Goal: Task Accomplishment & Management: Complete application form

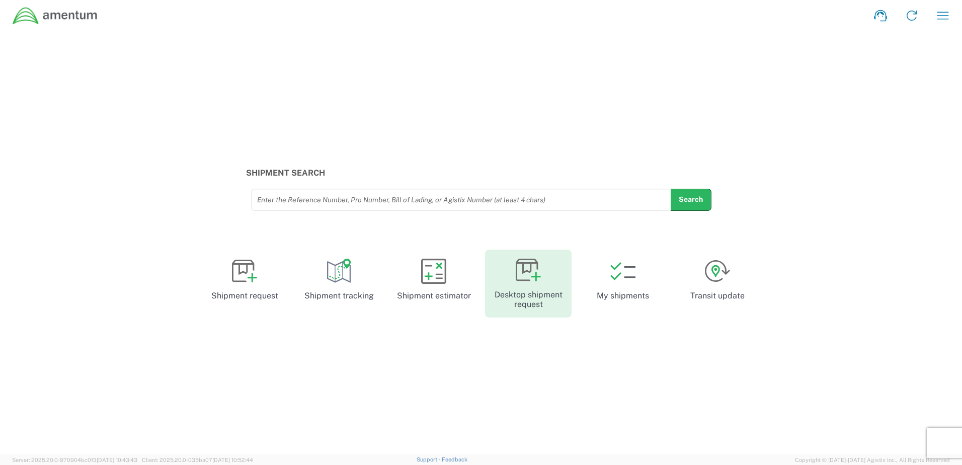
click at [523, 290] on link "Desktop shipment request" at bounding box center [528, 284] width 87 height 68
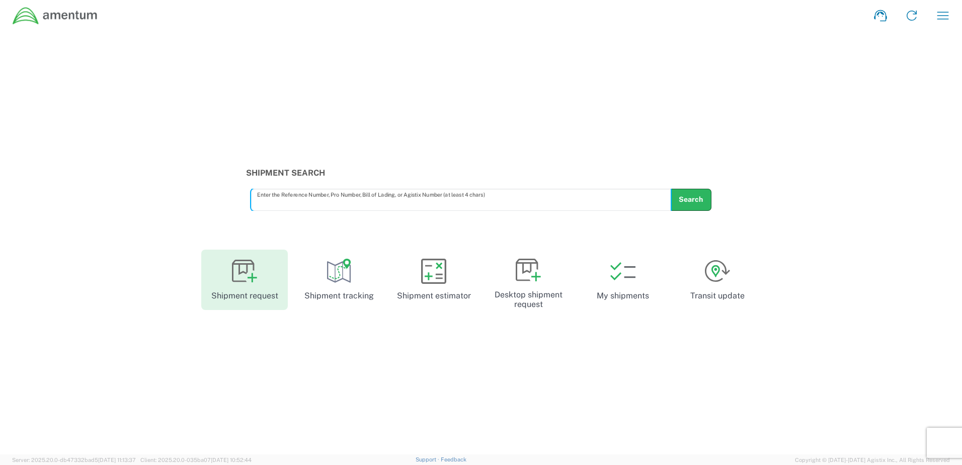
click at [252, 279] on icon at bounding box center [253, 278] width 10 height 10
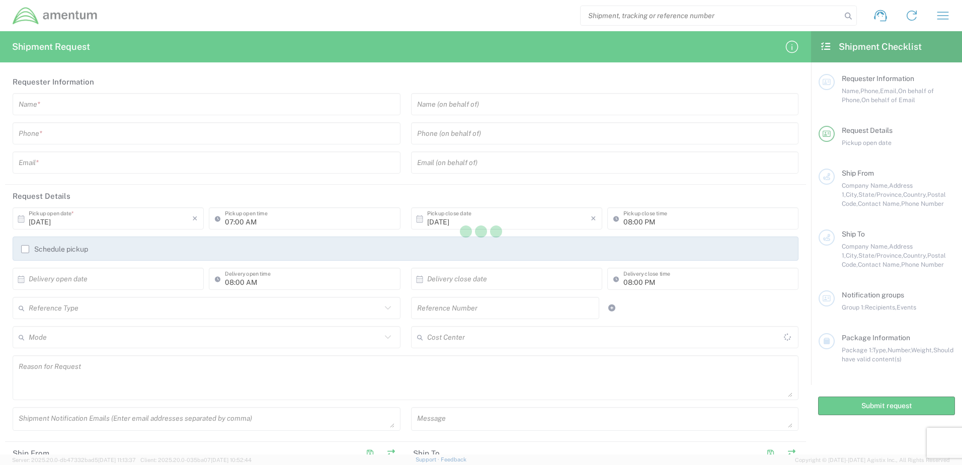
type input "[GEOGRAPHIC_DATA]"
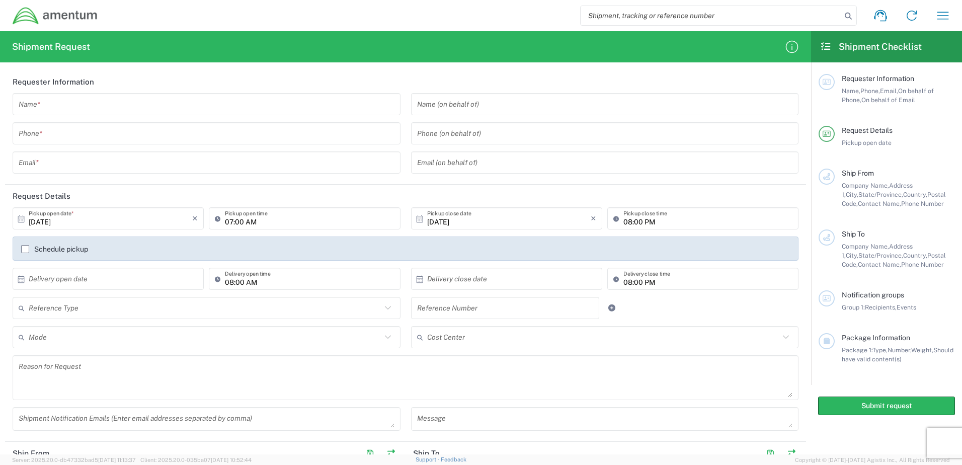
click at [268, 219] on input "07:00 AM" at bounding box center [309, 219] width 169 height 18
drag, startPoint x: 301, startPoint y: 222, endPoint x: 168, endPoint y: 222, distance: 132.8
click at [168, 222] on div "10/06/2025 × Pickup open date * Cancel Apply 07:00 AM Pickup open time" at bounding box center [206, 221] width 393 height 29
click at [179, 112] on input "text" at bounding box center [207, 105] width 376 height 18
click at [91, 106] on input "Jon" at bounding box center [207, 105] width 376 height 18
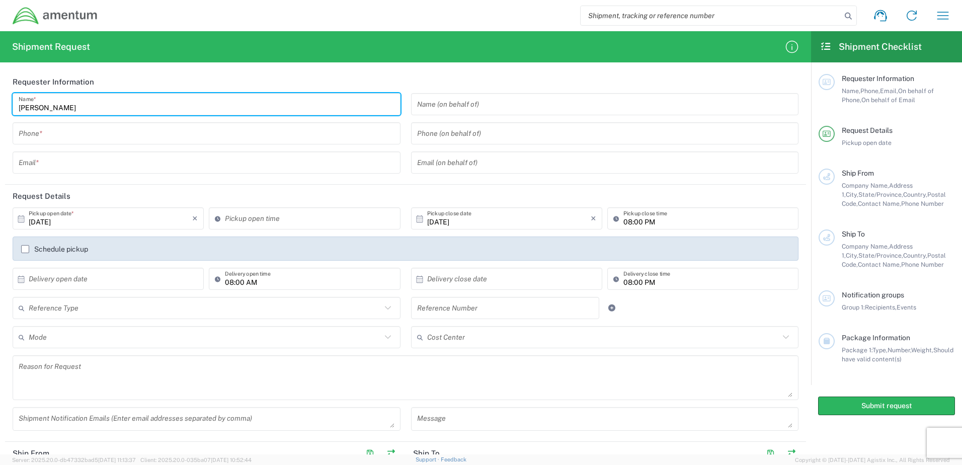
type input "Jonathan Rocha"
click at [101, 140] on input "tel" at bounding box center [207, 134] width 376 height 18
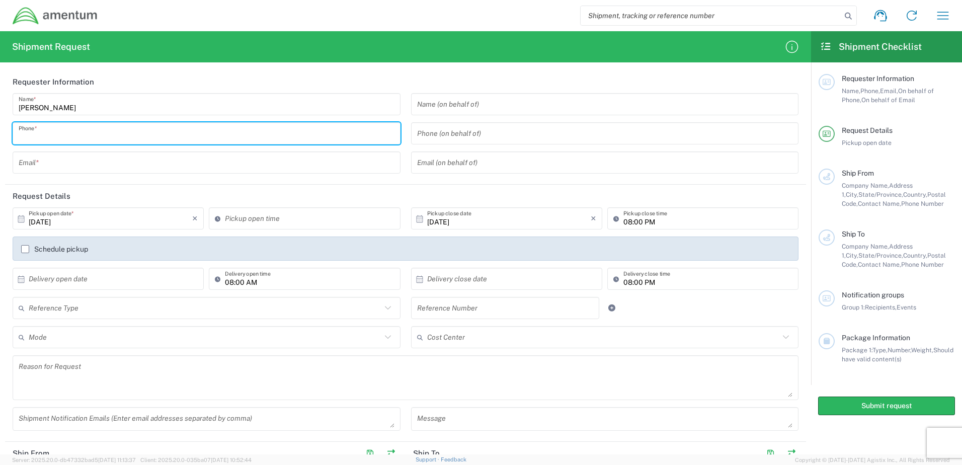
click at [92, 136] on input "tel" at bounding box center [207, 134] width 376 height 18
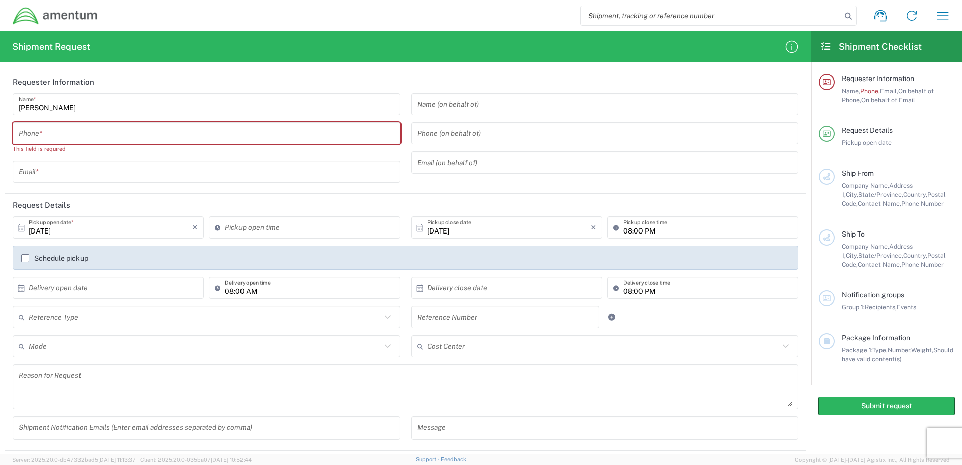
click at [334, 196] on header "Request Details" at bounding box center [405, 205] width 801 height 23
click at [293, 199] on header "Request Details" at bounding box center [405, 205] width 801 height 23
click at [606, 185] on div "Name (on behalf of) Phone (on behalf of) Email (on behalf of)" at bounding box center [605, 141] width 398 height 97
click at [254, 136] on input "tel" at bounding box center [207, 134] width 376 height 18
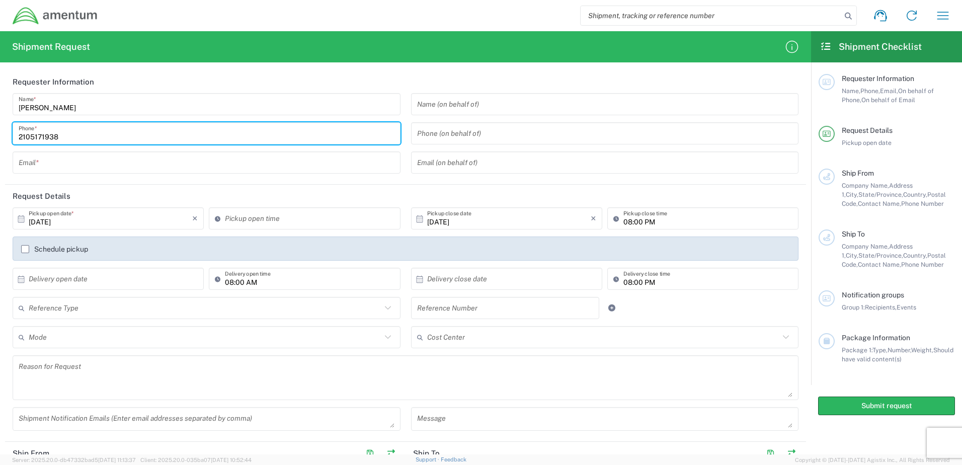
type input "2105171938"
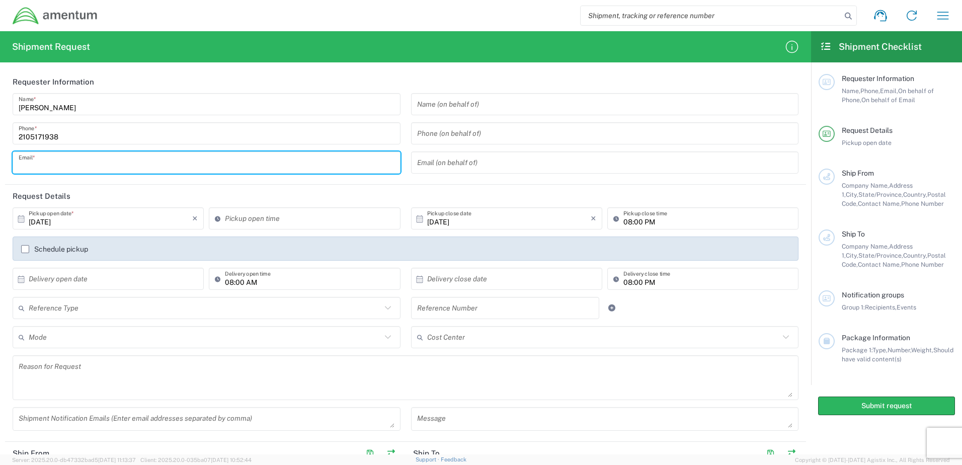
click at [215, 164] on input "text" at bounding box center [207, 163] width 376 height 18
click at [788, 305] on div "10/06/2025 × Pickup open date * Cancel Apply Pickup open time 10/06/2025 × Pick…" at bounding box center [406, 322] width 796 height 230
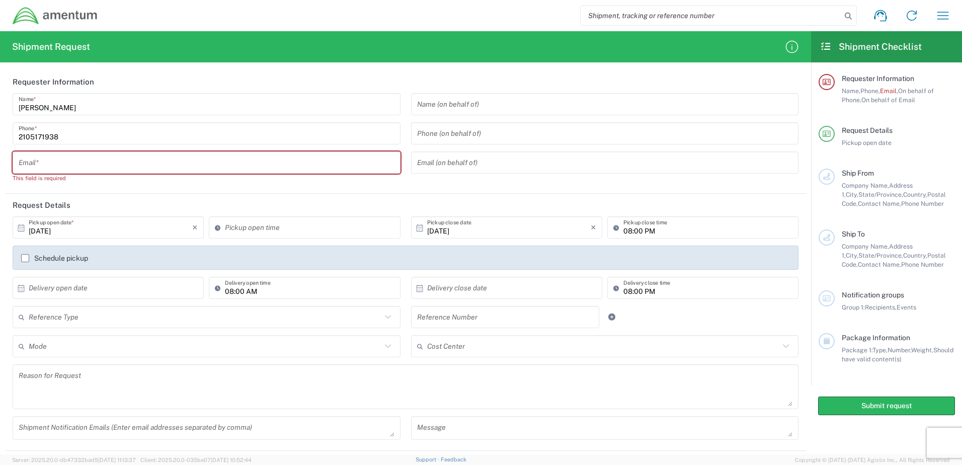
click at [83, 164] on input "text" at bounding box center [207, 163] width 376 height 18
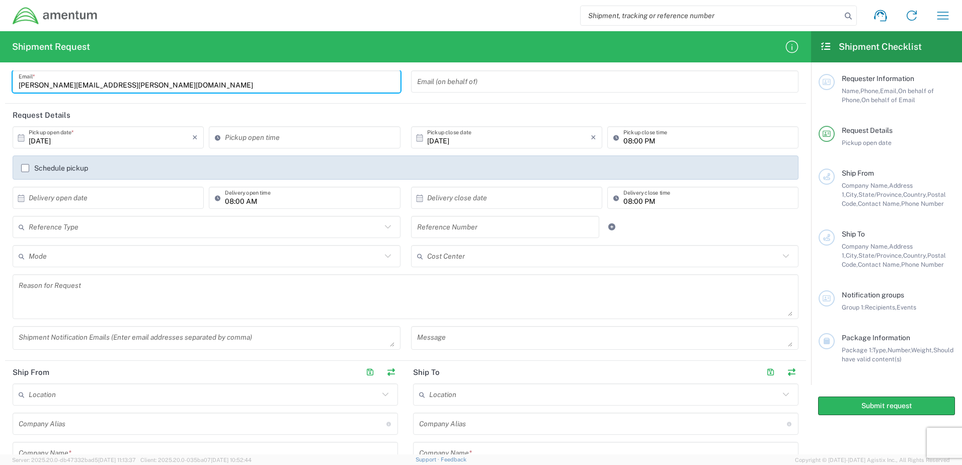
scroll to position [101, 0]
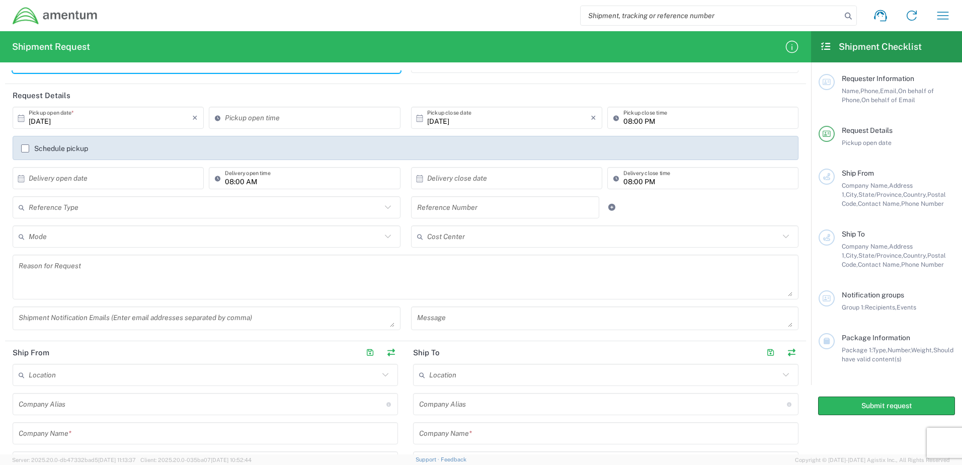
type input "jonathan.rocha@amentum.com"
click at [751, 219] on div "Reference Type Customer Ref General Project Number RMA VAT Number Reference Num…" at bounding box center [406, 210] width 796 height 29
click at [386, 207] on icon at bounding box center [387, 207] width 6 height 4
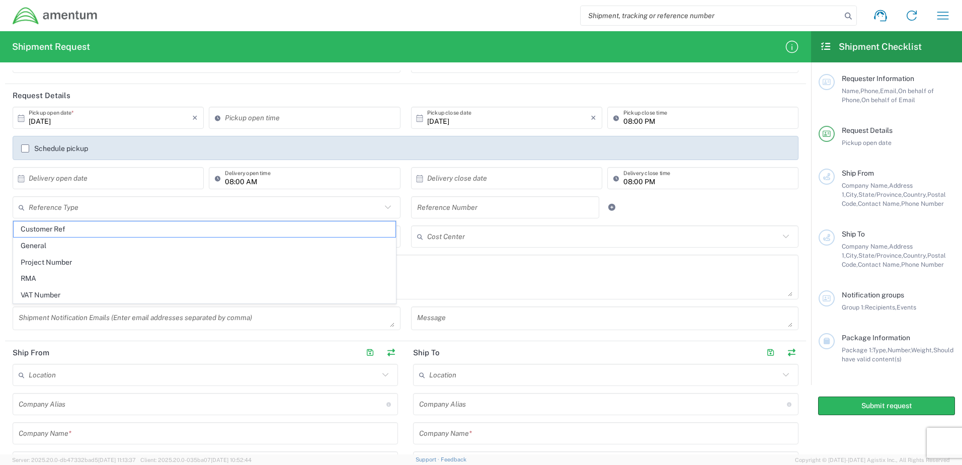
click at [738, 215] on div "Reference Type Customer Ref General Project Number RMA VAT Number Reference Num…" at bounding box center [406, 210] width 796 height 29
click at [383, 232] on icon at bounding box center [387, 236] width 13 height 13
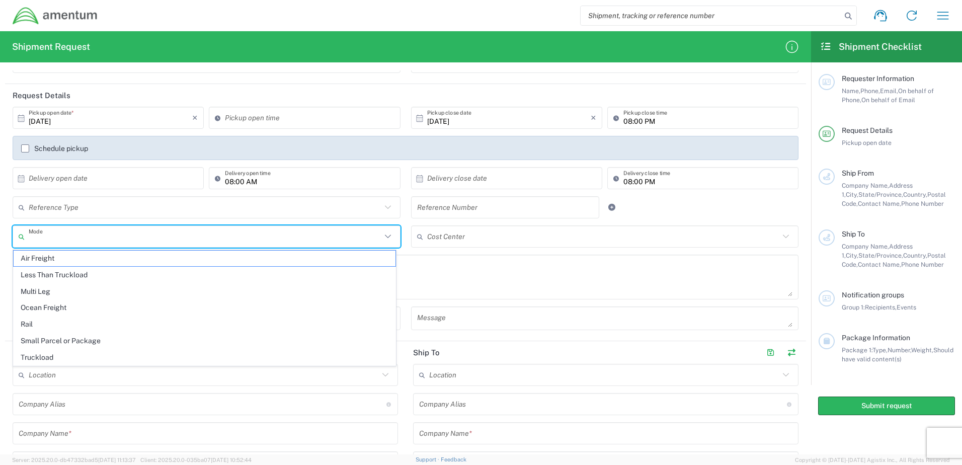
click at [754, 209] on div "Reference Type Customer Ref General Project Number RMA VAT Number Reference Num…" at bounding box center [406, 210] width 796 height 29
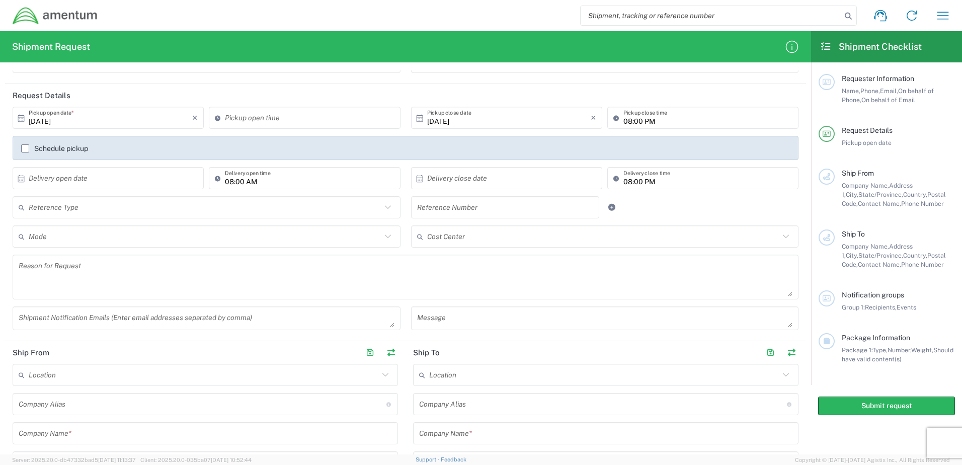
click at [660, 203] on div at bounding box center [638, 207] width 66 height 22
click at [636, 214] on div at bounding box center [638, 207] width 66 height 22
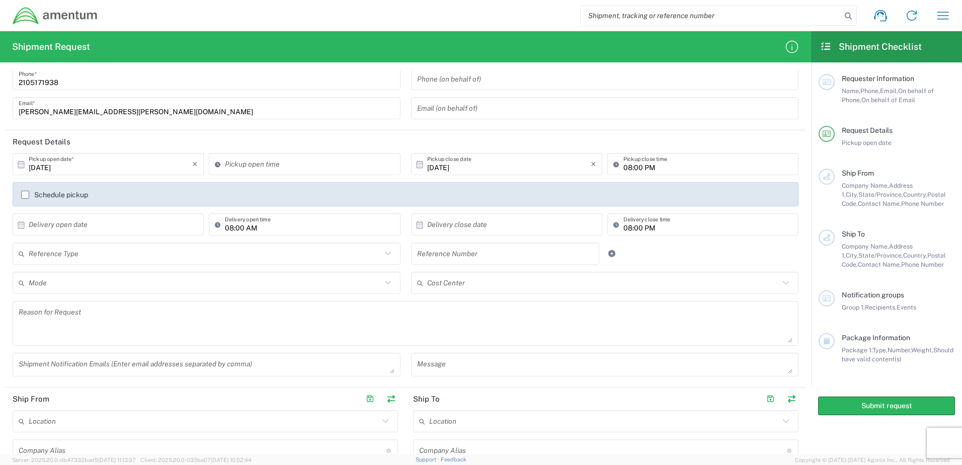
scroll to position [50, 0]
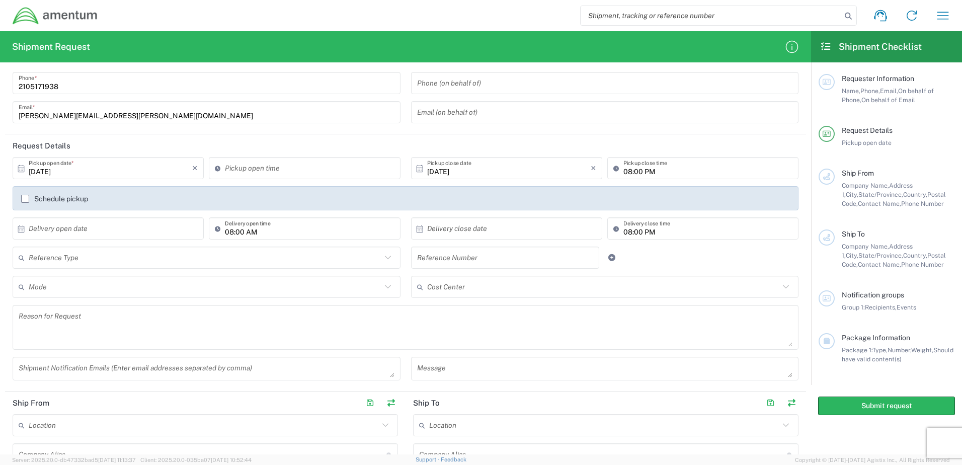
click at [712, 263] on div "Reference Type Customer Ref General Project Number RMA VAT Number Reference Num…" at bounding box center [406, 261] width 796 height 29
click at [157, 173] on input "10/06/2025" at bounding box center [111, 168] width 164 height 18
click at [77, 234] on span "6" at bounding box center [80, 231] width 15 height 14
click at [336, 142] on header "Request Details" at bounding box center [405, 145] width 801 height 23
click at [695, 262] on div "Reference Type Customer Ref General Project Number RMA VAT Number Reference Num…" at bounding box center [406, 261] width 796 height 29
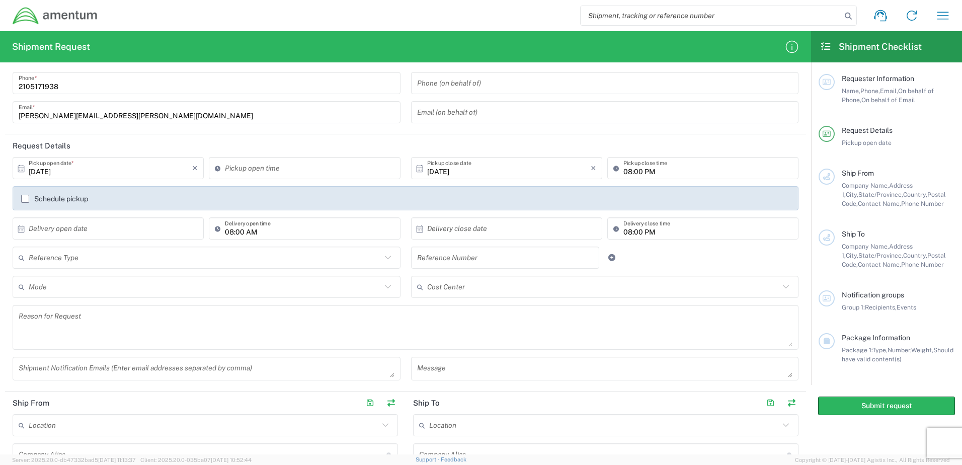
click at [789, 146] on header "Request Details" at bounding box center [405, 145] width 801 height 23
click at [384, 257] on icon at bounding box center [387, 258] width 6 height 4
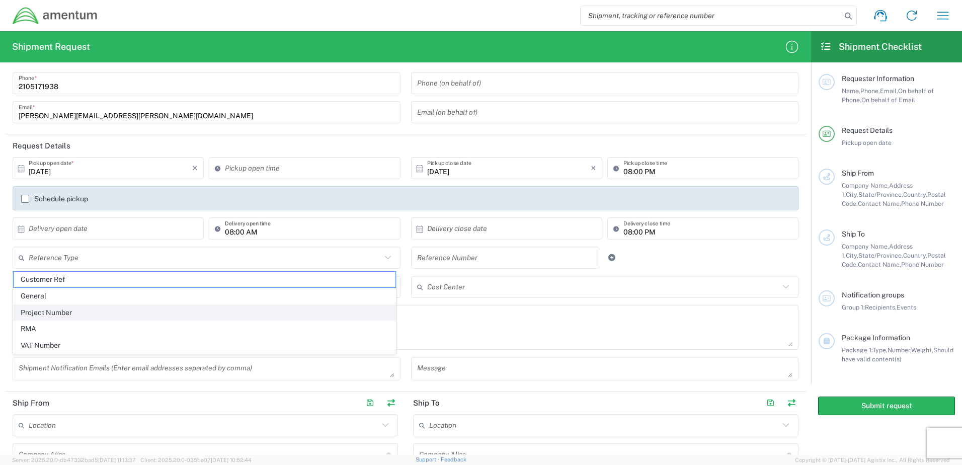
click at [69, 313] on span "Project Number" at bounding box center [205, 313] width 382 height 16
type input "Project Number"
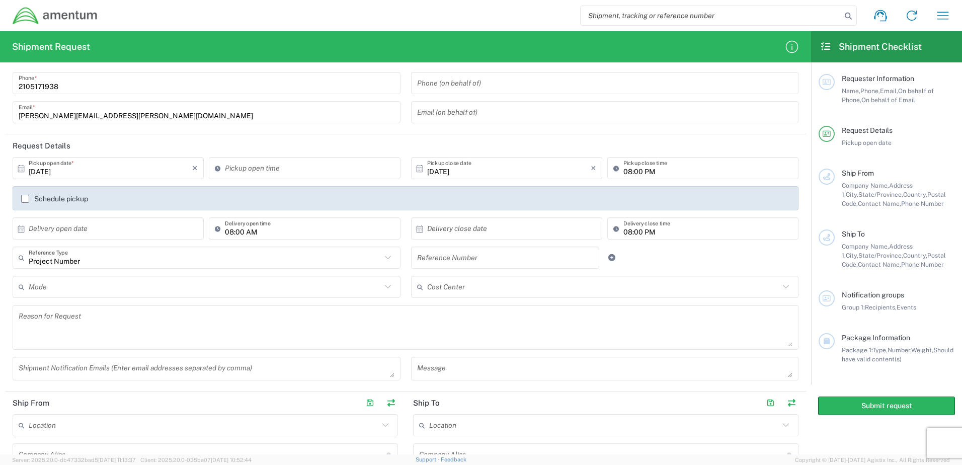
click at [608, 337] on textarea at bounding box center [406, 327] width 774 height 39
click at [383, 287] on icon at bounding box center [387, 286] width 13 height 13
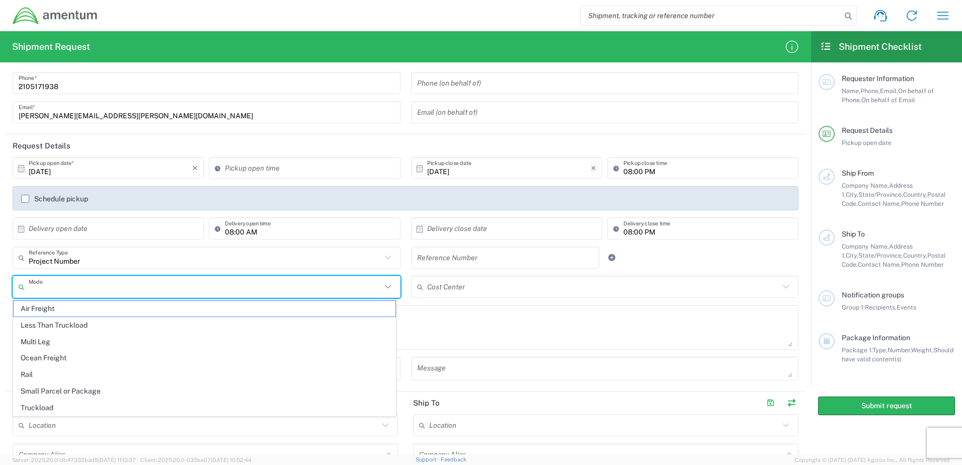
click at [771, 258] on div "Project Number Reference Type Customer Ref General Project Number RMA VAT Numbe…" at bounding box center [406, 261] width 796 height 29
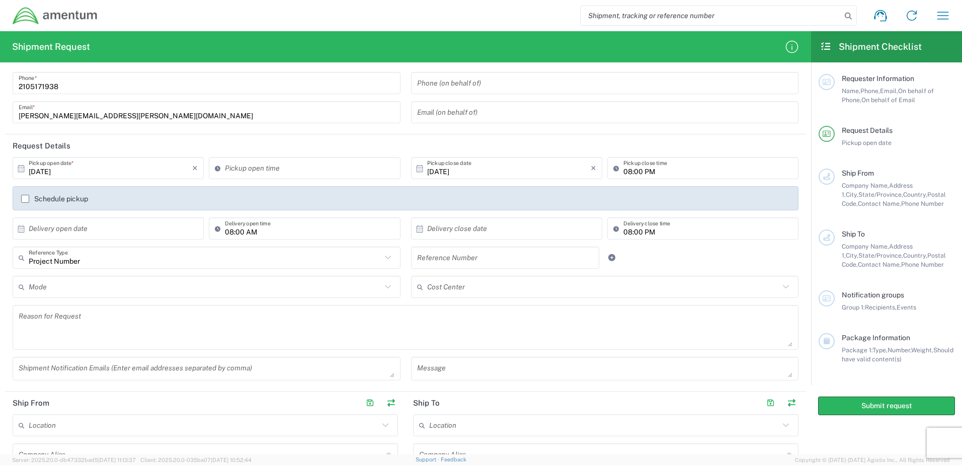
click at [706, 262] on div "Project Number Reference Type Customer Ref General Project Number RMA VAT Numbe…" at bounding box center [406, 261] width 796 height 29
click at [720, 251] on div "Project Number Reference Type Customer Ref General Project Number RMA VAT Numbe…" at bounding box center [406, 261] width 796 height 29
click at [779, 288] on icon at bounding box center [785, 286] width 13 height 13
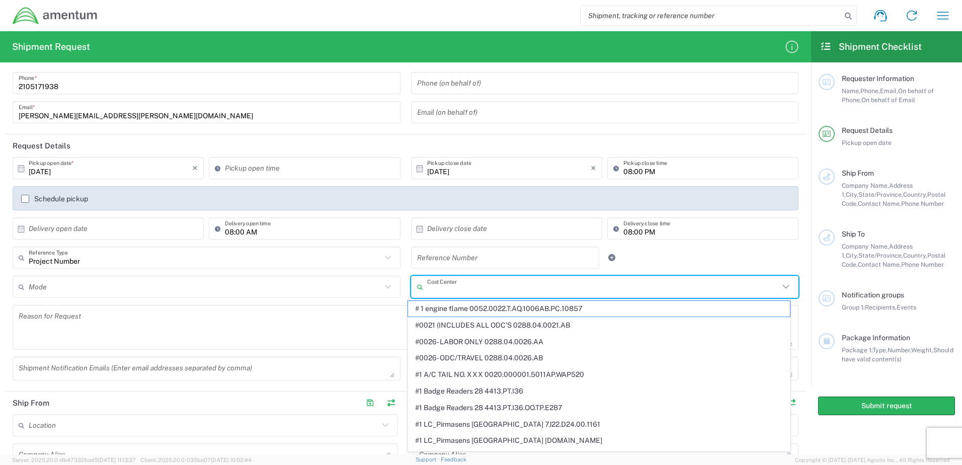
click at [663, 262] on div at bounding box center [638, 258] width 66 height 22
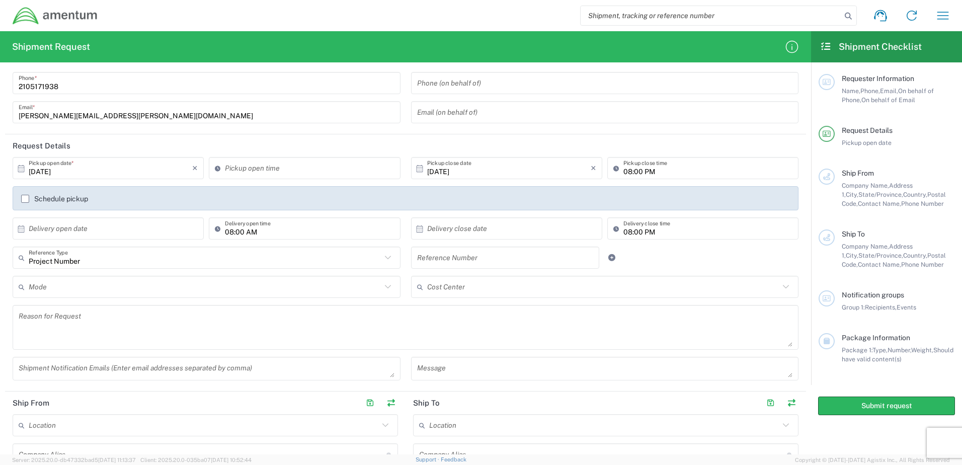
click at [382, 282] on icon at bounding box center [387, 286] width 13 height 13
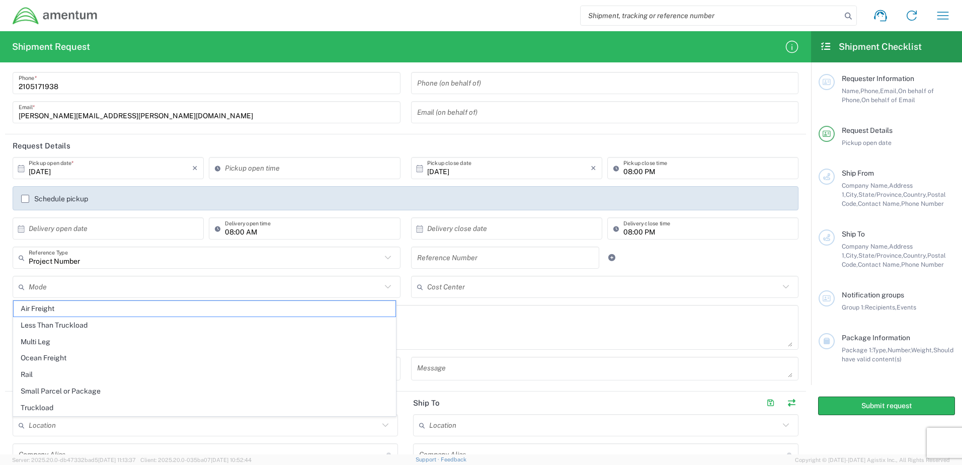
click at [681, 267] on div "Project Number Reference Type Customer Ref General Project Number RMA VAT Numbe…" at bounding box center [406, 261] width 796 height 29
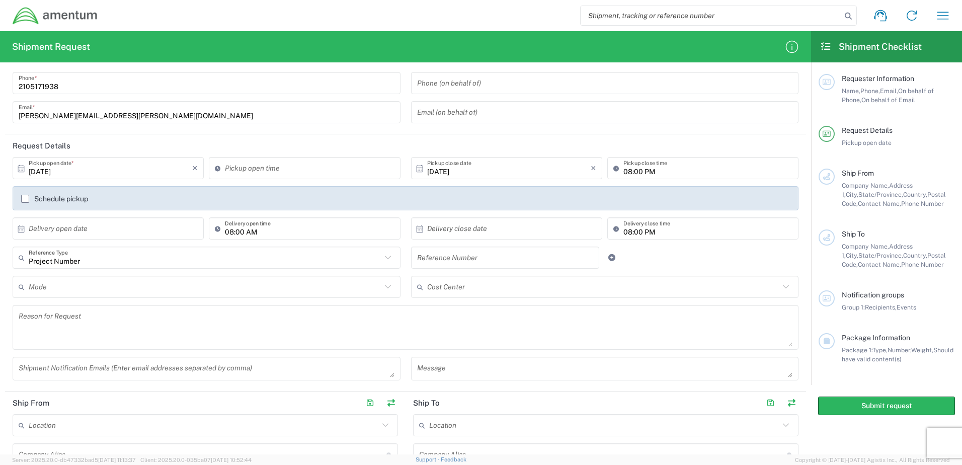
click at [541, 270] on div "Reference Number" at bounding box center [505, 261] width 199 height 29
click at [608, 258] on icon at bounding box center [611, 257] width 9 height 7
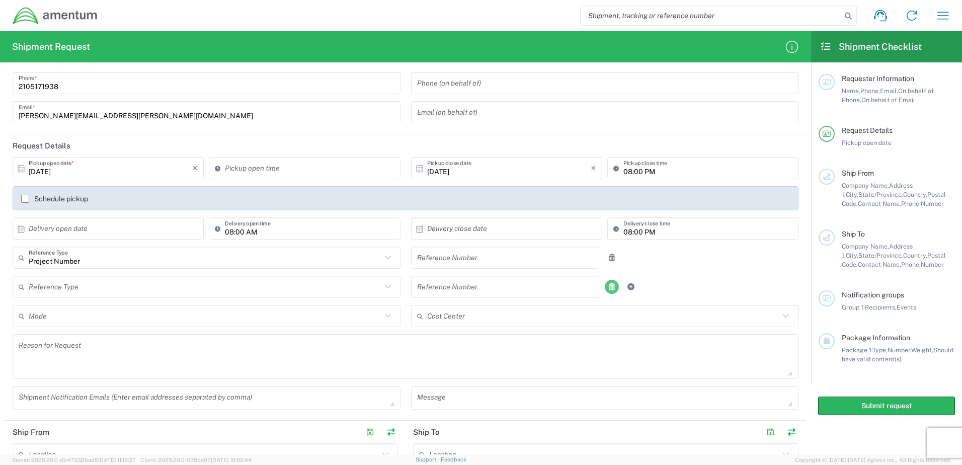
click at [606, 291] on link at bounding box center [612, 287] width 14 height 14
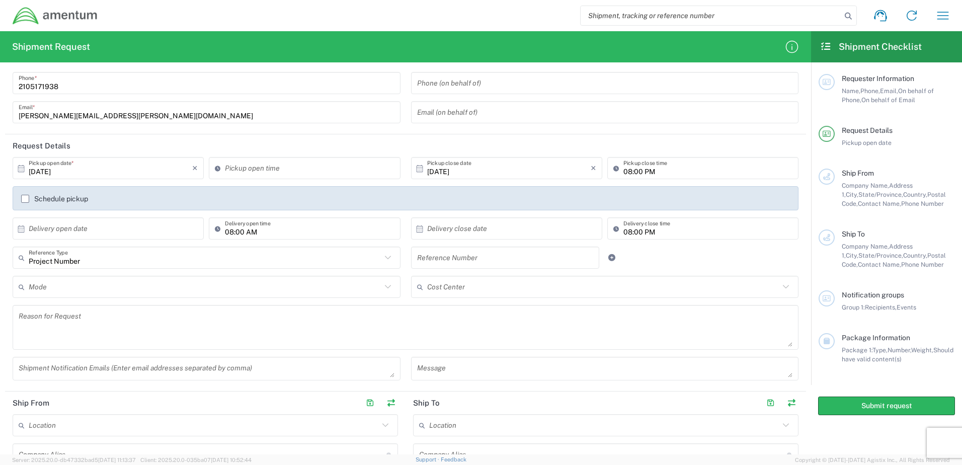
click at [735, 277] on div "Cost Center" at bounding box center [605, 287] width 388 height 22
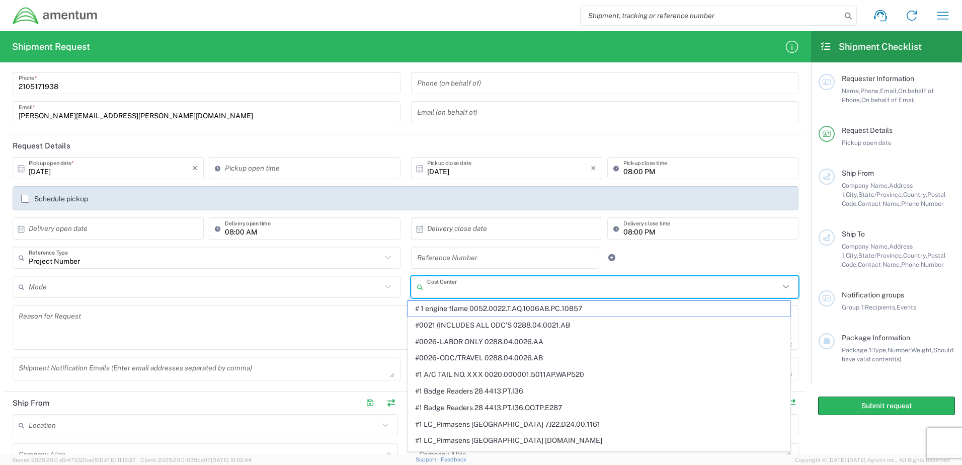
click at [721, 269] on div "Project Number Reference Type Customer Ref General Project Number RMA VAT Numbe…" at bounding box center [406, 261] width 796 height 29
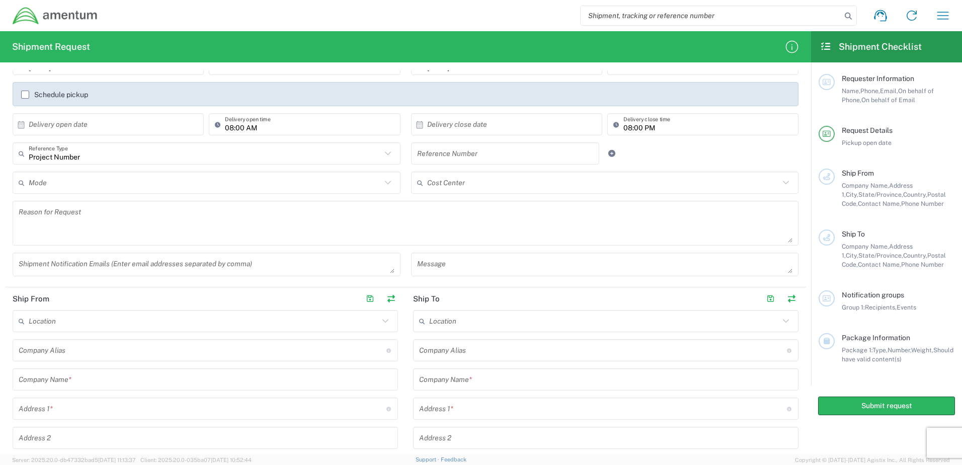
scroll to position [151, 0]
click at [240, 274] on textarea at bounding box center [207, 268] width 376 height 18
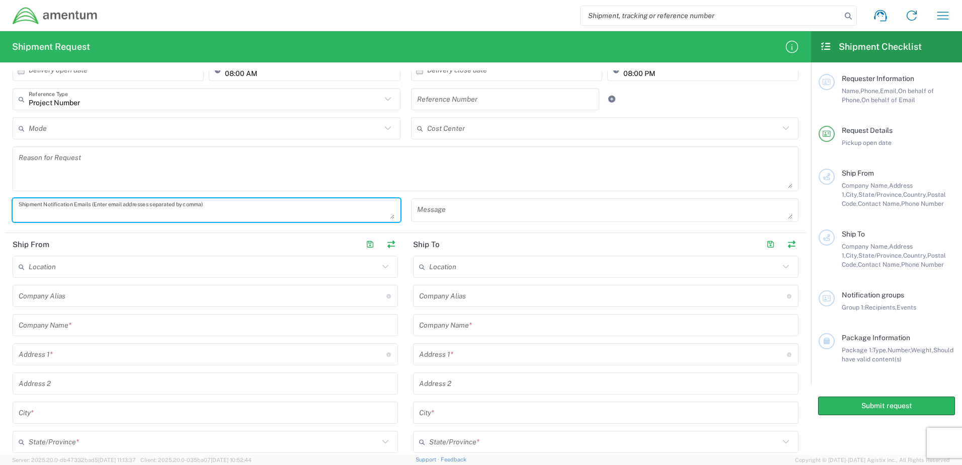
scroll to position [201, 0]
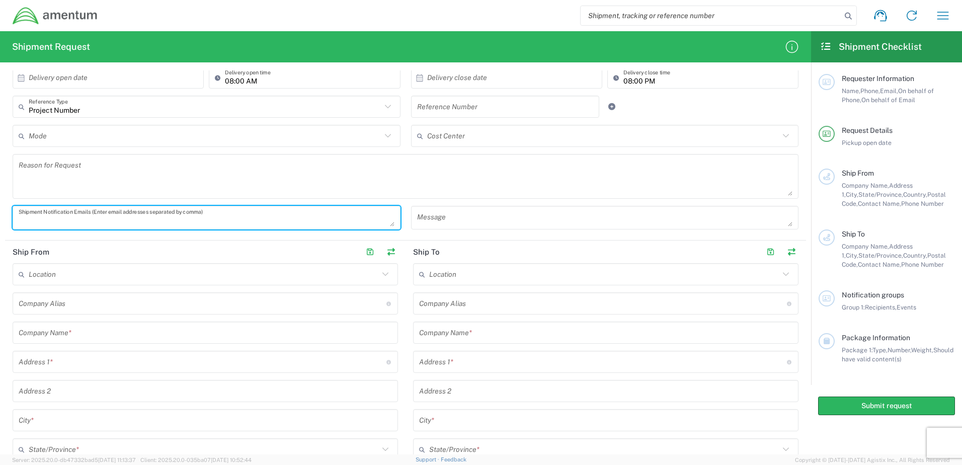
click at [603, 271] on input "text" at bounding box center [604, 275] width 350 height 18
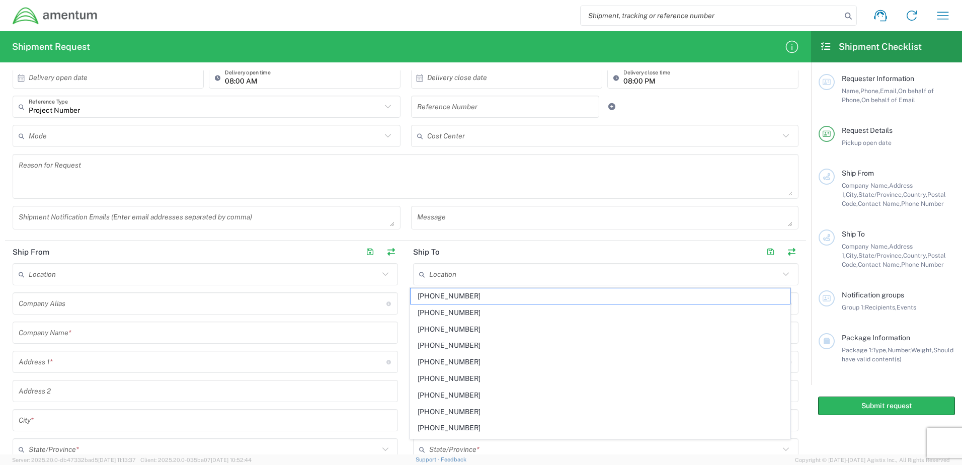
click at [588, 255] on header "Ship To" at bounding box center [606, 251] width 400 height 23
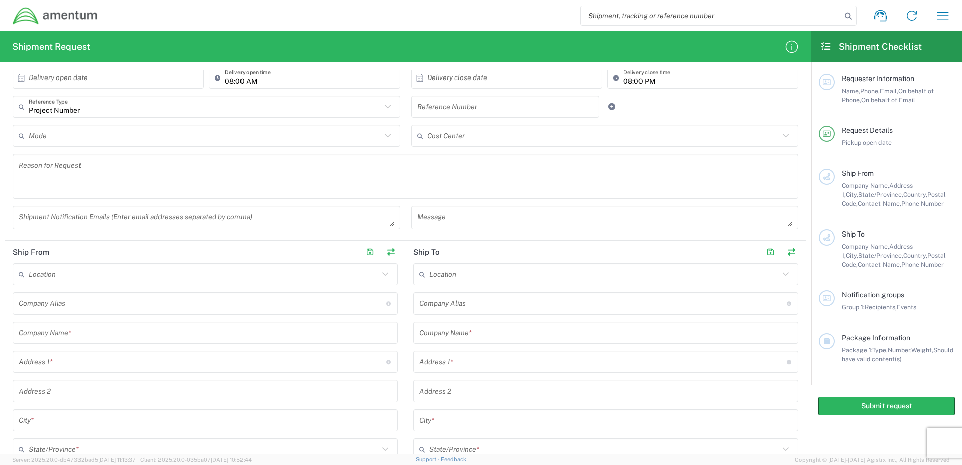
click at [519, 336] on input "text" at bounding box center [605, 333] width 373 height 18
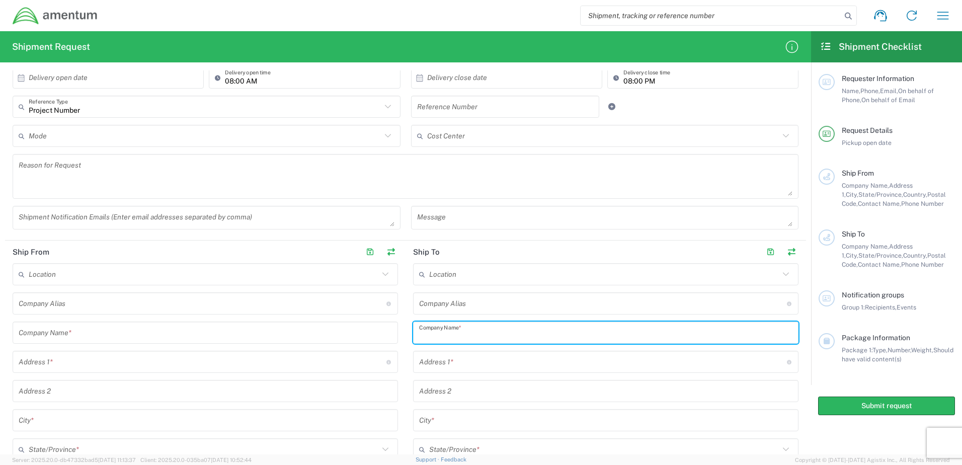
type input "a"
type input "Amentum"
click at [488, 357] on input "text" at bounding box center [603, 362] width 368 height 18
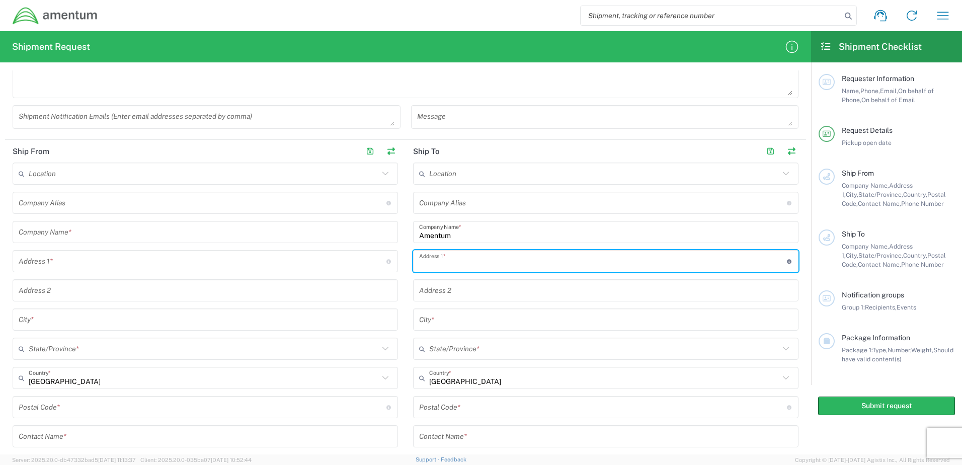
scroll to position [352, 0]
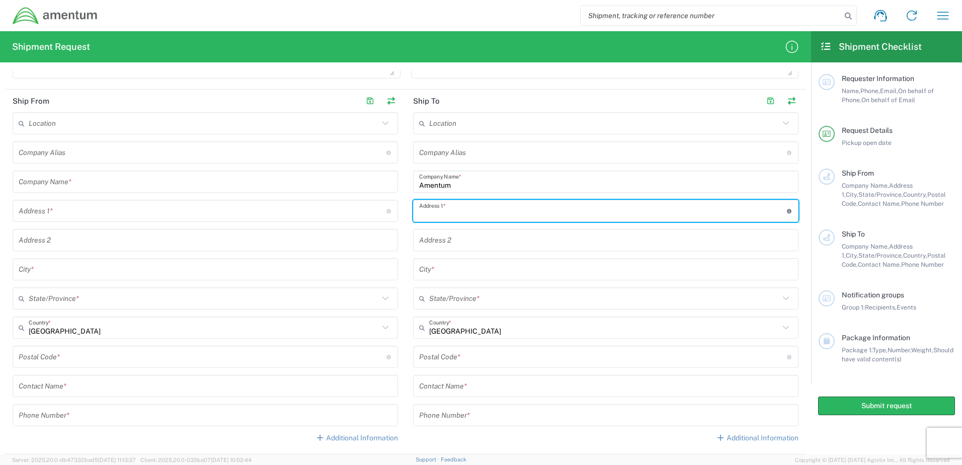
click at [590, 306] on input "text" at bounding box center [604, 299] width 350 height 18
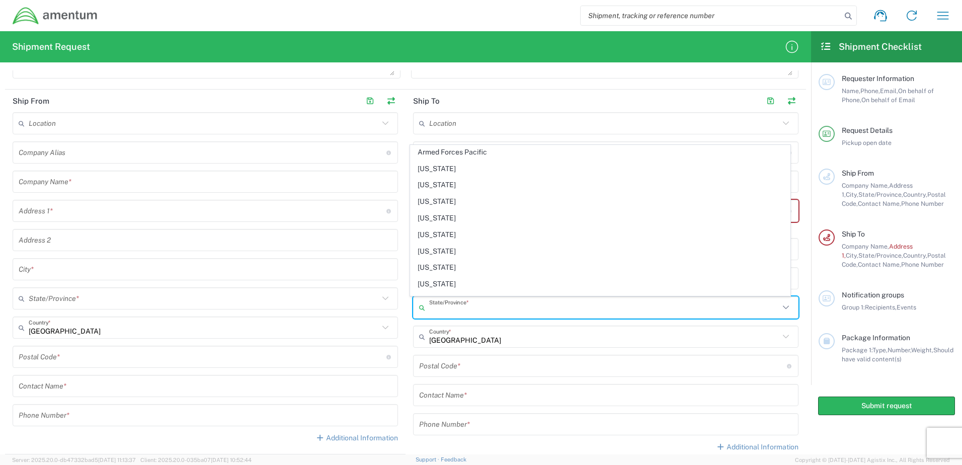
scroll to position [101, 0]
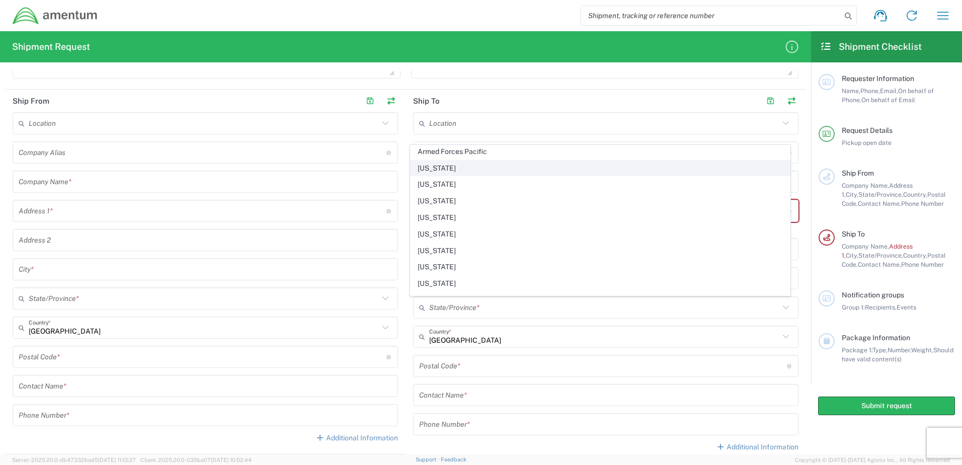
click at [464, 164] on span "California" at bounding box center [601, 168] width 380 height 16
type input "California"
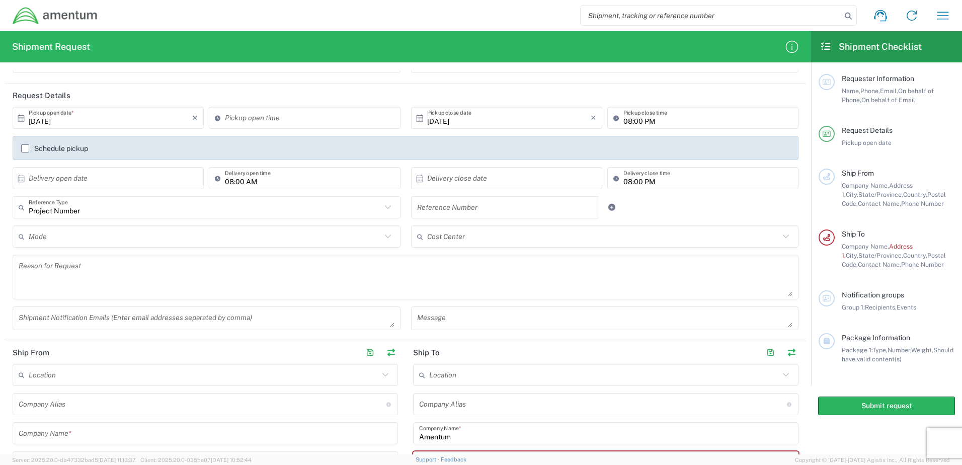
click at [316, 189] on div "08:00 AM Delivery open time" at bounding box center [304, 178] width 191 height 22
click at [363, 181] on input "08:00 AM" at bounding box center [309, 179] width 169 height 18
click at [87, 178] on input "text" at bounding box center [111, 179] width 164 height 18
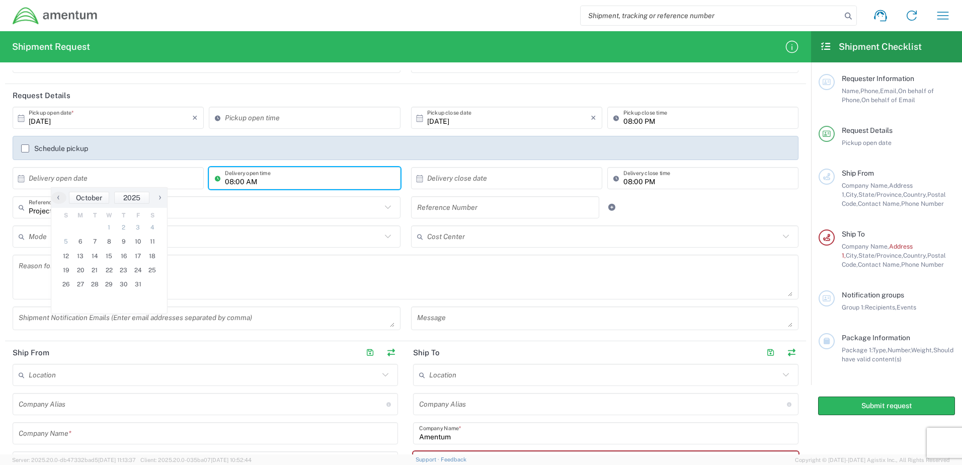
click at [266, 181] on input "08:00 AM" at bounding box center [309, 179] width 169 height 18
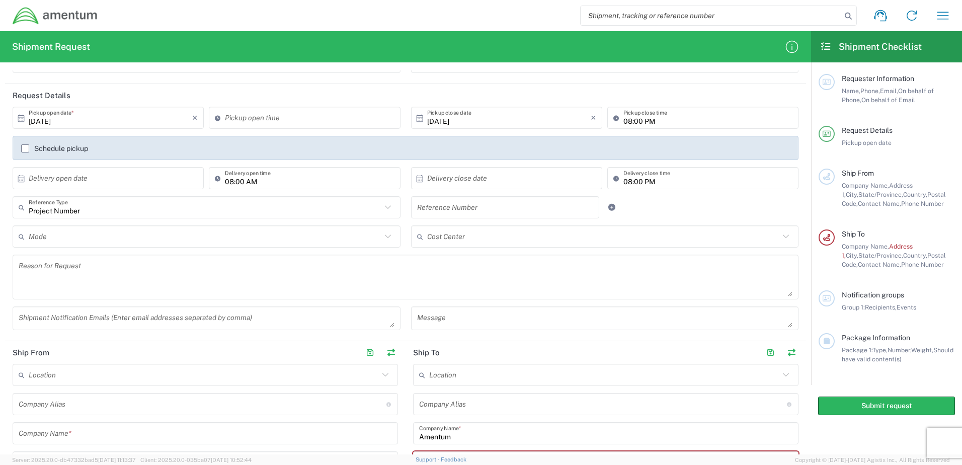
drag, startPoint x: 277, startPoint y: 187, endPoint x: 221, endPoint y: 183, distance: 55.5
click at [221, 183] on div "08:00 AM Delivery open time" at bounding box center [304, 178] width 191 height 22
click at [716, 206] on div "Project Number Reference Type Customer Ref General Project Number RMA VAT Numbe…" at bounding box center [406, 210] width 796 height 29
click at [747, 211] on div "Project Number Reference Type Customer Ref General Project Number RMA VAT Numbe…" at bounding box center [406, 210] width 796 height 29
click at [718, 187] on div "08:00 PM Delivery close time" at bounding box center [702, 178] width 191 height 22
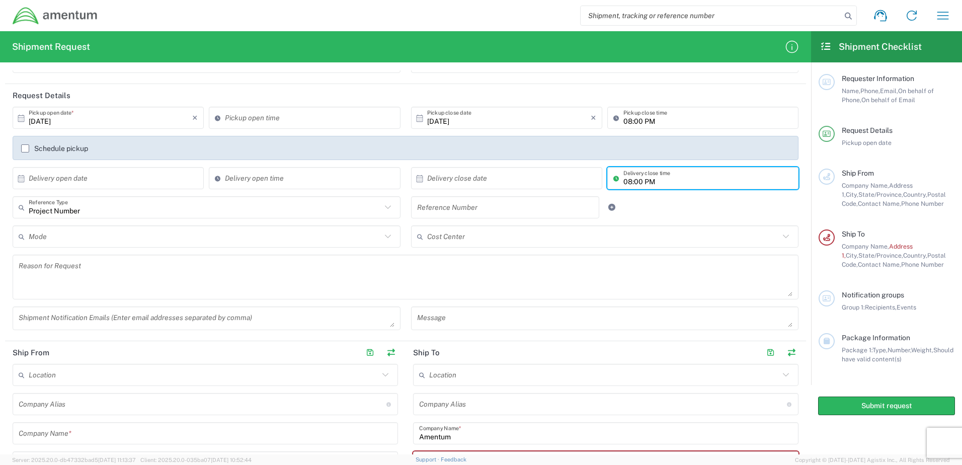
click at [713, 182] on input "08:00 PM" at bounding box center [707, 179] width 169 height 18
click at [713, 182] on input ":00 PM" at bounding box center [707, 179] width 169 height 18
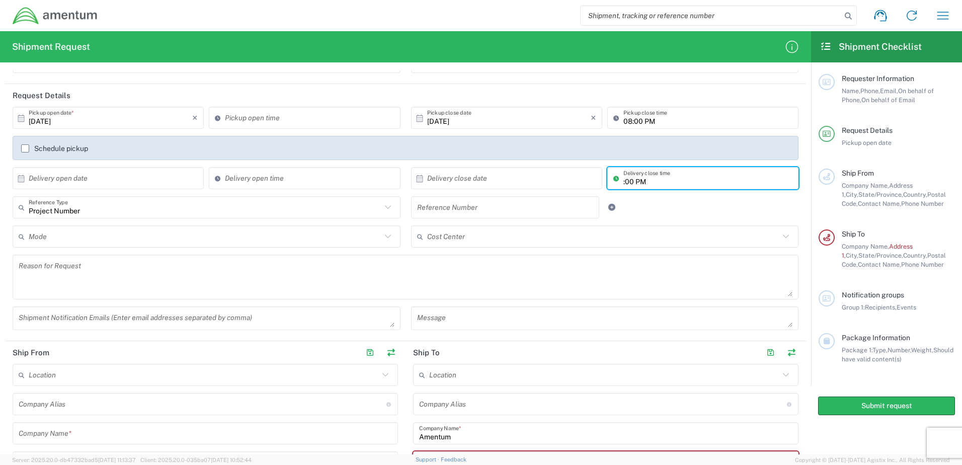
click at [713, 182] on input ":00 PM" at bounding box center [707, 179] width 169 height 18
type input ":00 P"
drag, startPoint x: 713, startPoint y: 182, endPoint x: 505, endPoint y: 179, distance: 208.3
click at [505, 179] on div "× Delivery close date Cancel Apply :00 P Delivery close time" at bounding box center [605, 181] width 393 height 29
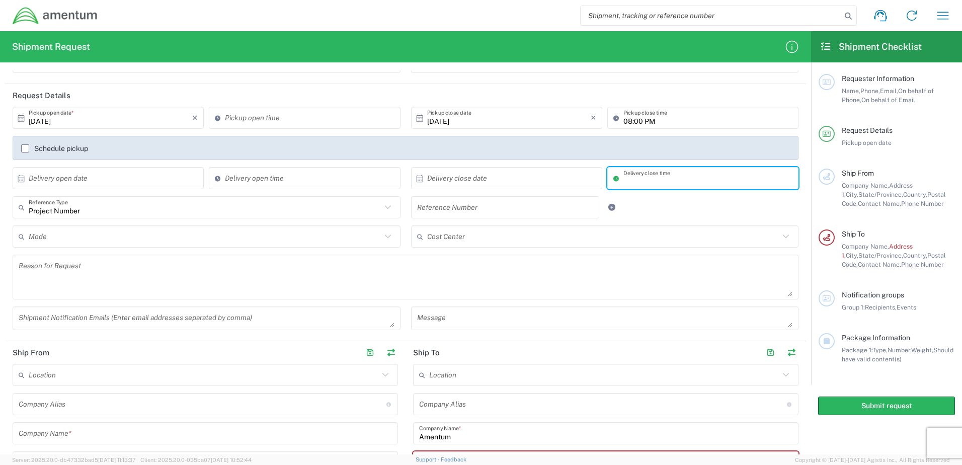
click at [730, 236] on input "text" at bounding box center [603, 237] width 353 height 18
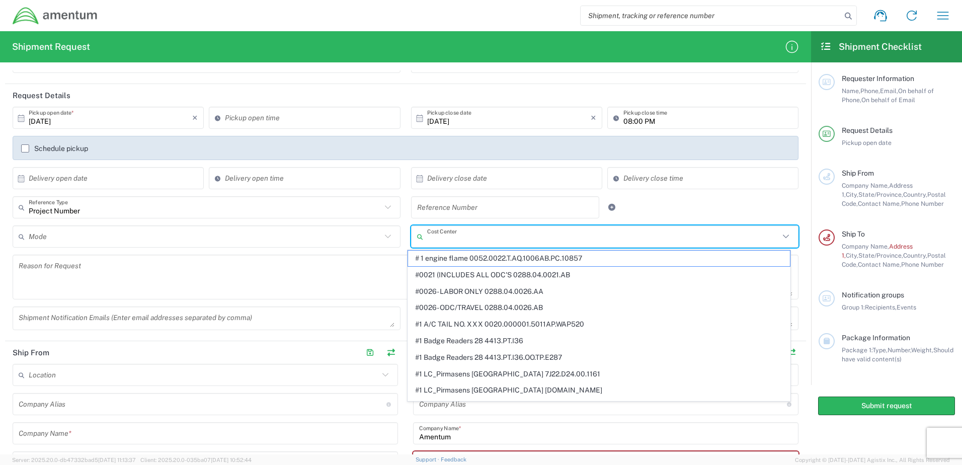
click at [718, 207] on div "Project Number Reference Type Customer Ref General Project Number RMA VAT Numbe…" at bounding box center [406, 210] width 796 height 29
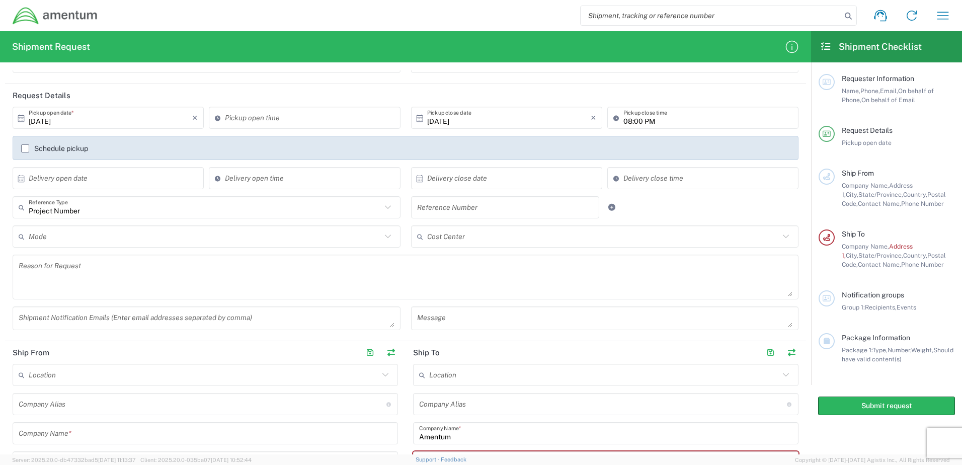
click at [370, 235] on input "text" at bounding box center [205, 237] width 353 height 18
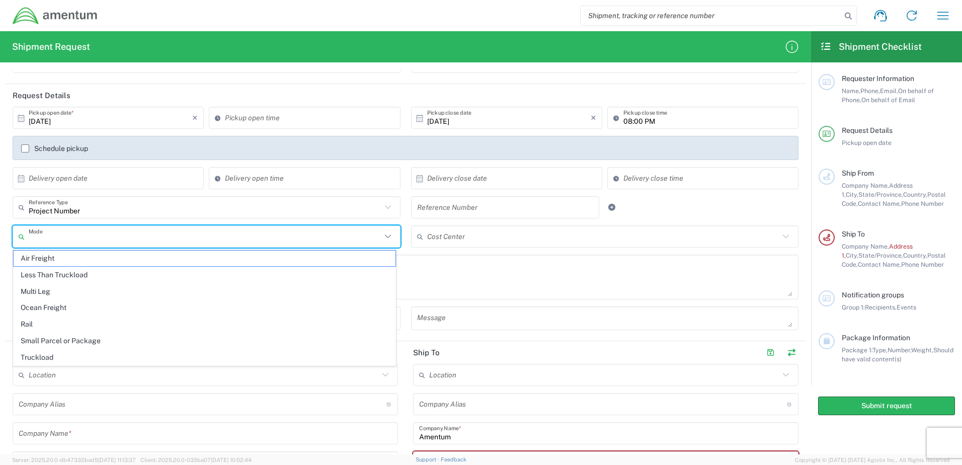
click at [742, 210] on div "Project Number Reference Type Customer Ref General Project Number RMA VAT Numbe…" at bounding box center [406, 210] width 796 height 29
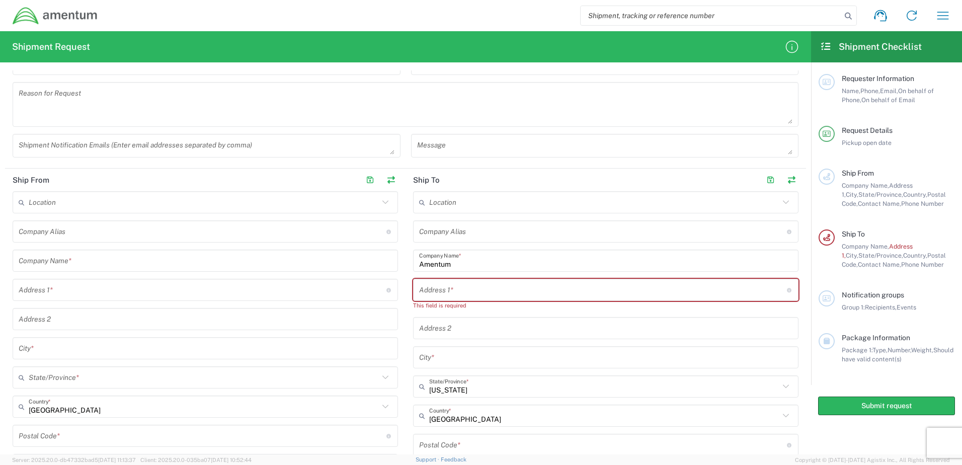
scroll to position [0, 0]
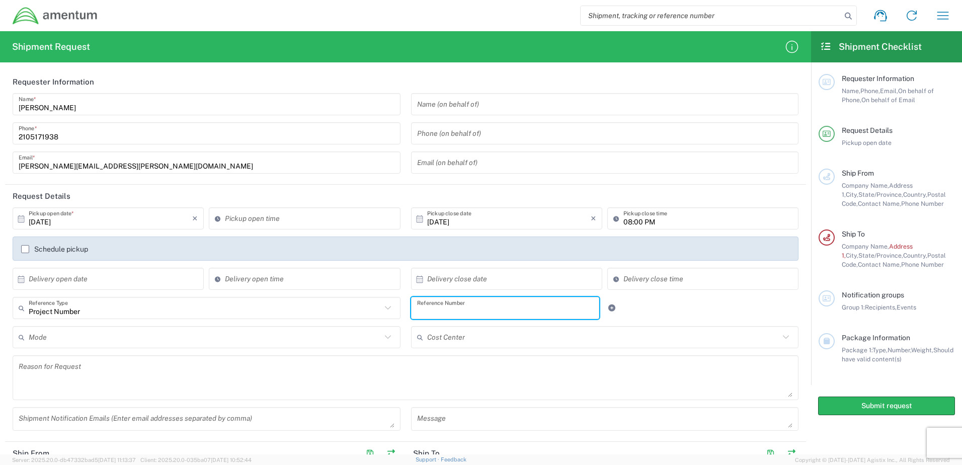
click at [492, 308] on input "text" at bounding box center [505, 308] width 177 height 18
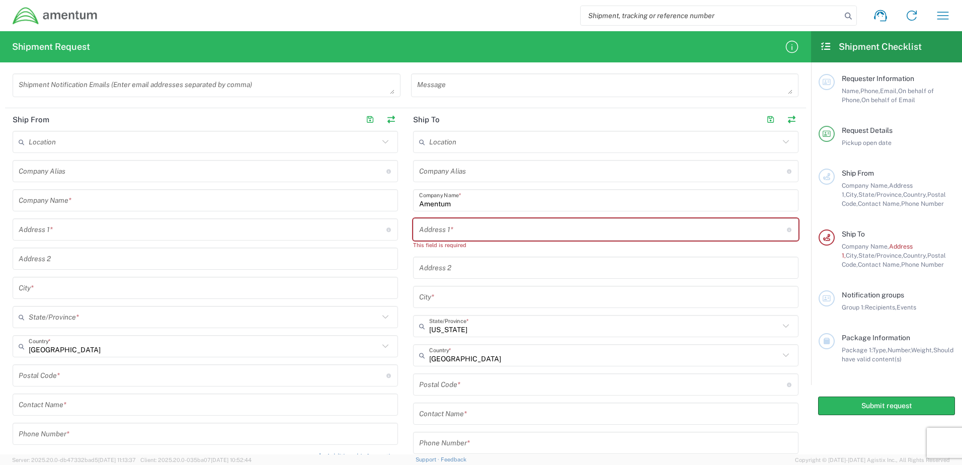
scroll to position [352, 0]
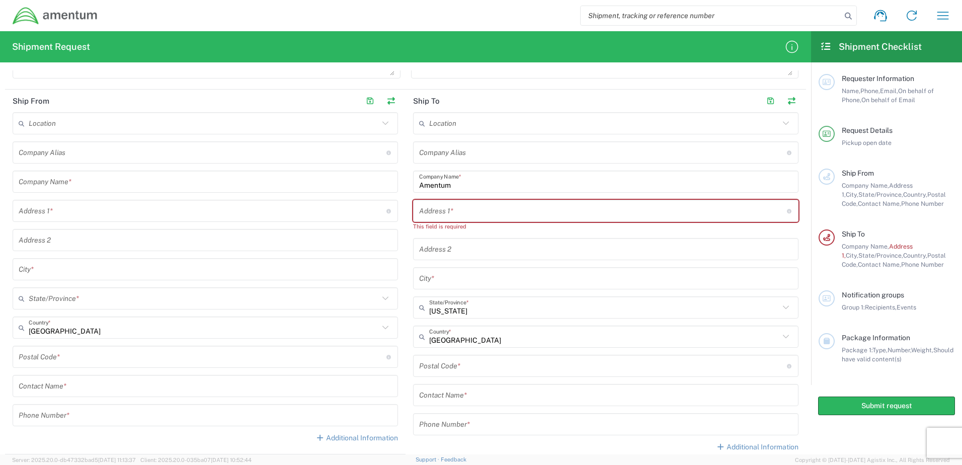
click at [440, 205] on input "text" at bounding box center [603, 211] width 368 height 18
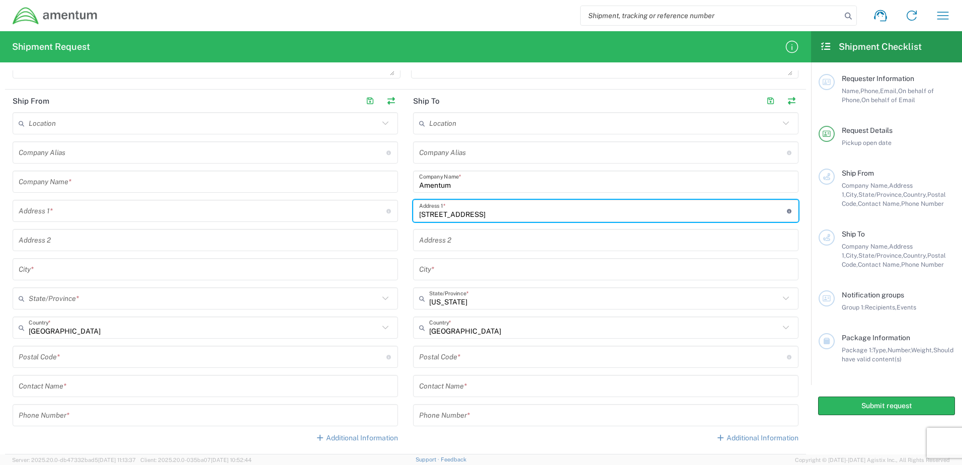
type input "1815 N. 7th Place"
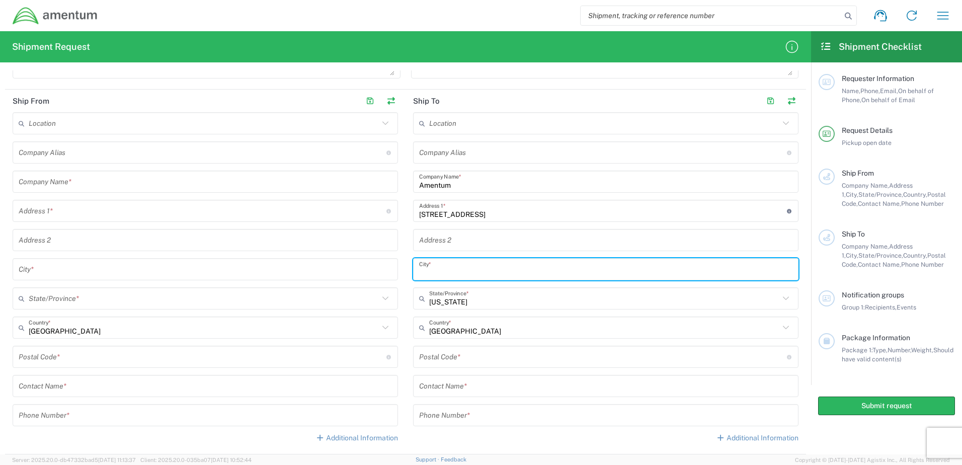
click at [463, 270] on input "text" at bounding box center [605, 270] width 373 height 18
type input "Port Hueneme"
click at [456, 359] on input "undefined" at bounding box center [603, 357] width 368 height 18
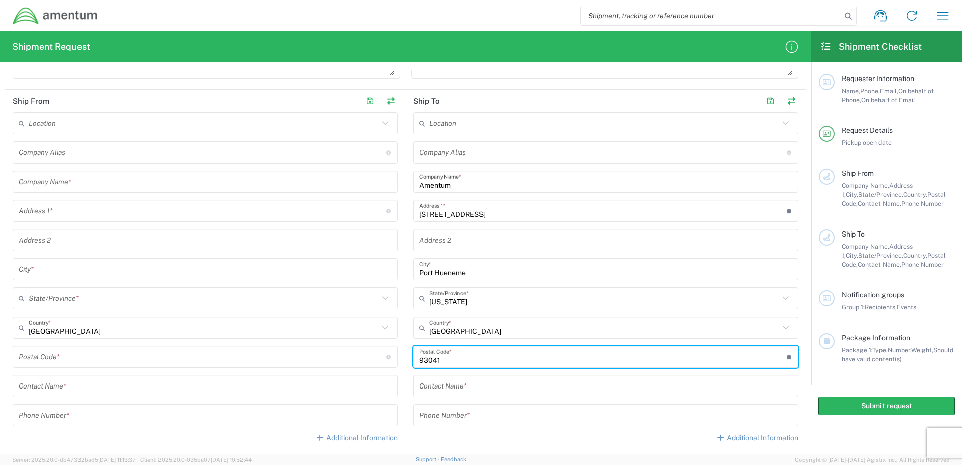
type input "93041"
click at [539, 394] on input "text" at bounding box center [605, 386] width 373 height 18
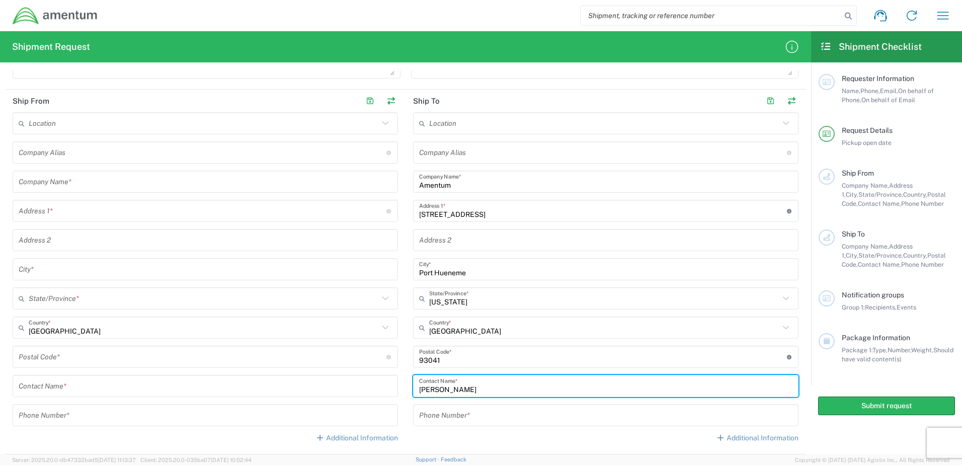
type input "Brian Meija"
click at [121, 169] on div "Location 1002-4122-6 1006-5256-0 1026-8910-0 1281-0560-3 1369-6441-0 1402-6962-…" at bounding box center [205, 281] width 385 height 338
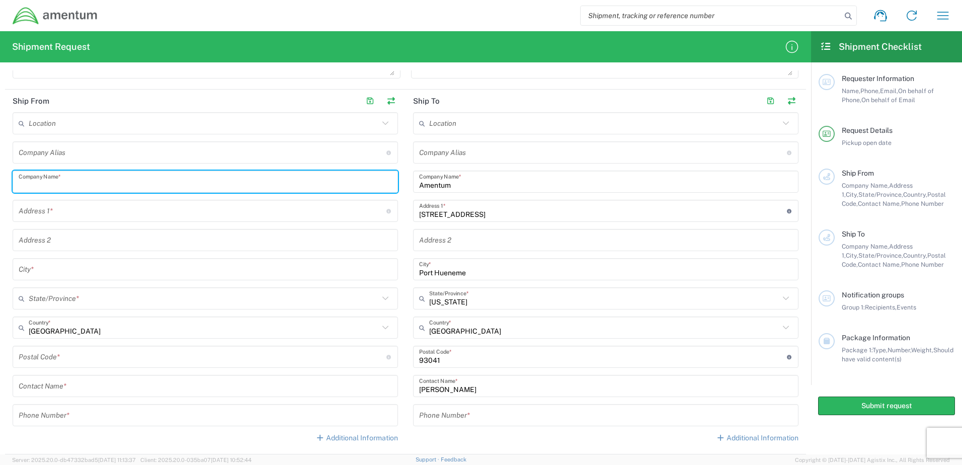
click at [120, 188] on input "text" at bounding box center [205, 182] width 373 height 18
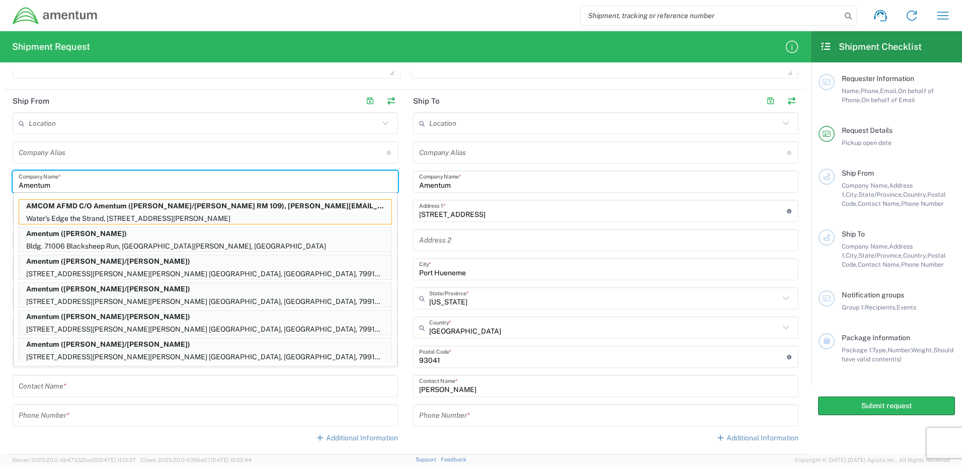
type input "Amentum"
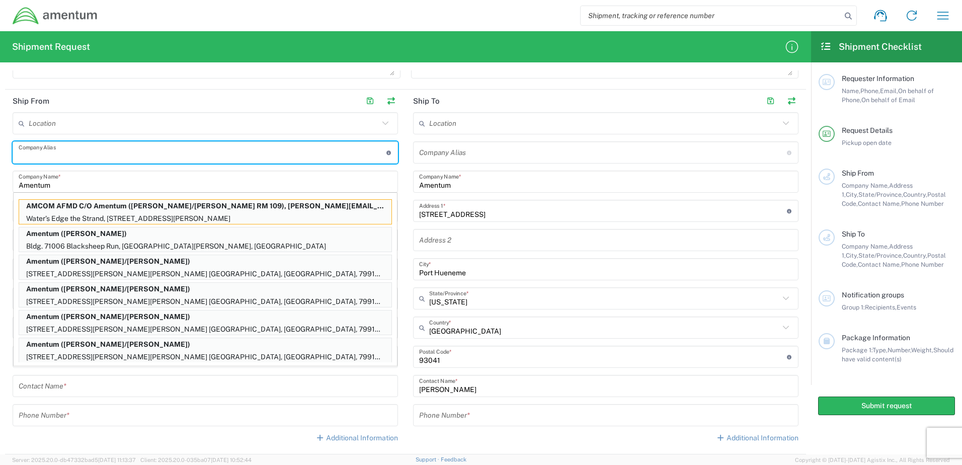
click at [130, 154] on input "text" at bounding box center [203, 153] width 368 height 18
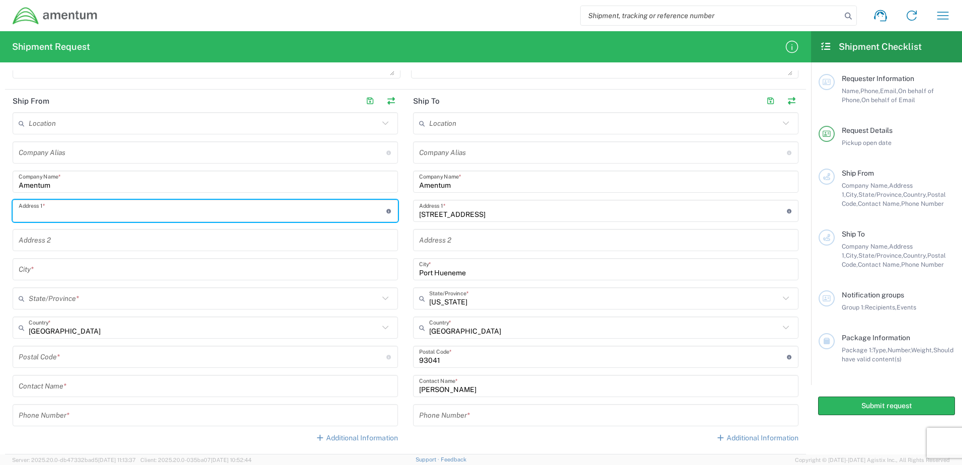
click at [110, 213] on input "text" at bounding box center [203, 211] width 368 height 18
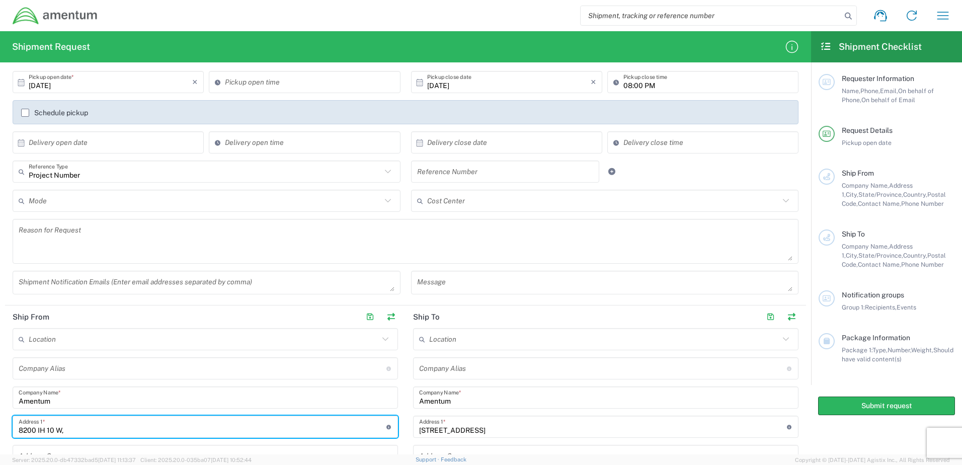
scroll to position [302, 0]
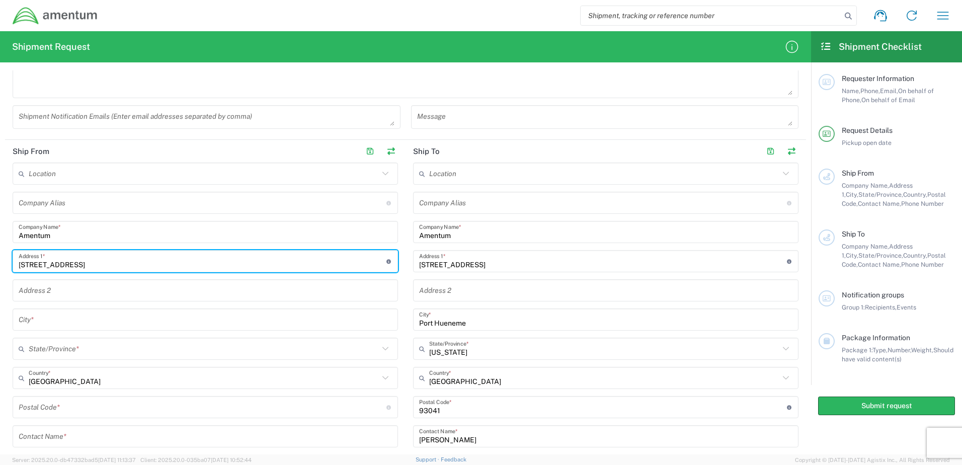
type input "8200 IH 10 W, Suite 825"
click at [72, 331] on div "Location 1002-4122-6 1006-5256-0 1026-8910-0 1281-0560-3 1369-6441-0 1402-6962-…" at bounding box center [205, 332] width 385 height 338
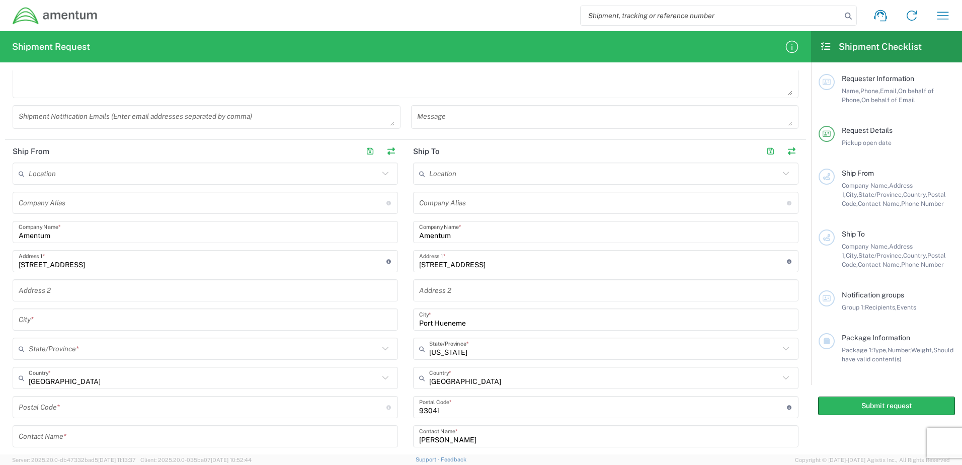
click at [73, 326] on input "text" at bounding box center [205, 320] width 373 height 18
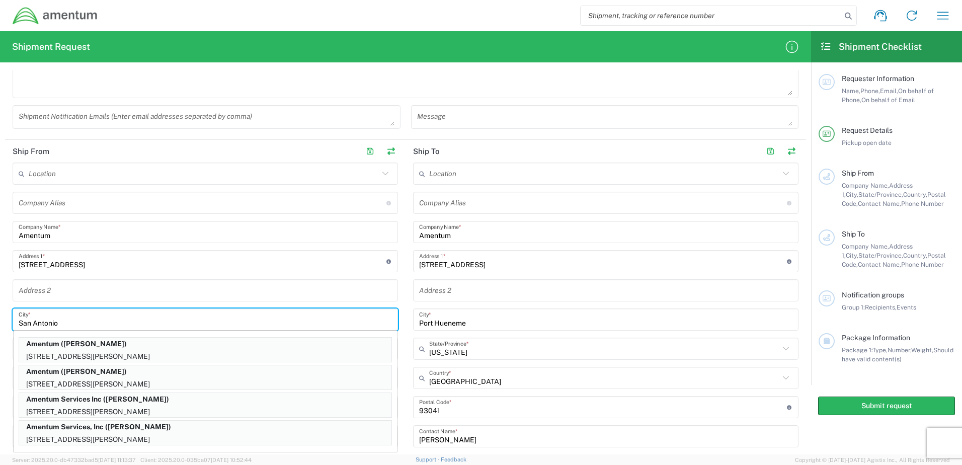
type input "San Antonio"
click at [160, 290] on input "text" at bounding box center [205, 291] width 373 height 18
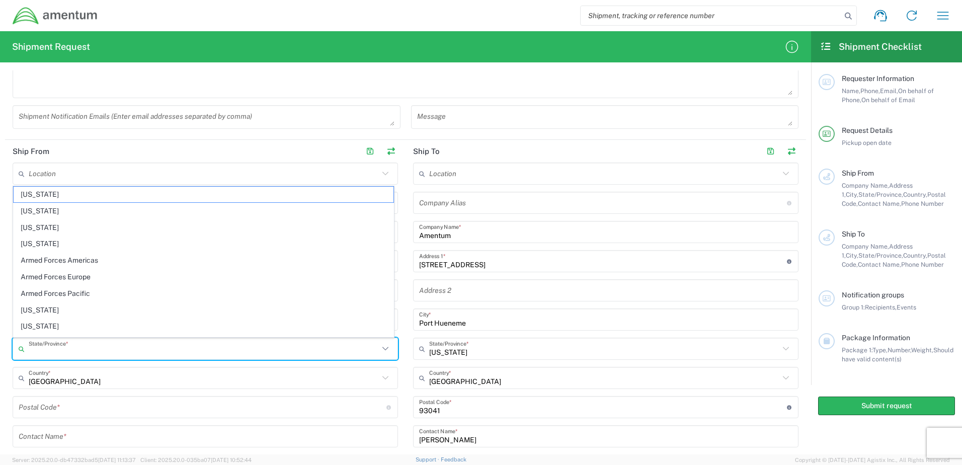
click at [90, 350] on input "text" at bounding box center [204, 349] width 350 height 18
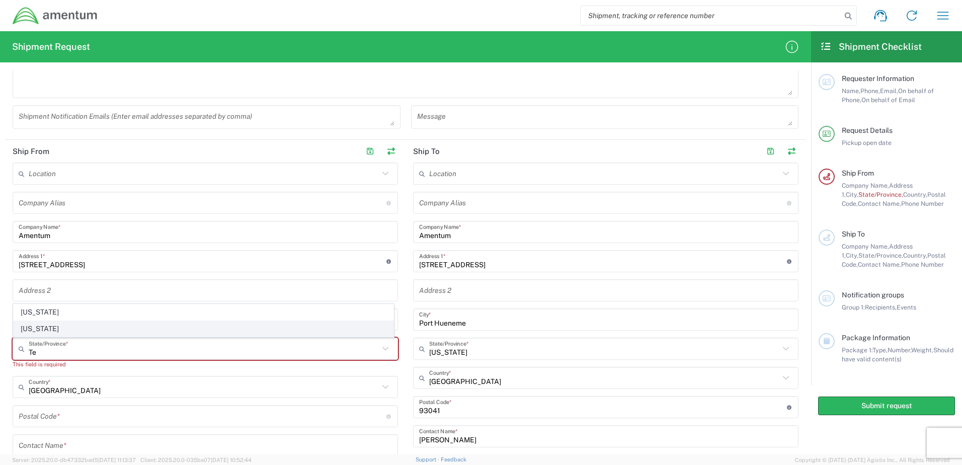
click at [48, 329] on span "Texas" at bounding box center [204, 329] width 380 height 16
type input "Texas"
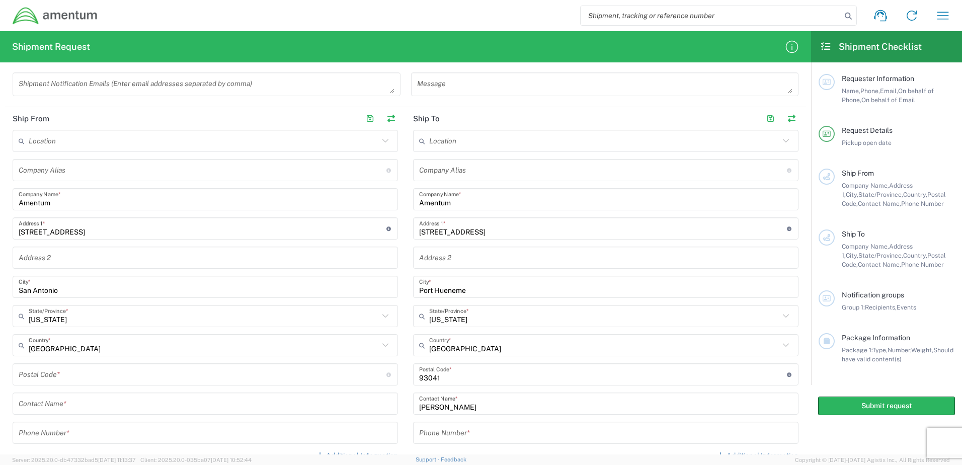
scroll to position [352, 0]
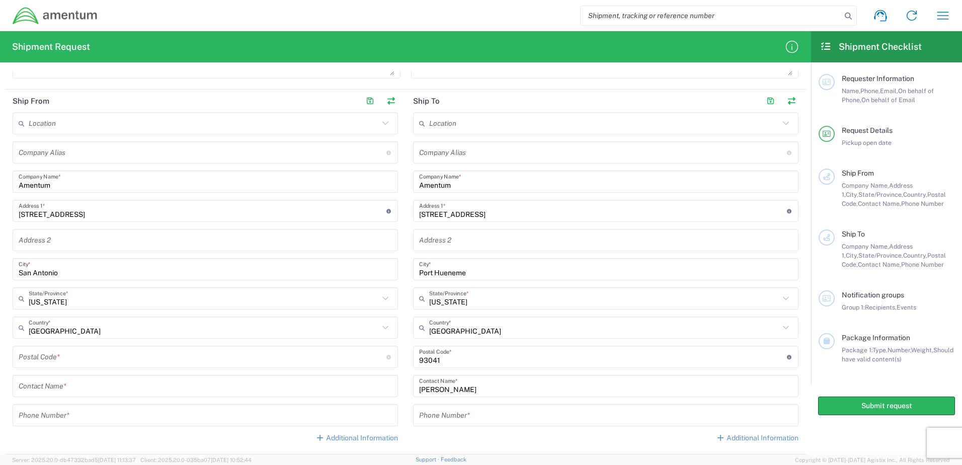
click at [82, 359] on input "undefined" at bounding box center [203, 357] width 368 height 18
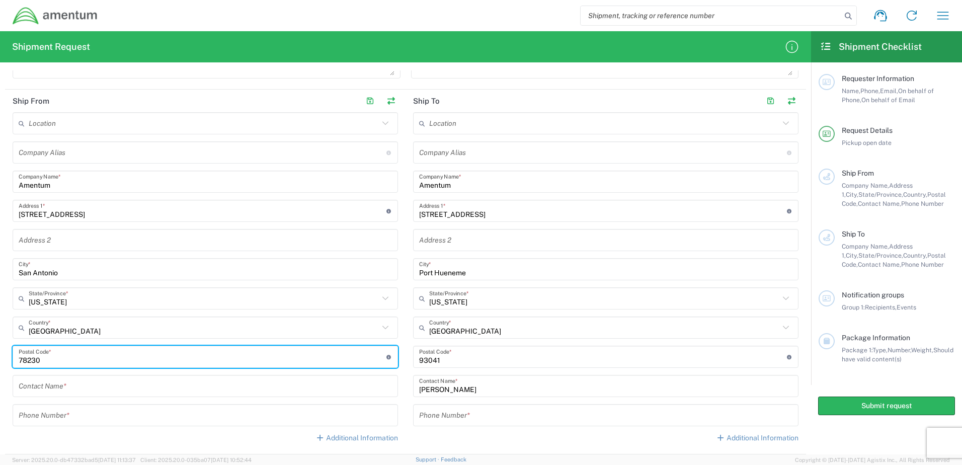
type input "78230"
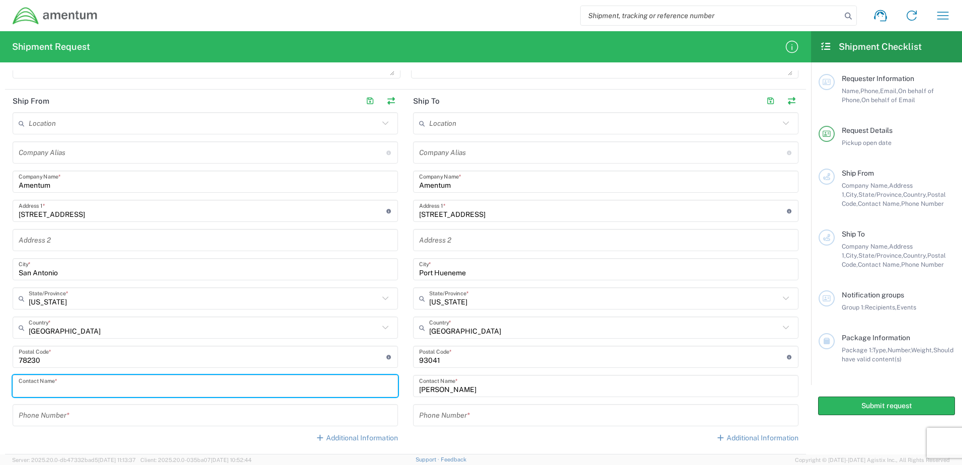
click at [176, 394] on input "text" at bounding box center [205, 386] width 373 height 18
type input "Jonathan Rocha"
click at [149, 419] on input "tel" at bounding box center [205, 416] width 373 height 18
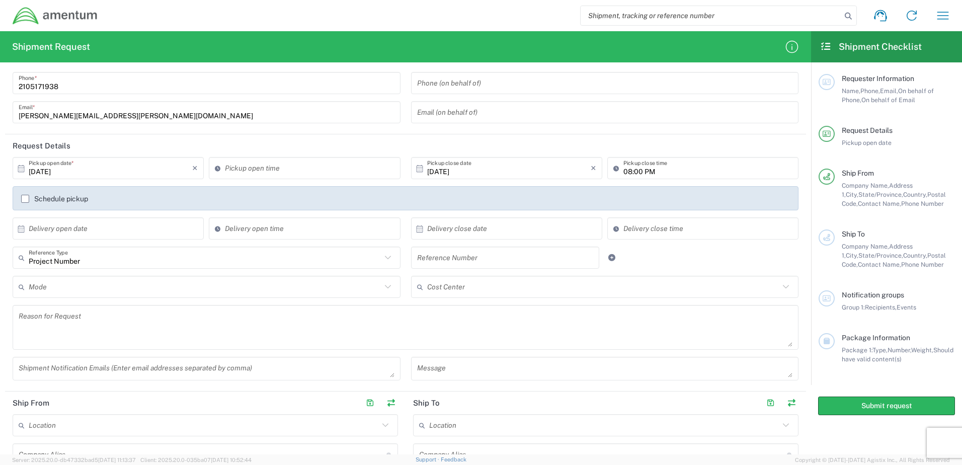
scroll to position [0, 0]
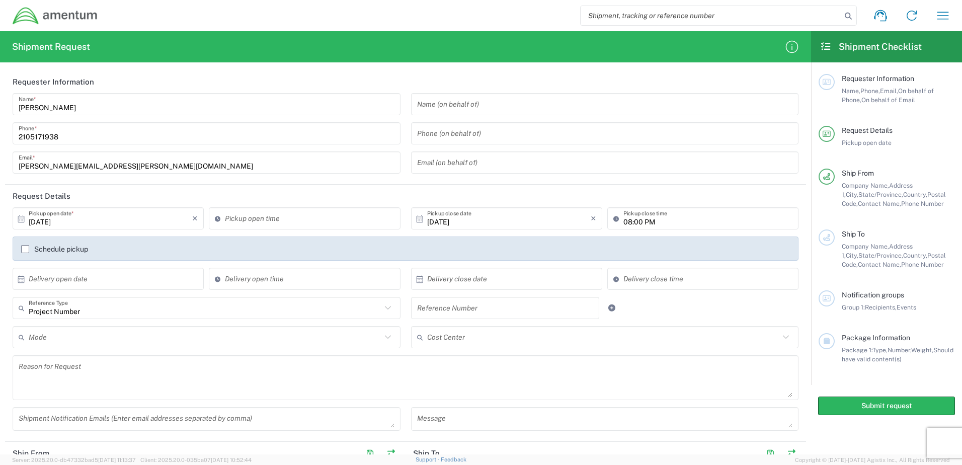
type input "2105171938"
click at [384, 341] on icon at bounding box center [387, 337] width 13 height 13
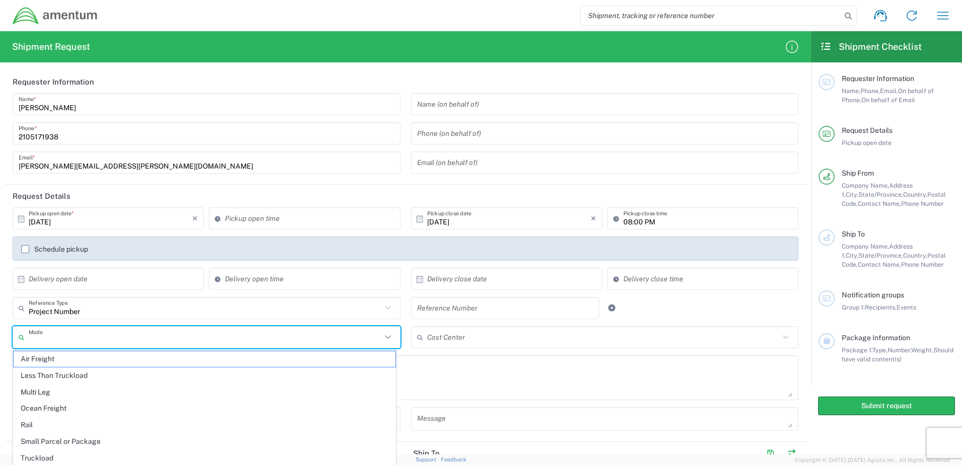
click at [168, 337] on input "text" at bounding box center [205, 338] width 353 height 18
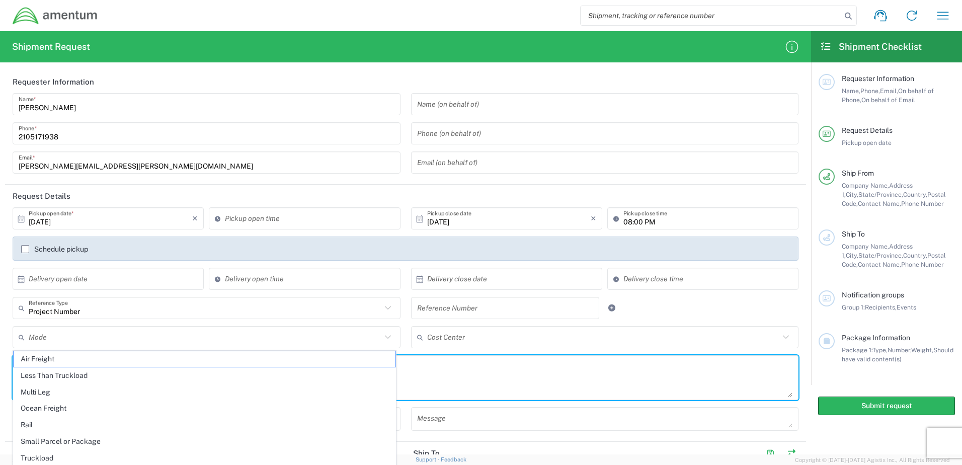
click at [536, 385] on textarea at bounding box center [406, 377] width 774 height 39
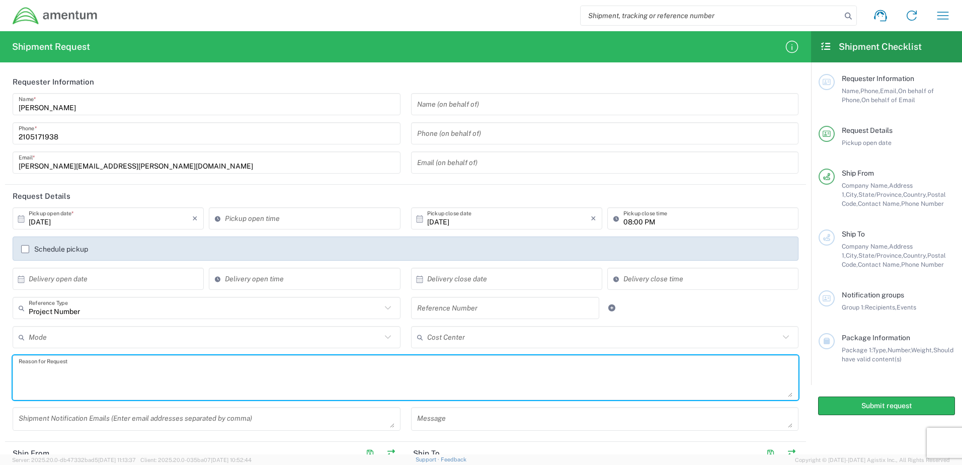
click at [544, 334] on input "text" at bounding box center [603, 338] width 353 height 18
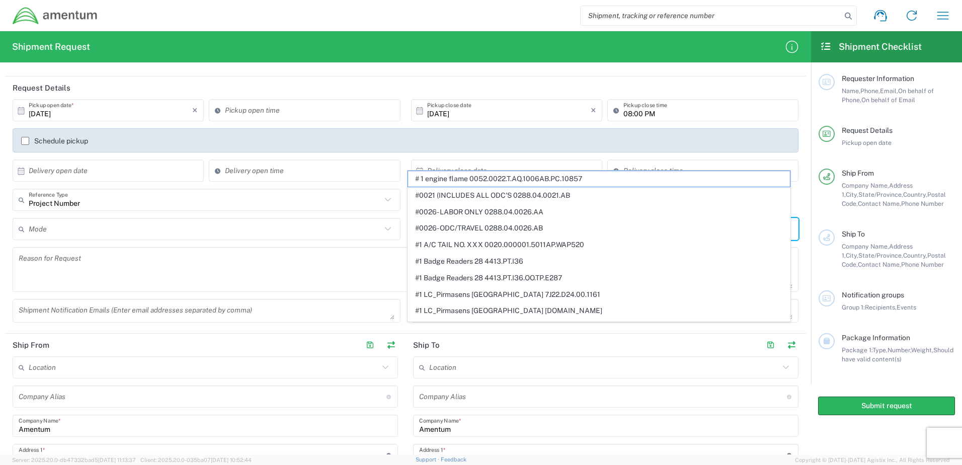
scroll to position [201, 0]
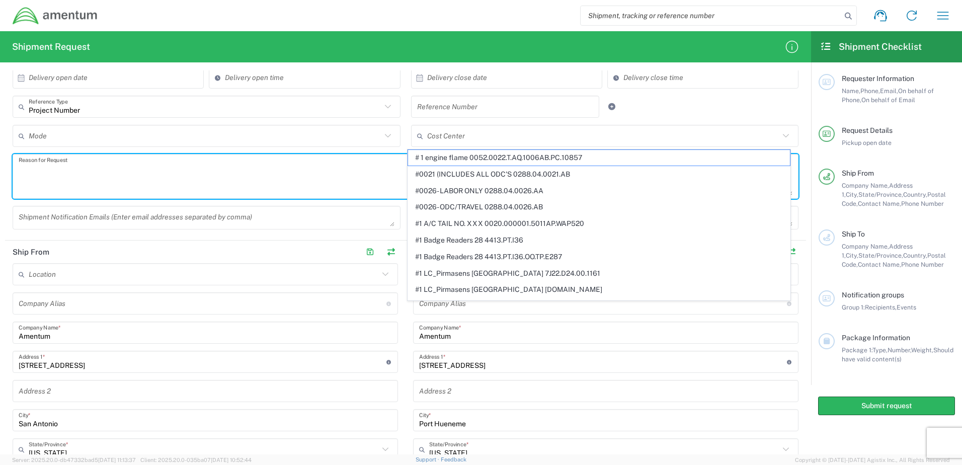
click at [268, 166] on textarea at bounding box center [406, 176] width 774 height 39
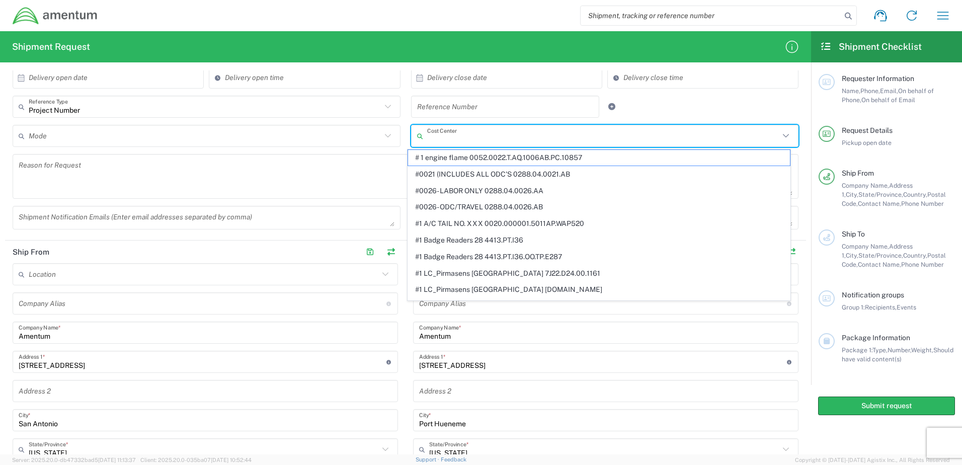
click at [490, 132] on input "text" at bounding box center [603, 136] width 353 height 18
paste input "OVHD.100143.00000"
type input "OVHD.100143.00000"
click at [351, 176] on textarea at bounding box center [406, 176] width 774 height 39
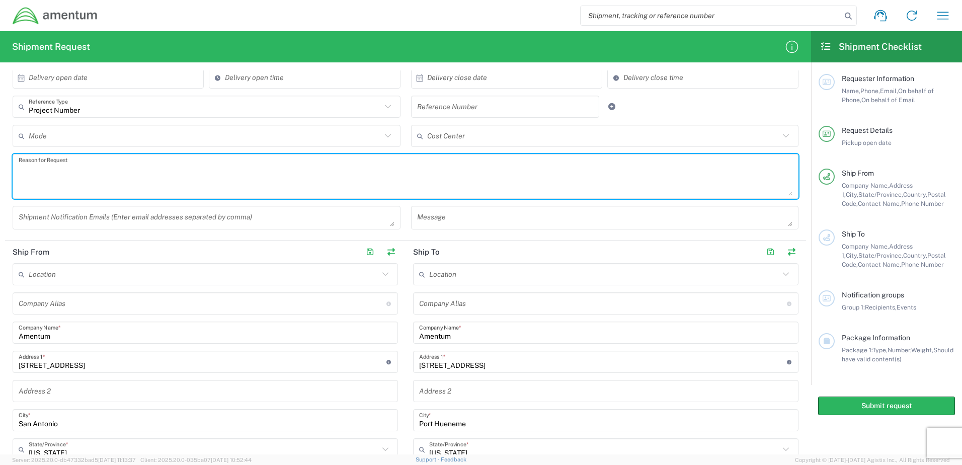
click at [498, 135] on input "text" at bounding box center [603, 136] width 353 height 18
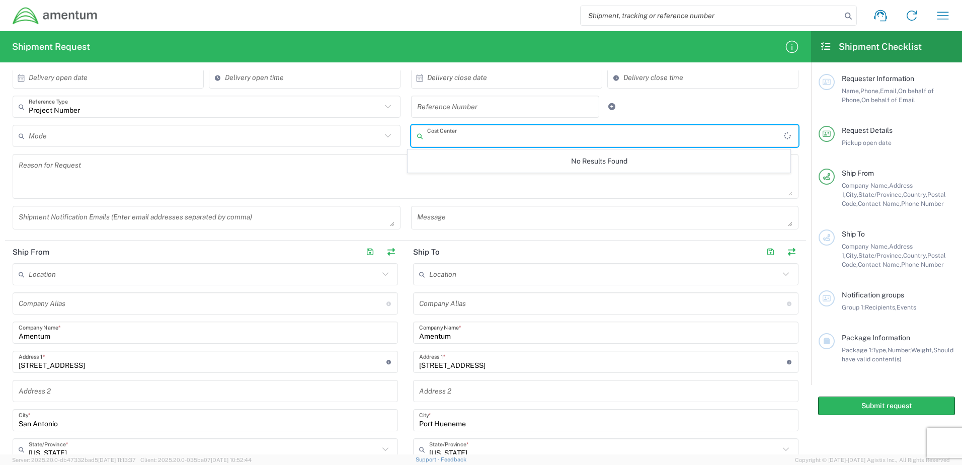
paste input "OVHD.100143.00000"
type input "OVHD.100143.00000"
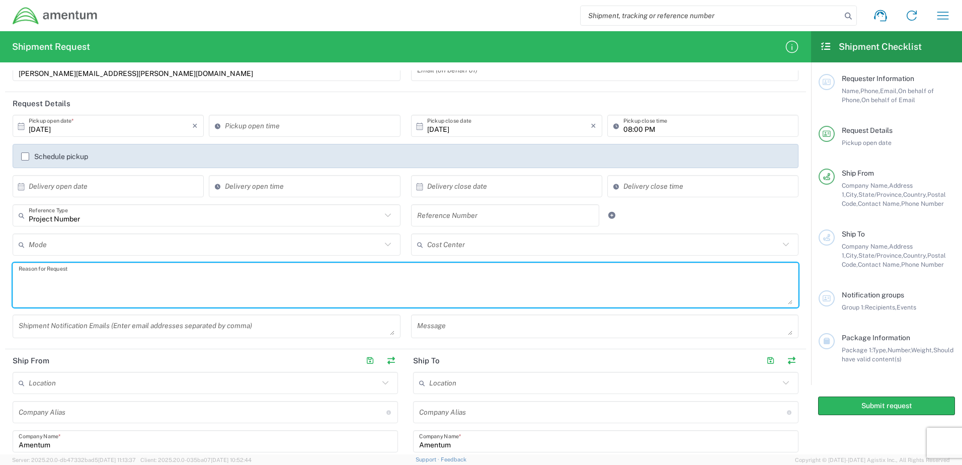
scroll to position [50, 0]
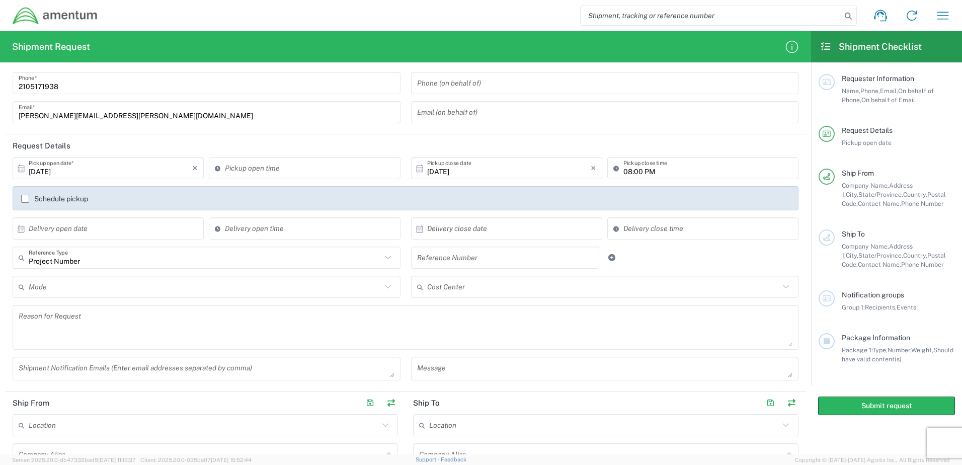
click at [386, 262] on icon at bounding box center [387, 257] width 13 height 13
type input "Project Number"
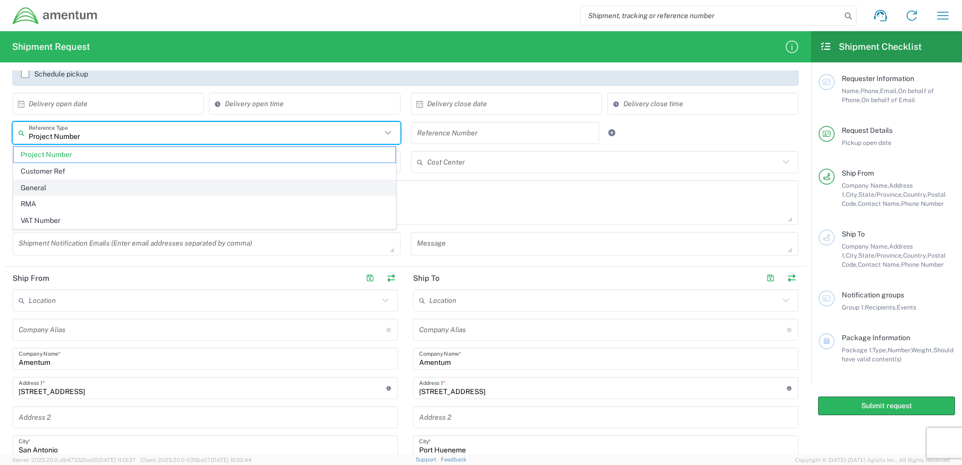
scroll to position [151, 0]
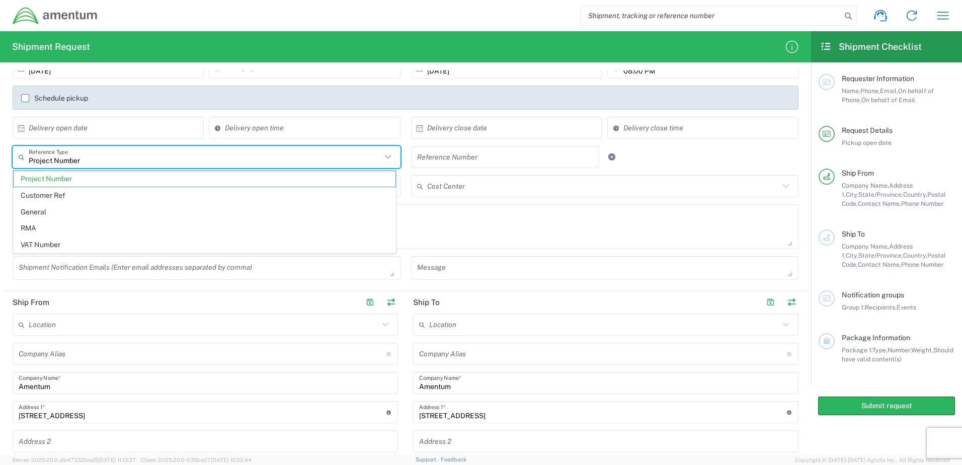
click at [100, 156] on input "Project Number" at bounding box center [205, 157] width 353 height 18
click at [149, 134] on input "text" at bounding box center [111, 128] width 164 height 18
type input "Project Number"
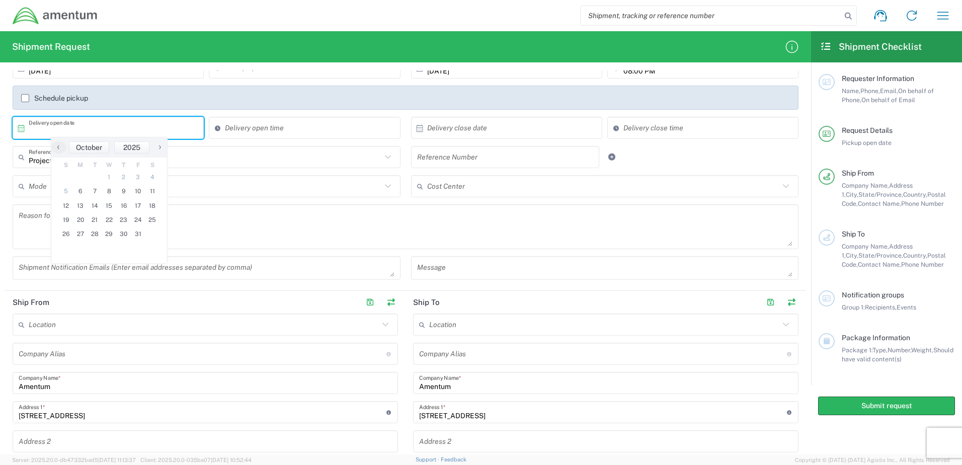
click at [312, 166] on div "Project Number Reference Type" at bounding box center [207, 157] width 388 height 22
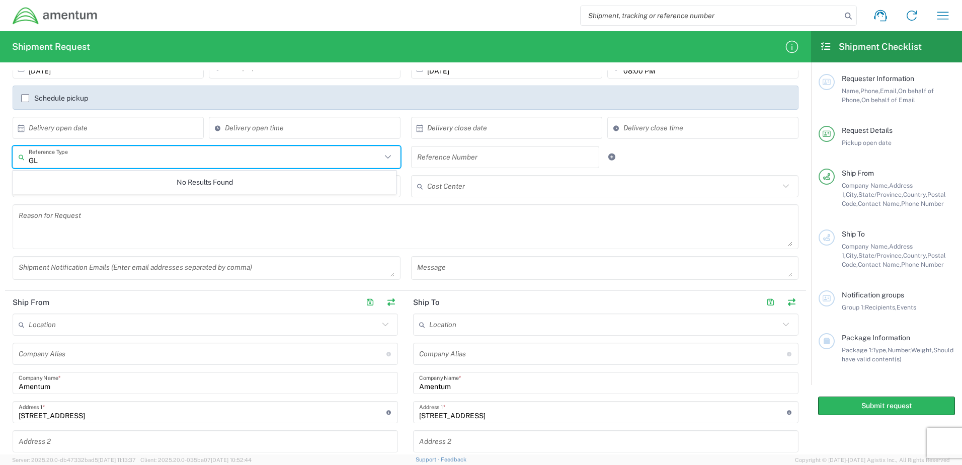
type input "G"
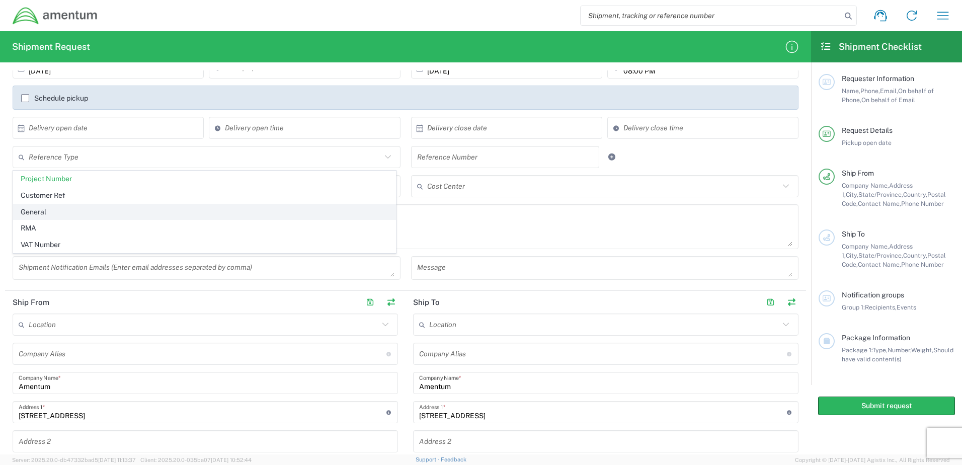
click at [45, 215] on span "General" at bounding box center [205, 212] width 382 height 16
click at [385, 156] on icon at bounding box center [387, 156] width 13 height 13
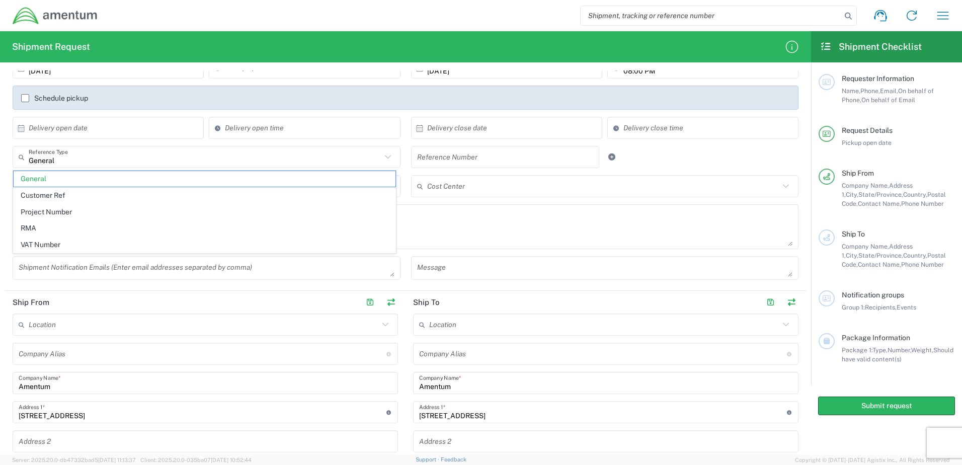
click at [387, 158] on icon at bounding box center [387, 156] width 13 height 13
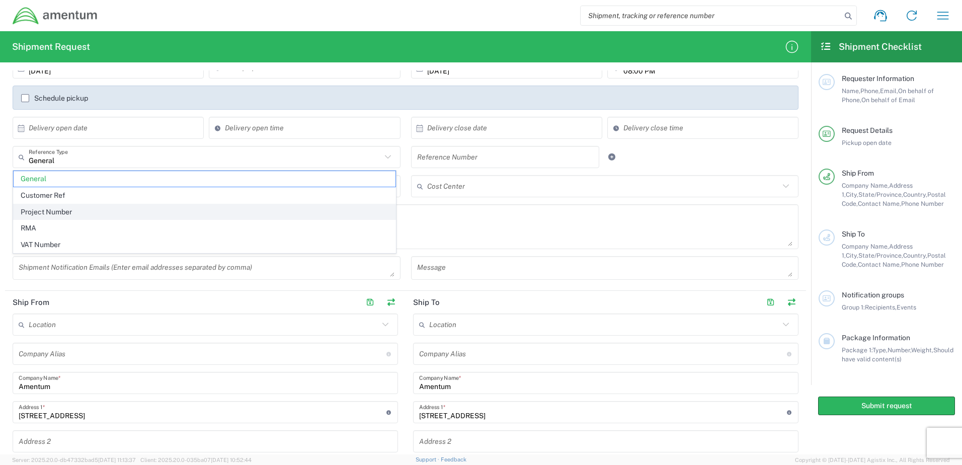
click at [26, 209] on span "Project Number" at bounding box center [205, 212] width 382 height 16
type input "Project Number"
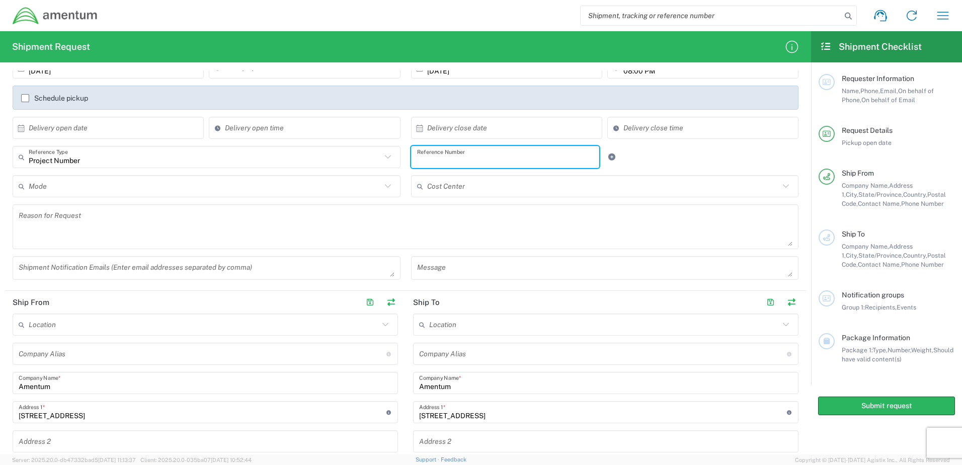
click at [483, 159] on input "text" at bounding box center [505, 157] width 177 height 18
paste input "OVHD.100143.00000"
type input "OVHD.100143.00000"
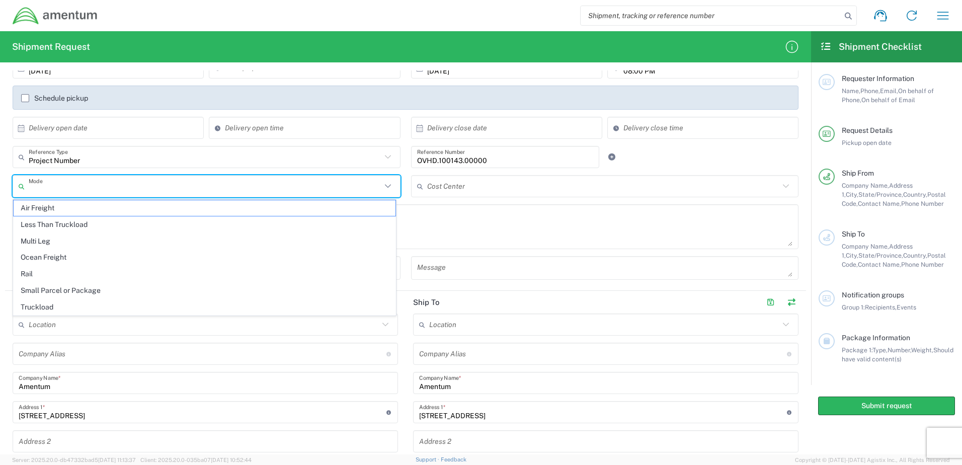
click at [305, 184] on input "text" at bounding box center [205, 187] width 353 height 18
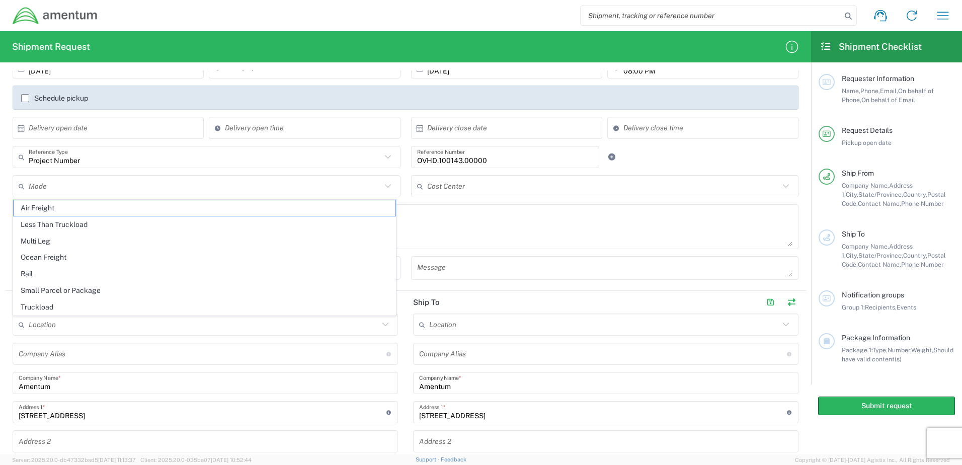
click at [738, 165] on div "Project Number Reference Type General Customer Ref Project Number RMA VAT Numbe…" at bounding box center [406, 160] width 796 height 29
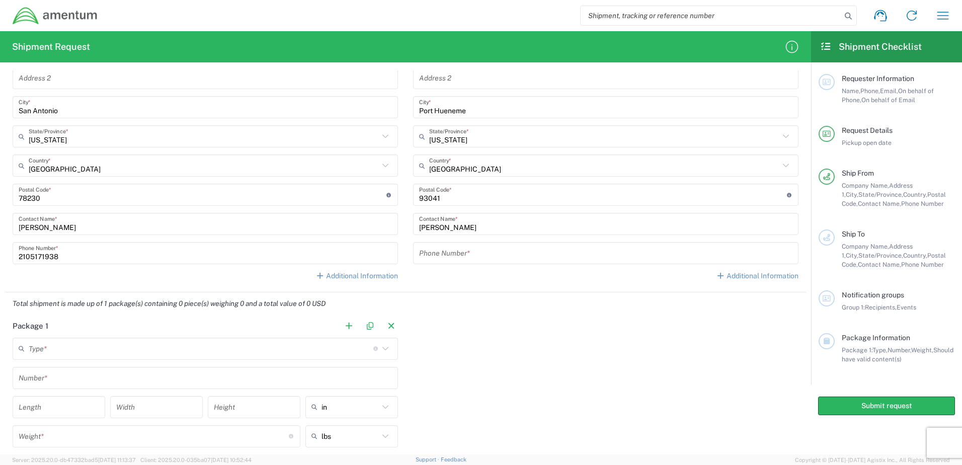
scroll to position [503, 0]
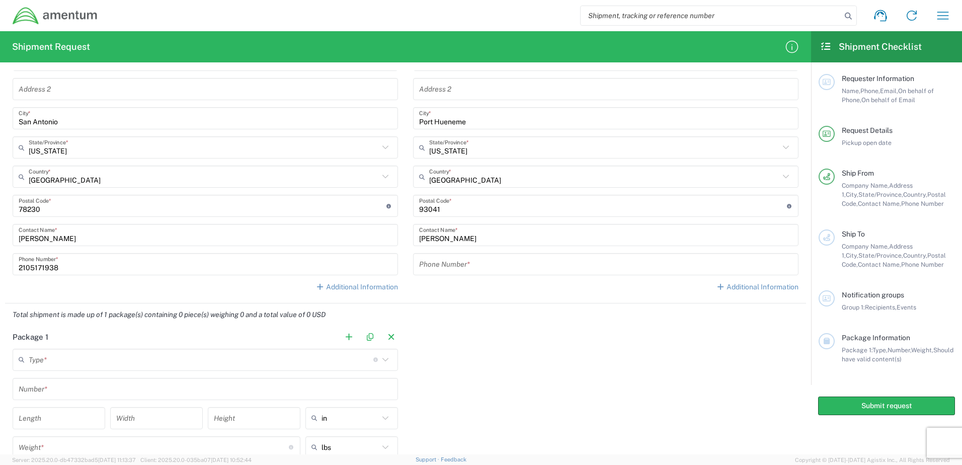
click at [537, 272] on input "tel" at bounding box center [605, 265] width 373 height 18
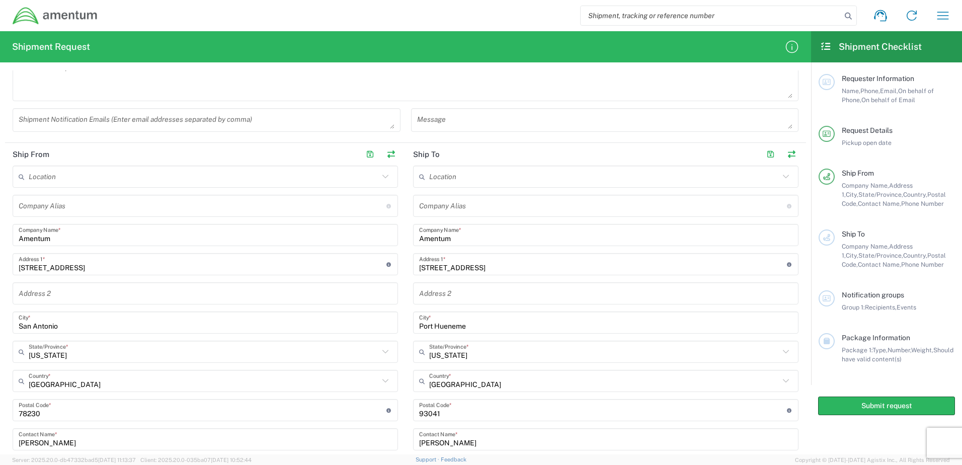
scroll to position [419, 0]
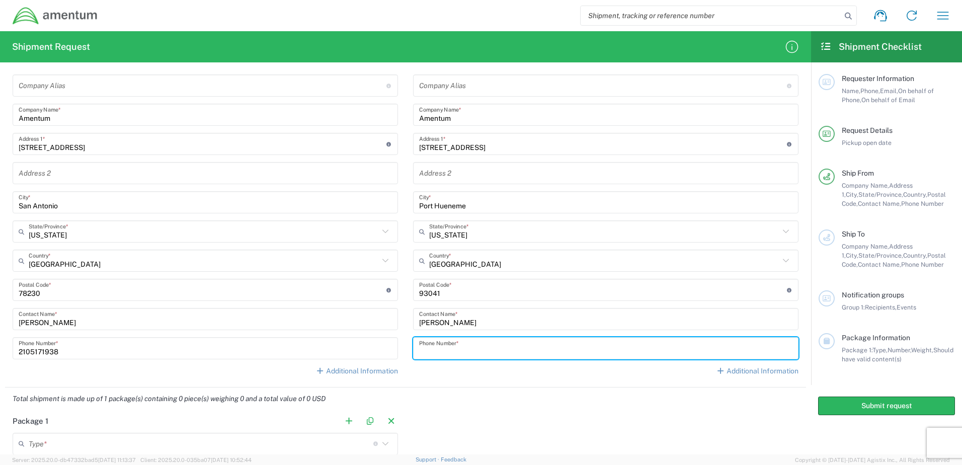
click at [466, 351] on input "tel" at bounding box center [605, 349] width 373 height 18
type input "8058246916"
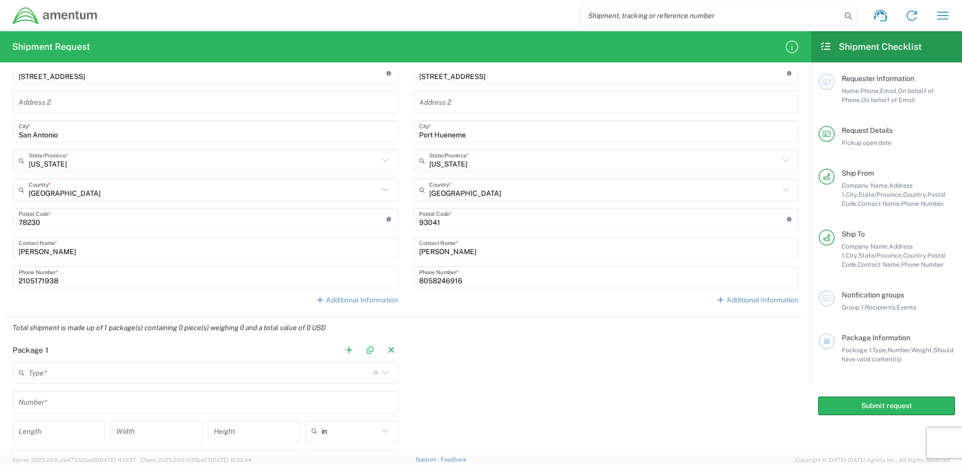
scroll to position [469, 0]
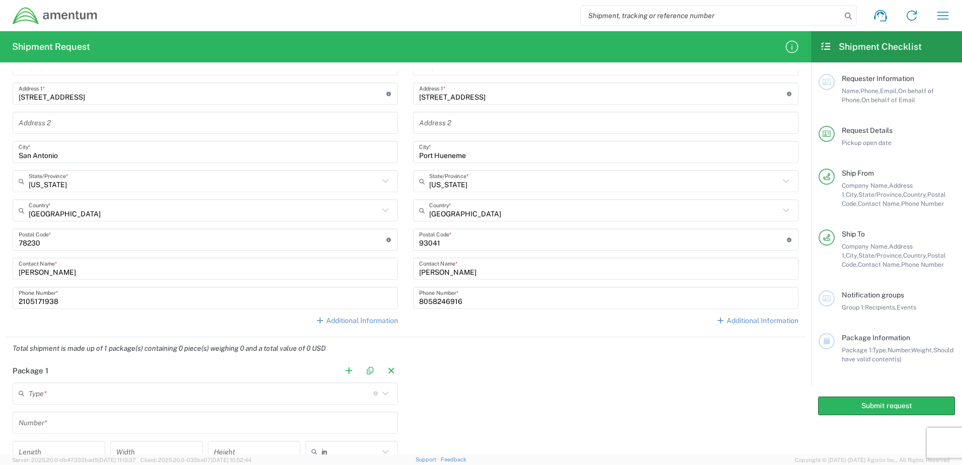
click at [510, 376] on div "Package 1 Type * Material used to package goods Bale(s) Basket(s) BCK Boxes Bol…" at bounding box center [405, 454] width 801 height 188
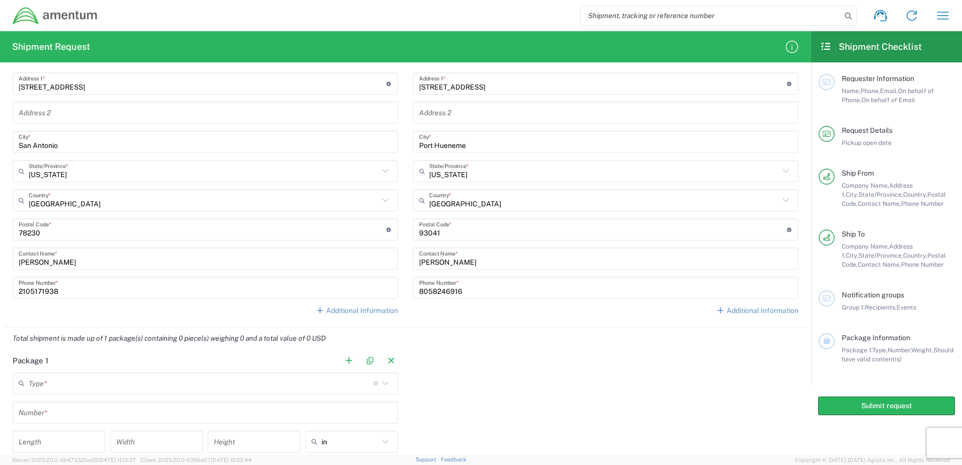
scroll to position [620, 0]
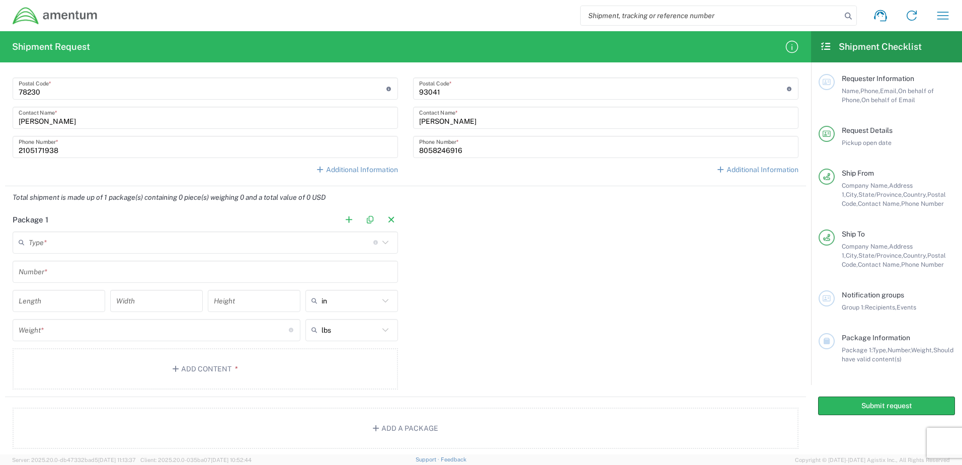
click at [385, 241] on icon at bounding box center [385, 242] width 13 height 13
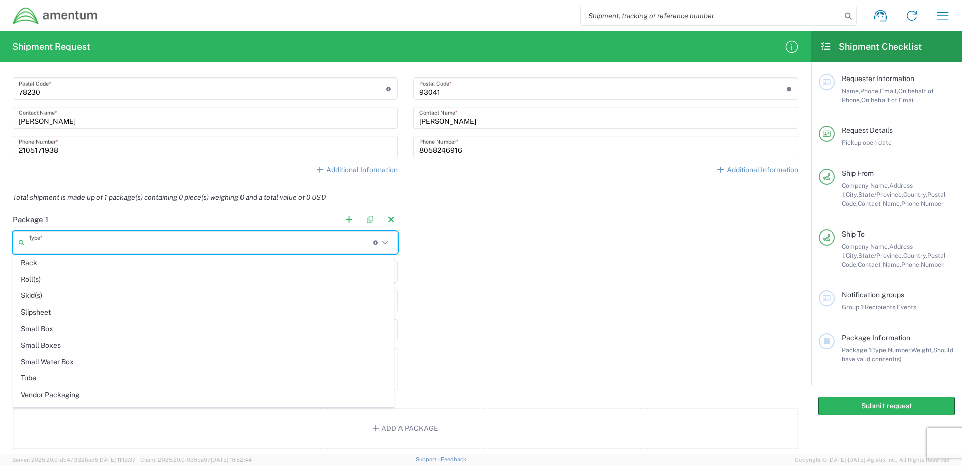
scroll to position [641, 0]
click at [75, 386] on span "Vendor Packaging" at bounding box center [204, 382] width 380 height 16
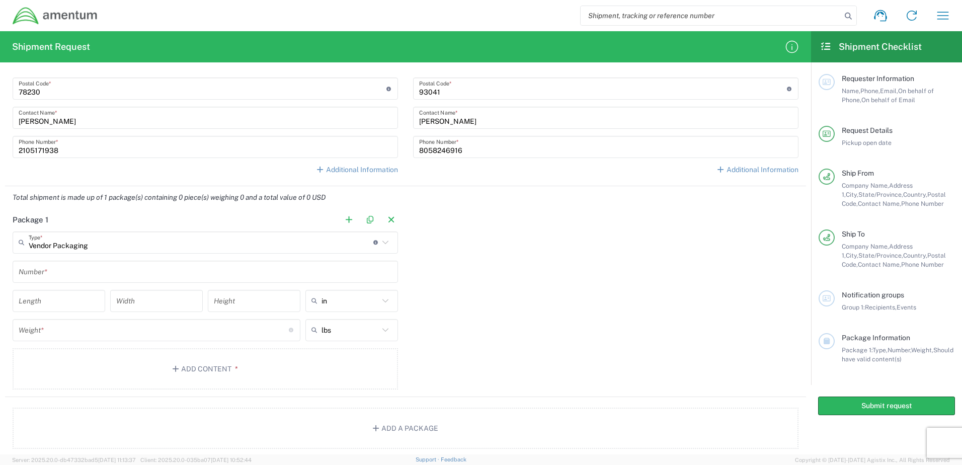
click at [382, 241] on icon at bounding box center [385, 242] width 6 height 4
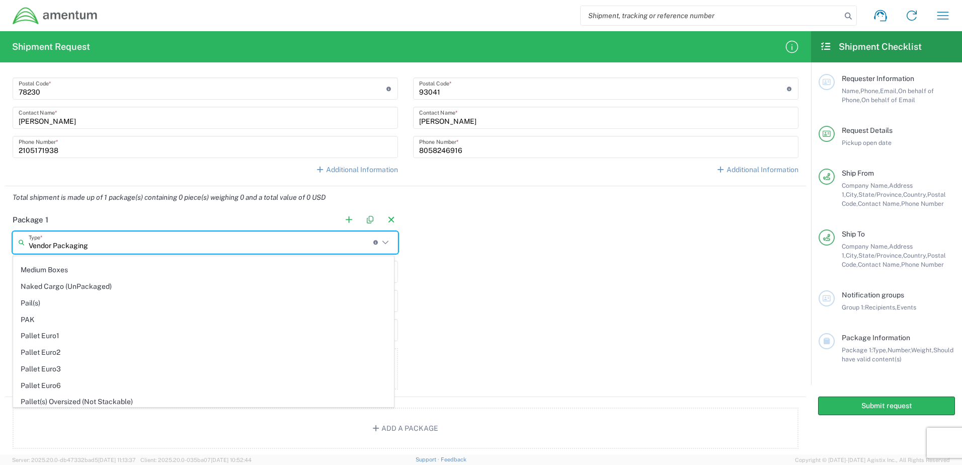
scroll to position [389, 0]
click at [64, 371] on span "PAK" at bounding box center [204, 370] width 380 height 16
type input "PAK"
type input "10.25"
type input "12.75"
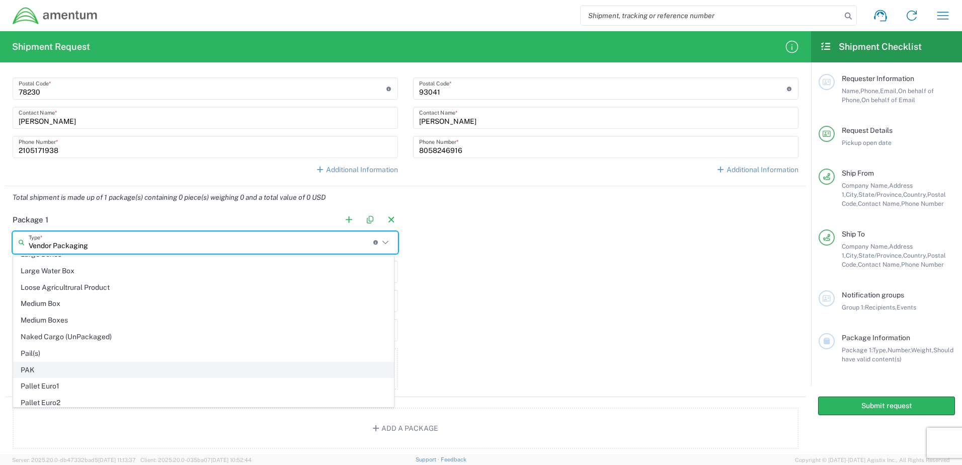
type input "1"
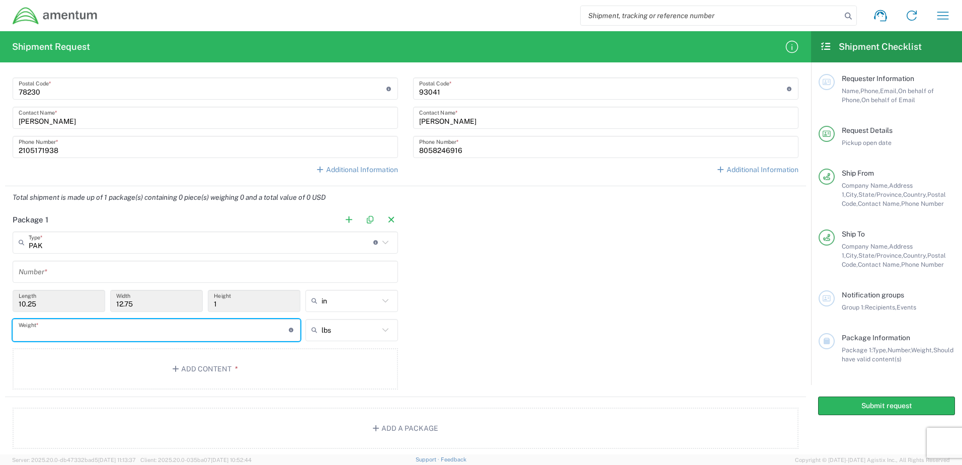
click at [243, 338] on input "number" at bounding box center [154, 330] width 270 height 18
type input "1"
click at [243, 377] on button "Add Content *" at bounding box center [205, 368] width 385 height 41
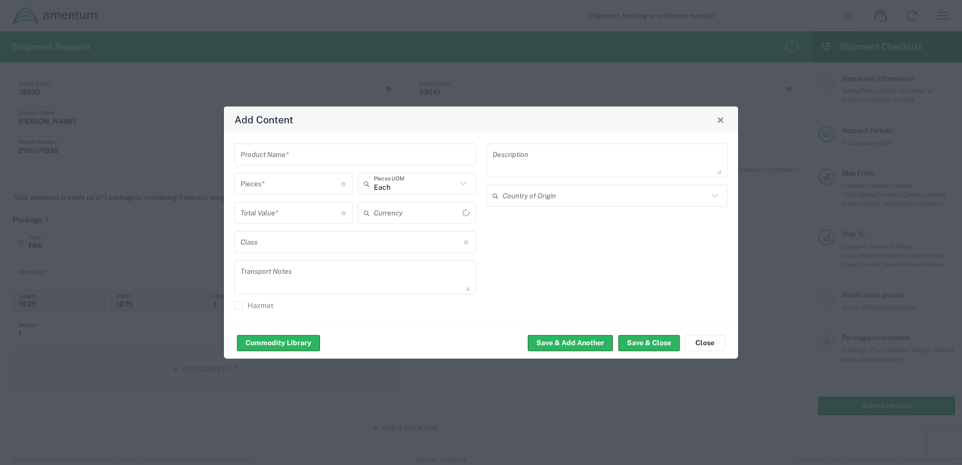
type input "US Dollar"
click at [292, 155] on input "text" at bounding box center [354, 154] width 229 height 18
type input "Amentum Shirt"
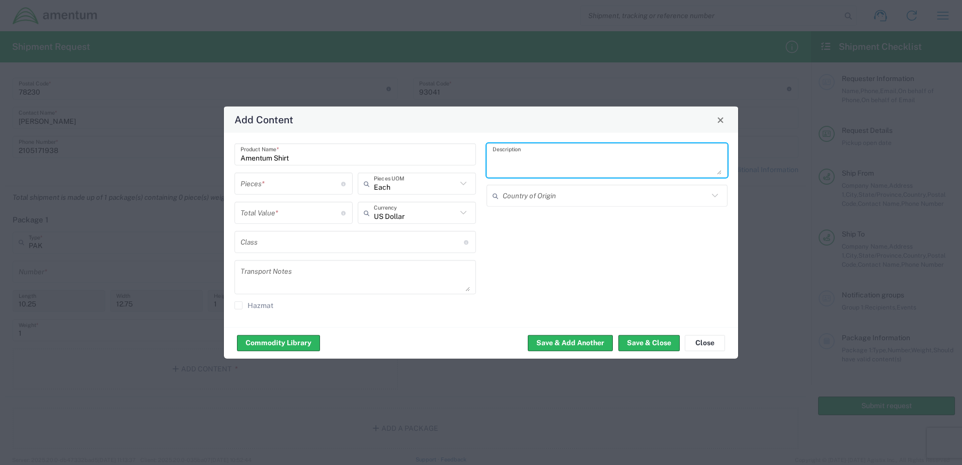
click at [576, 157] on textarea at bounding box center [607, 160] width 229 height 28
type textarea "Work Shirt"
click at [306, 185] on input "number" at bounding box center [290, 184] width 101 height 18
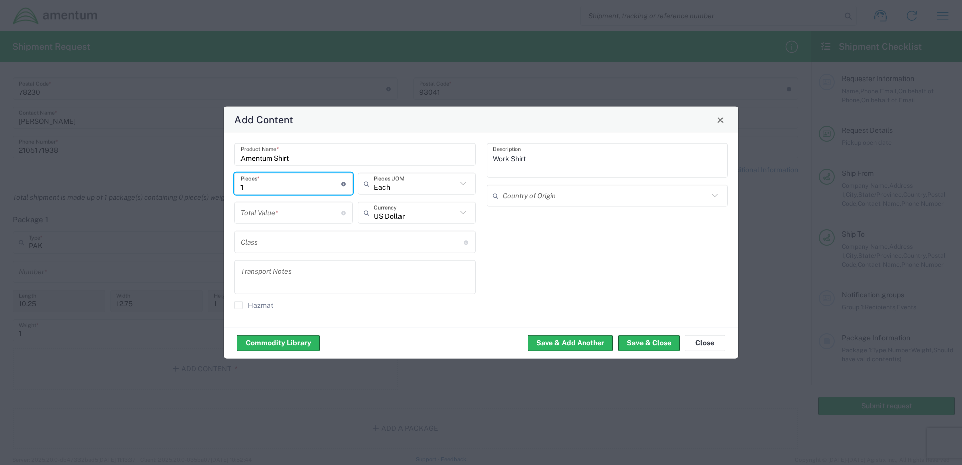
type input "1"
click at [616, 266] on div "Work Shirt Description Country of Origin" at bounding box center [607, 229] width 252 height 173
click at [300, 216] on input "number" at bounding box center [290, 213] width 101 height 18
type input "40"
click at [388, 329] on div "Commodity Library Save & Add Another Save & Close Close" at bounding box center [481, 343] width 514 height 32
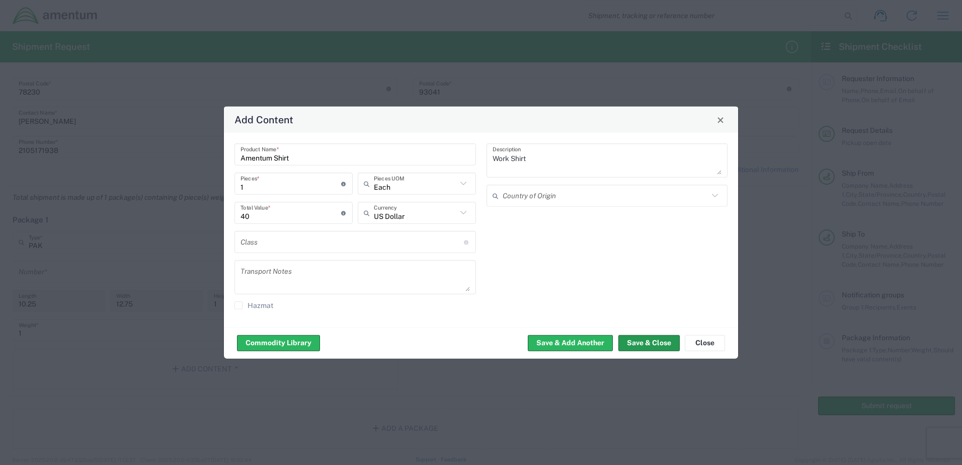
click at [645, 343] on button "Save & Close" at bounding box center [648, 343] width 61 height 16
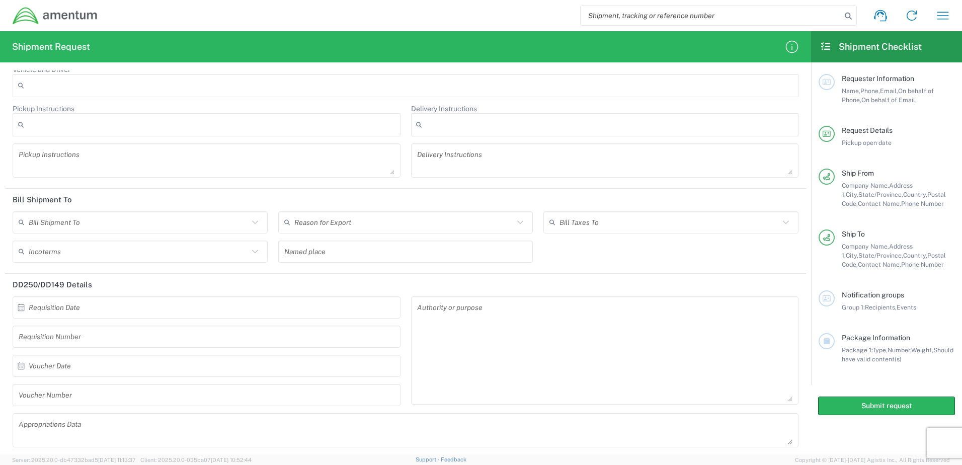
scroll to position [1179, 0]
click at [257, 225] on div "Bill Shipment To" at bounding box center [140, 218] width 255 height 22
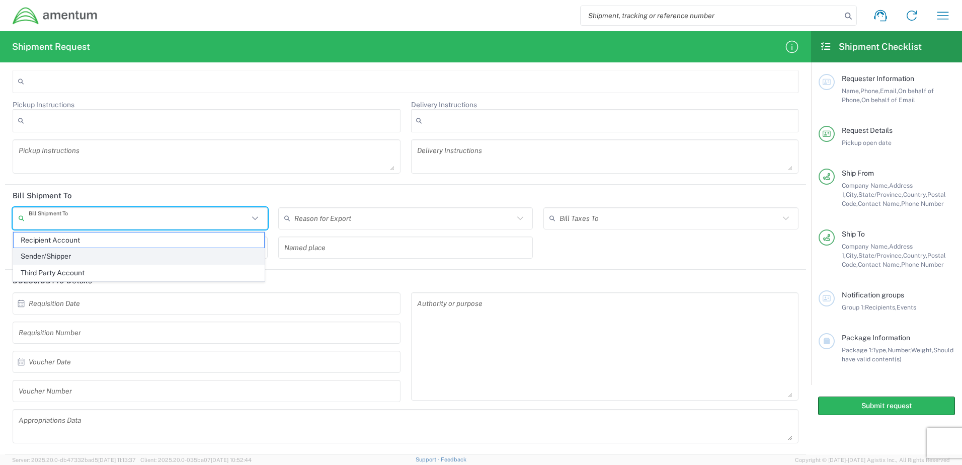
click at [80, 257] on span "Sender/Shipper" at bounding box center [139, 257] width 251 height 16
type input "Sender/Shipper"
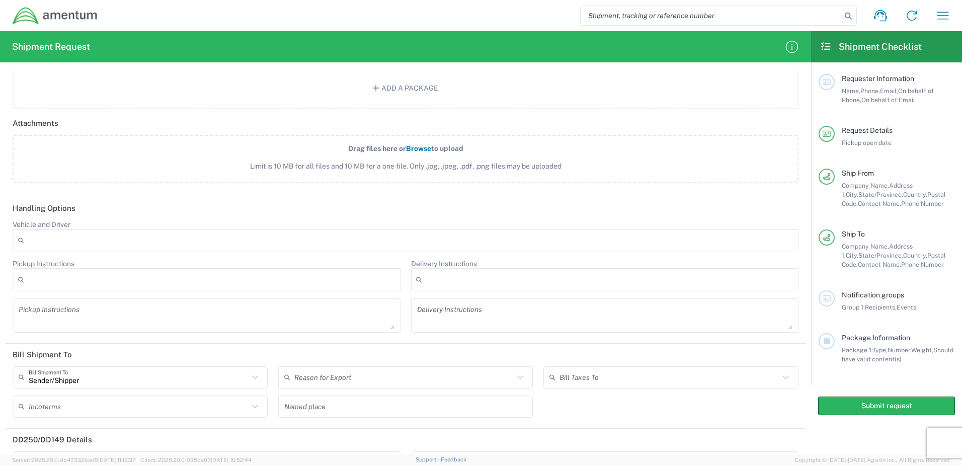
scroll to position [1028, 0]
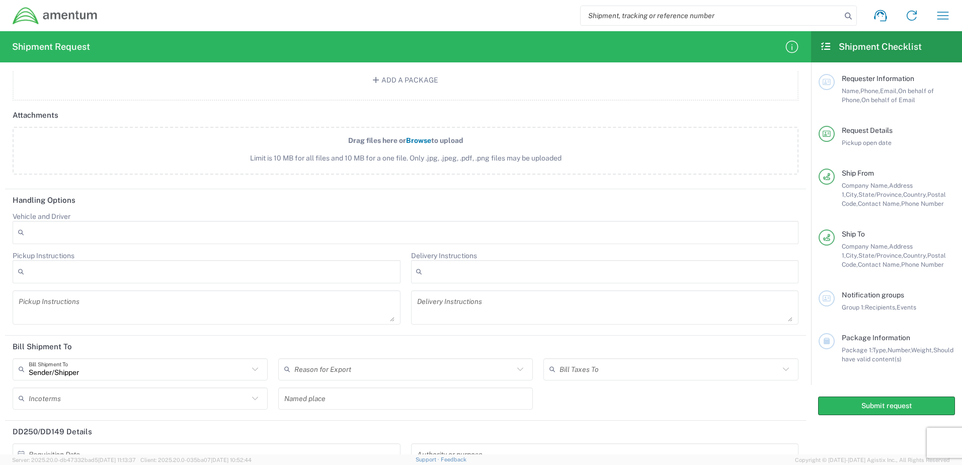
click at [707, 234] on div at bounding box center [406, 232] width 786 height 23
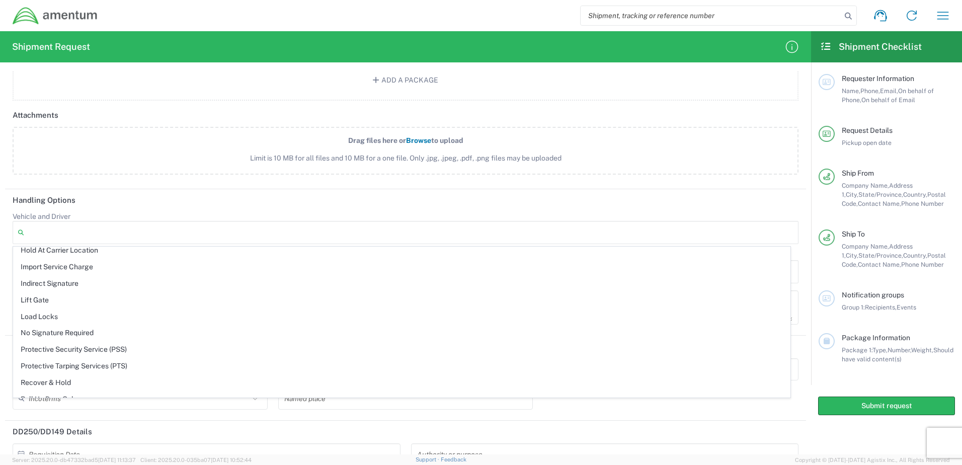
scroll to position [426, 0]
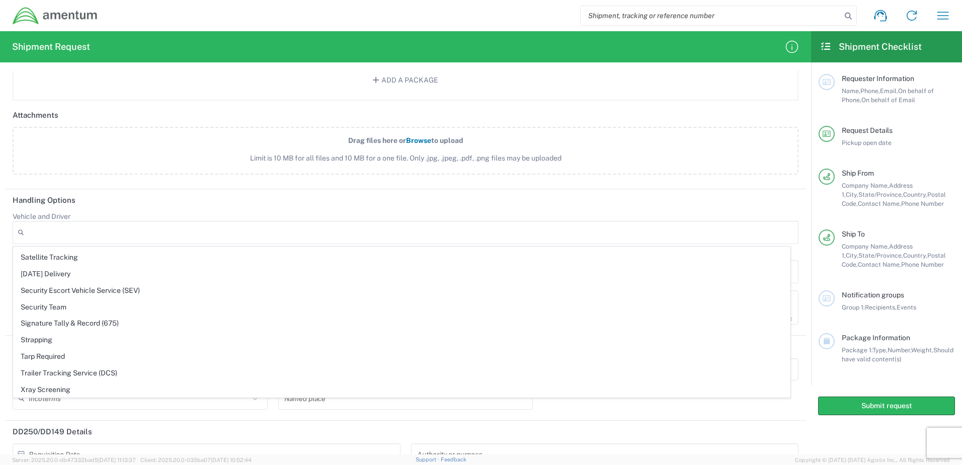
click at [107, 194] on header "Handling Options" at bounding box center [405, 200] width 801 height 23
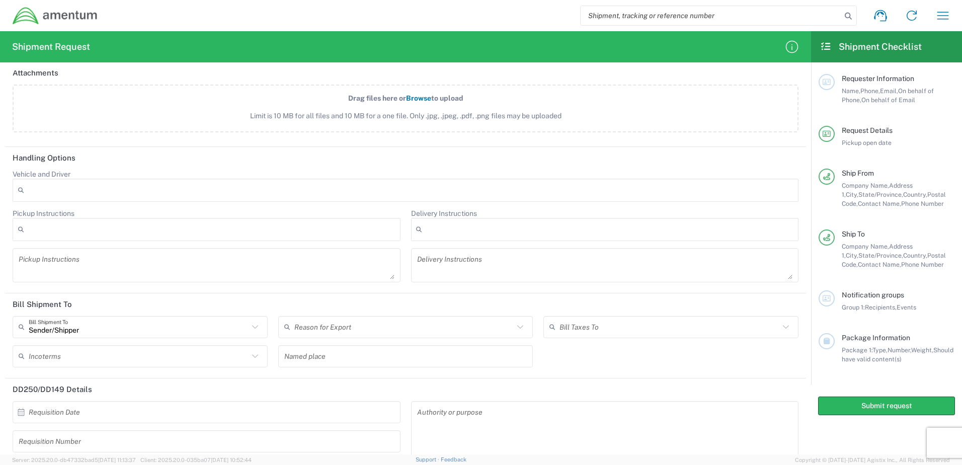
scroll to position [1128, 0]
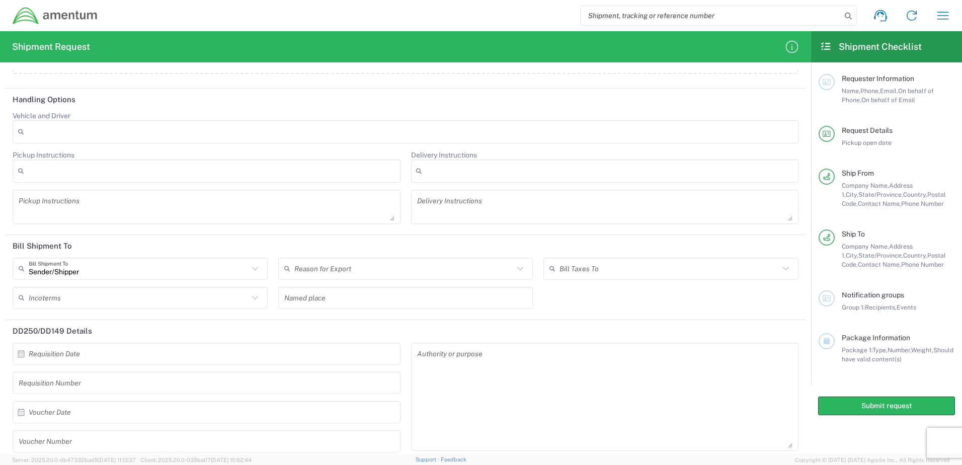
click at [506, 271] on input "text" at bounding box center [404, 269] width 220 height 18
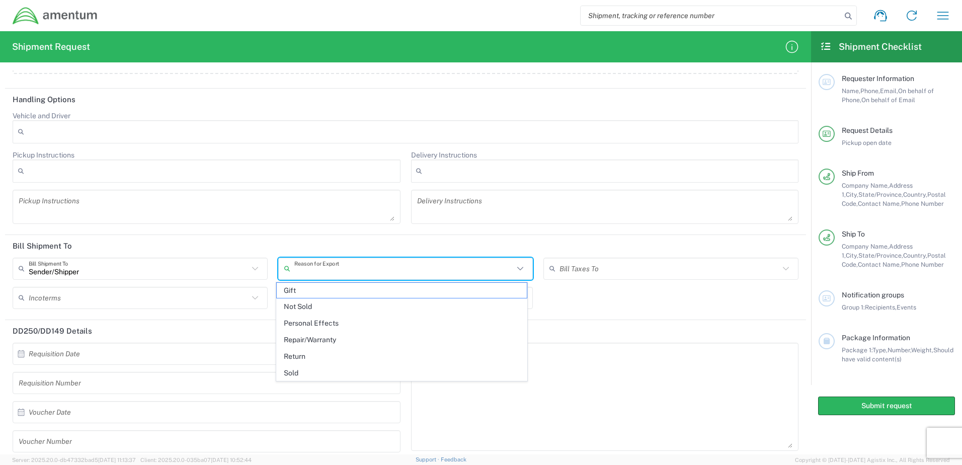
click at [225, 235] on header "Bill Shipment To" at bounding box center [405, 246] width 801 height 23
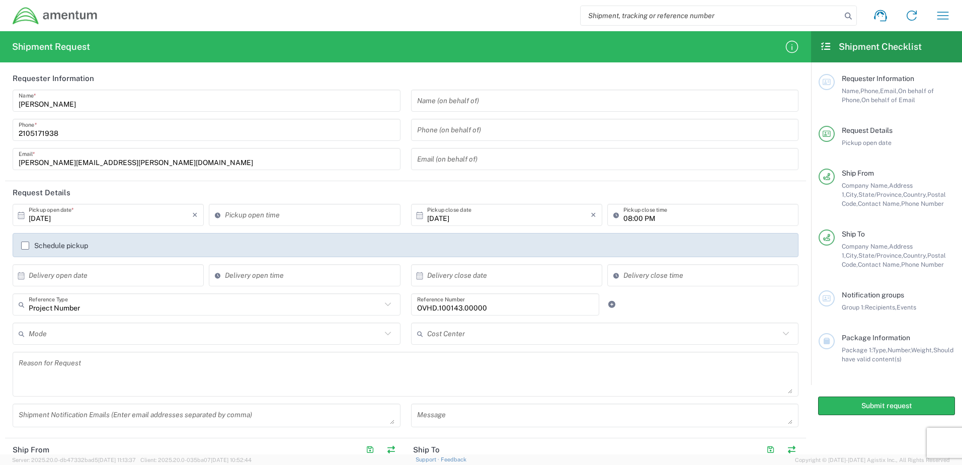
scroll to position [0, 0]
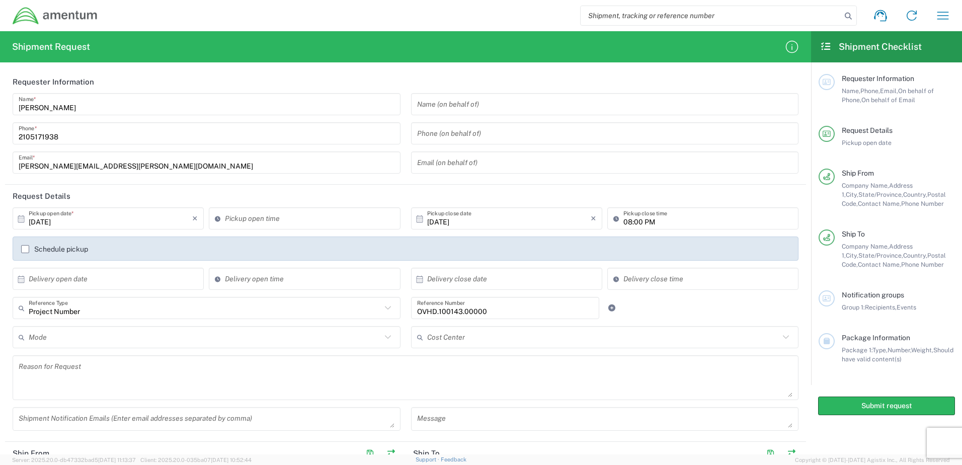
click at [385, 300] on div "Project Number Reference Type" at bounding box center [207, 308] width 388 height 22
type input "Project Number"
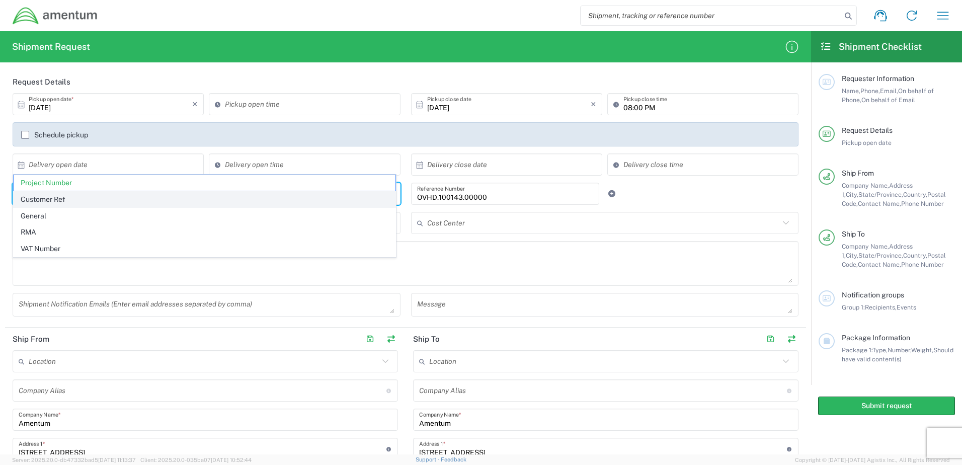
scroll to position [151, 0]
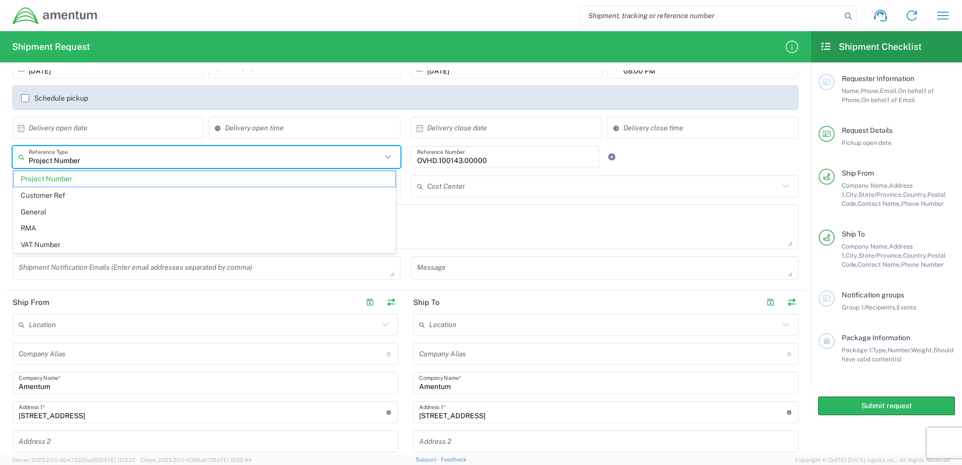
click at [585, 232] on textarea at bounding box center [406, 226] width 774 height 39
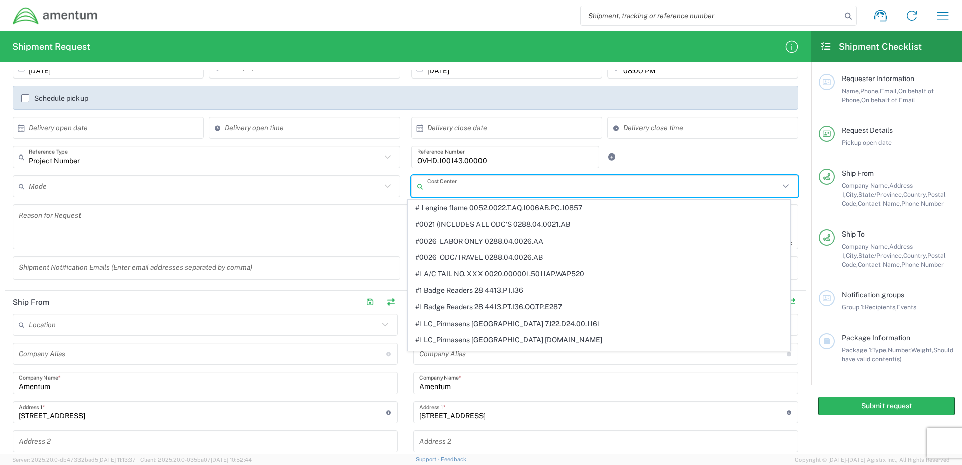
click at [663, 189] on input "text" at bounding box center [603, 187] width 353 height 18
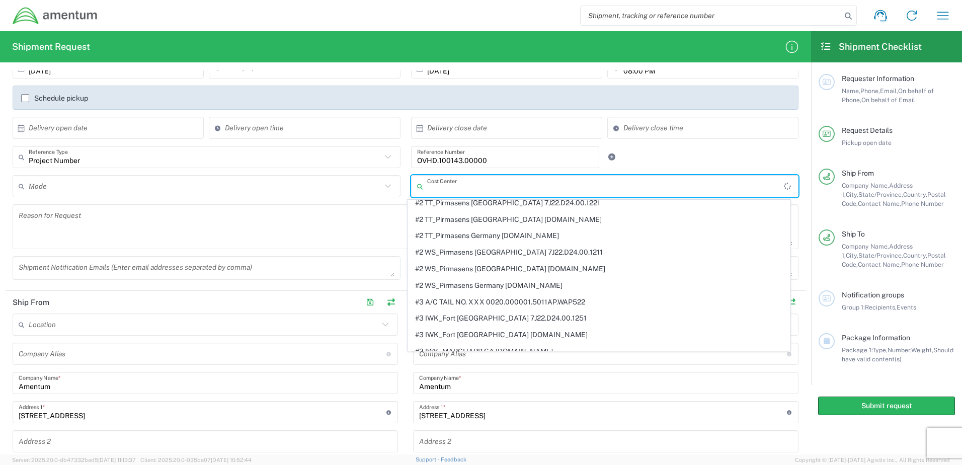
scroll to position [674, 0]
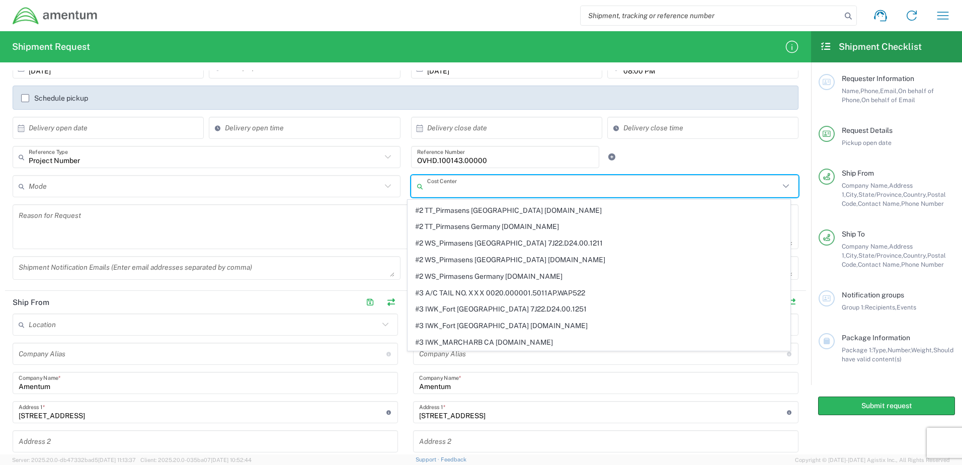
click at [766, 164] on div "Project Number Reference Type Project Number Customer Ref General RMA VAT Numbe…" at bounding box center [406, 160] width 796 height 29
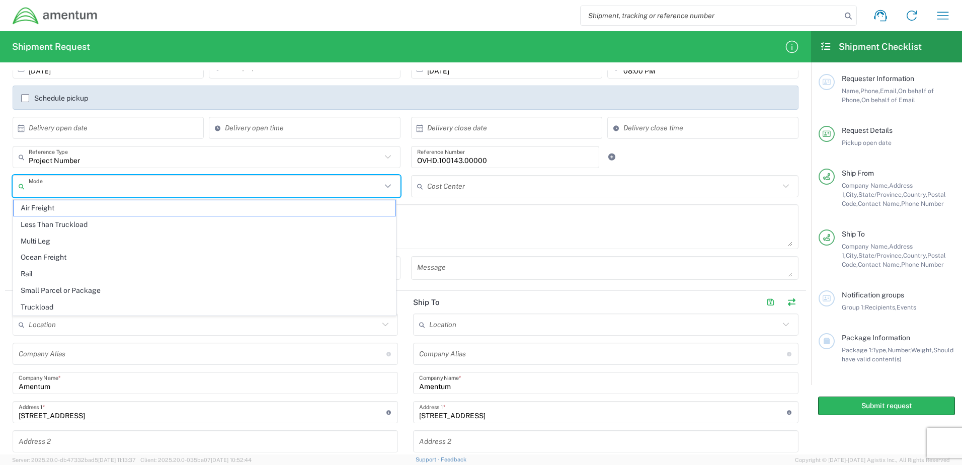
click at [248, 184] on input "text" at bounding box center [205, 187] width 353 height 18
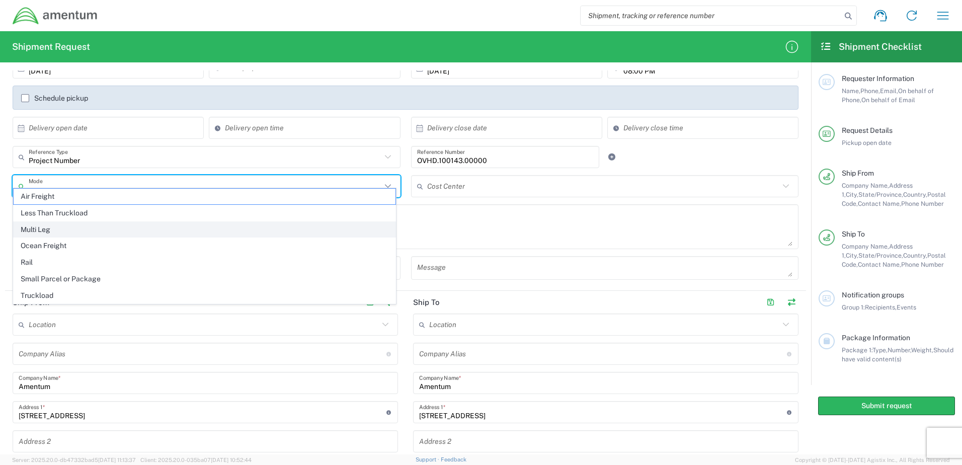
scroll to position [201, 0]
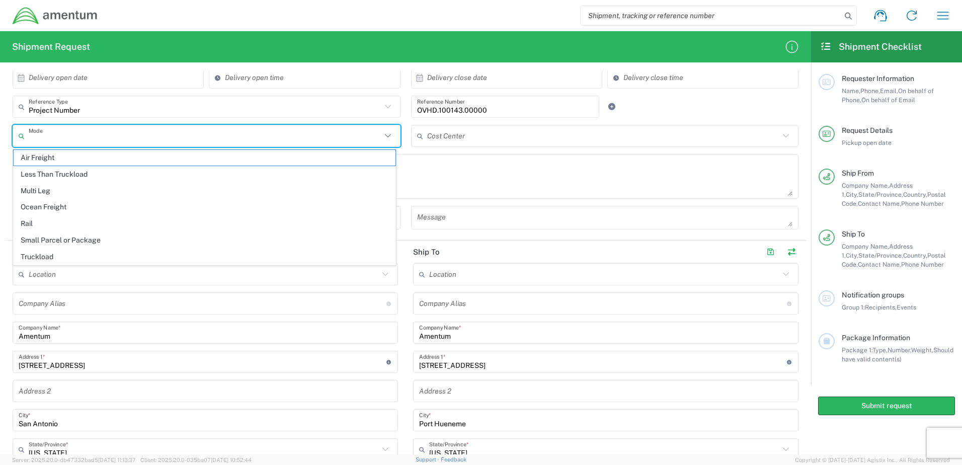
click at [457, 189] on textarea at bounding box center [406, 176] width 774 height 39
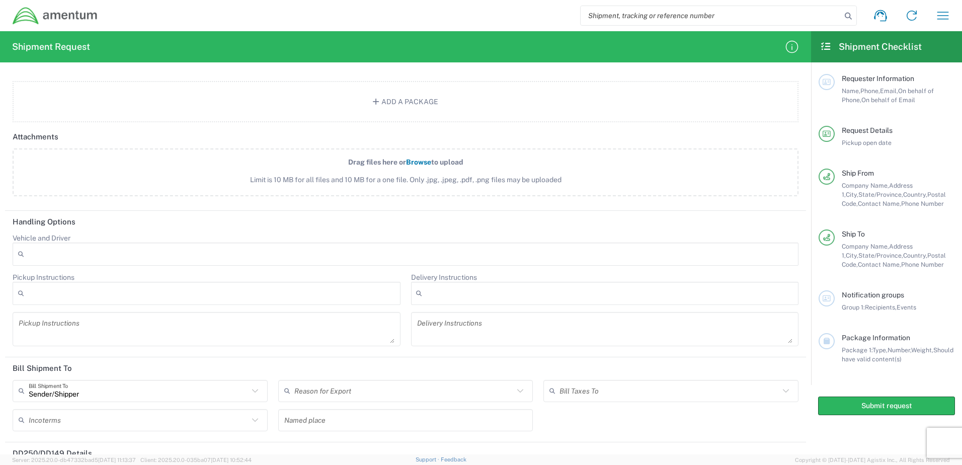
scroll to position [1179, 0]
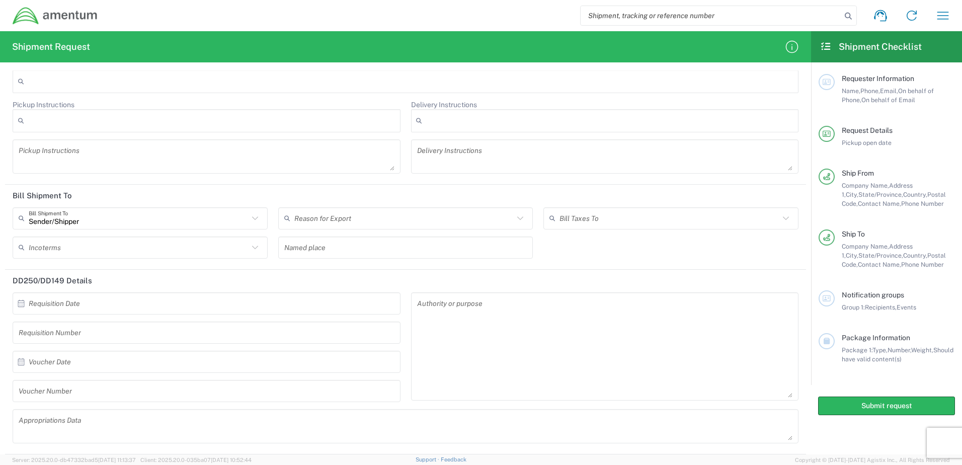
click at [514, 221] on icon at bounding box center [520, 218] width 13 height 13
click at [612, 240] on div "Sender/Shipper Bill Shipment To Recipient Account Sender/Shipper Third Party Ac…" at bounding box center [406, 236] width 796 height 58
click at [624, 221] on input "text" at bounding box center [669, 218] width 220 height 18
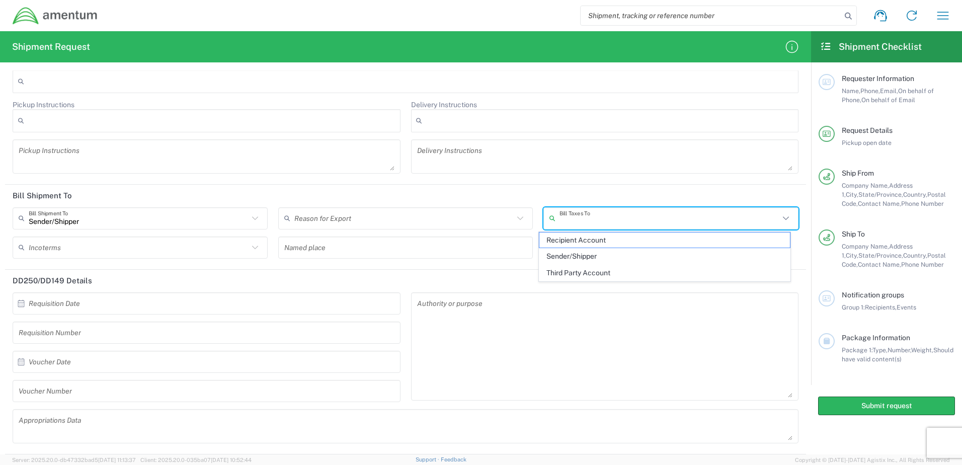
click at [396, 198] on header "Bill Shipment To" at bounding box center [405, 196] width 801 height 23
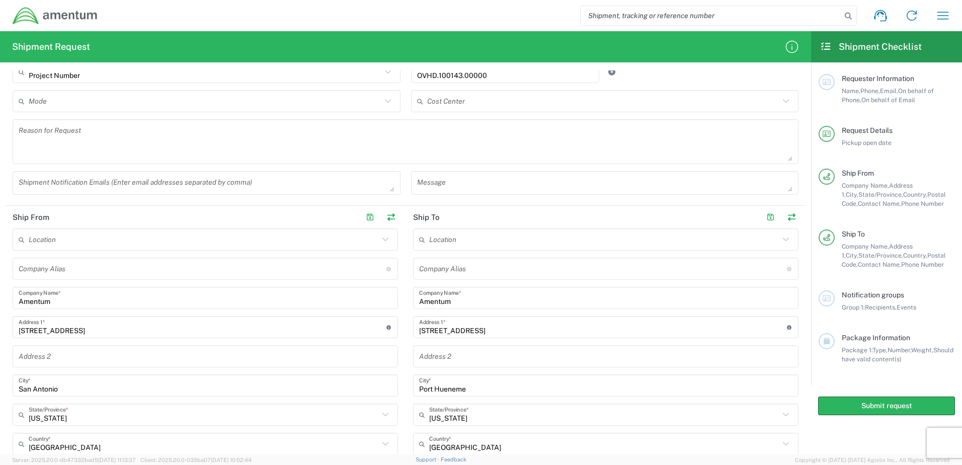
scroll to position [252, 0]
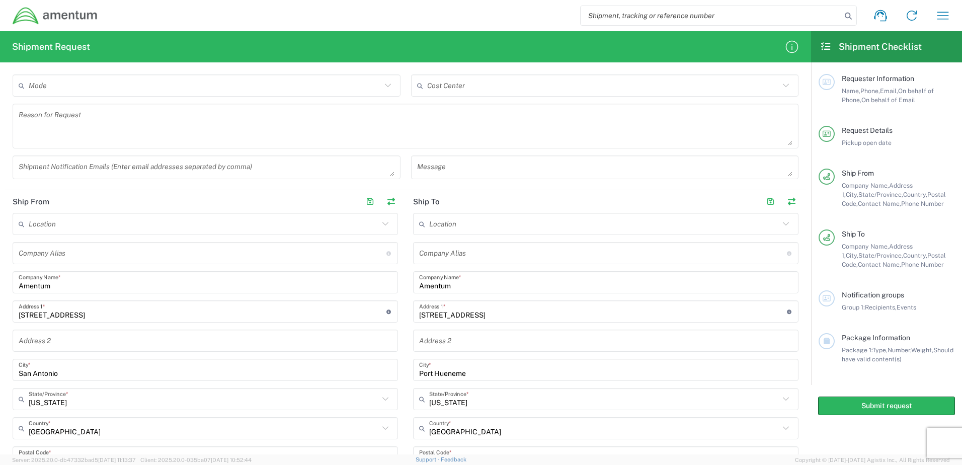
click at [824, 296] on icon at bounding box center [826, 298] width 9 height 7
click at [900, 297] on span "Notification groups" at bounding box center [873, 295] width 62 height 8
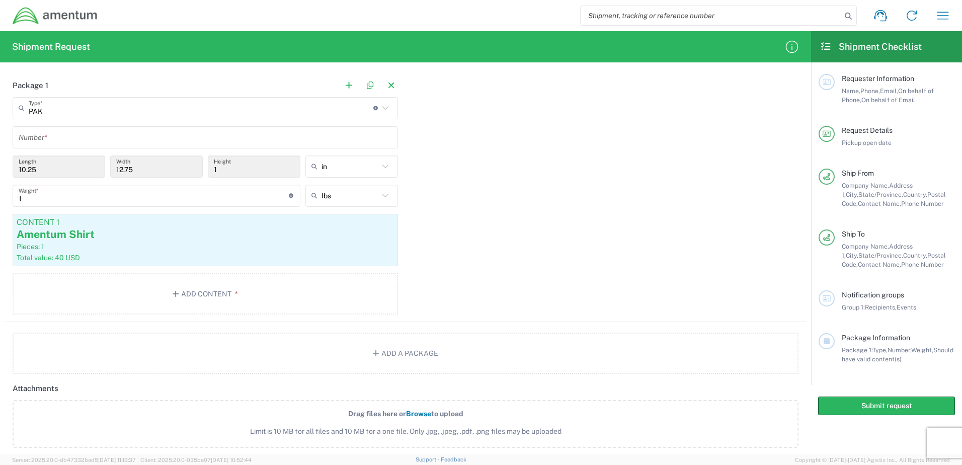
scroll to position [1057, 0]
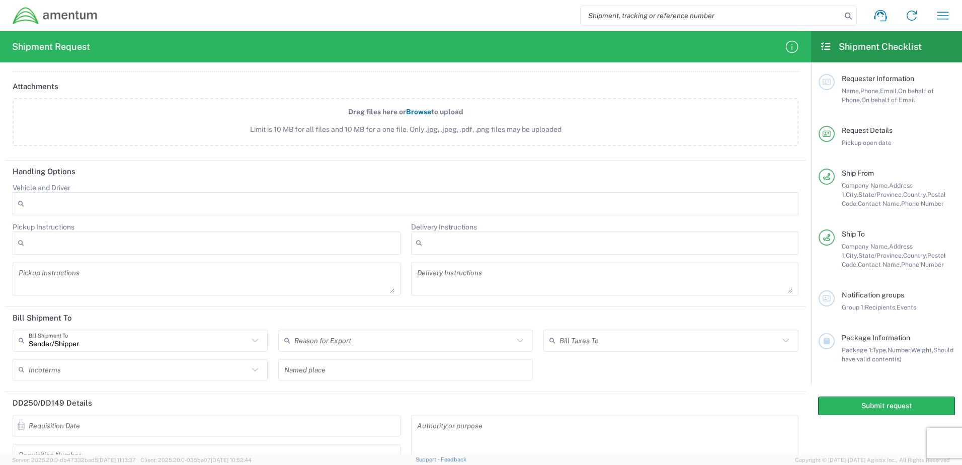
click at [378, 257] on div "Pickup Instructions After Hour Pickup Crane Required Driver Assisted Loading Dr…" at bounding box center [207, 262] width 398 height 80
click at [378, 252] on div at bounding box center [207, 242] width 388 height 23
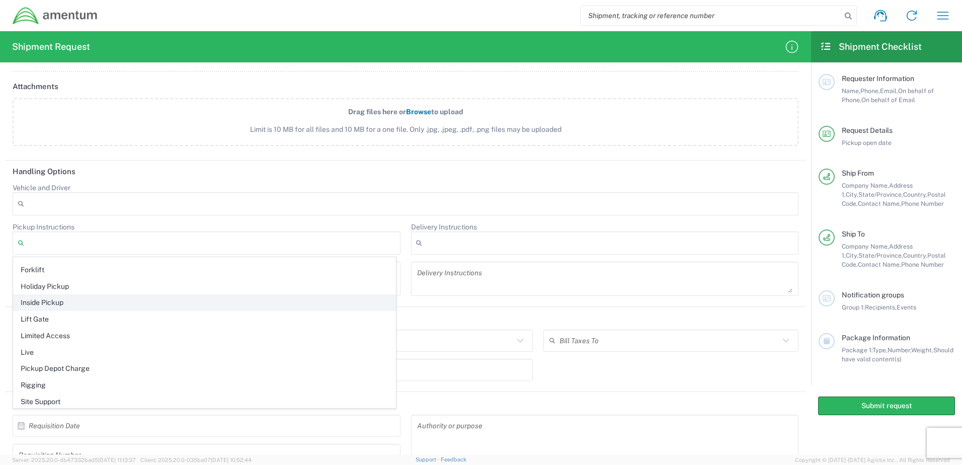
scroll to position [63, 0]
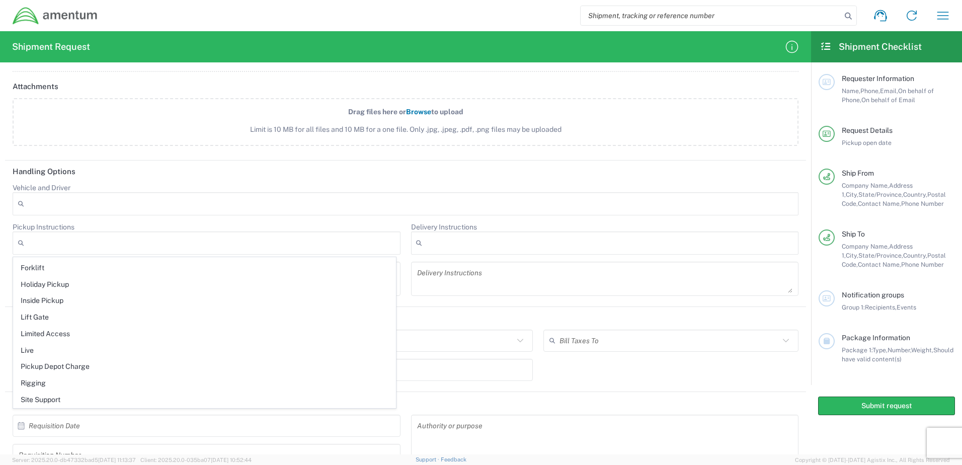
click at [584, 241] on div at bounding box center [605, 242] width 388 height 23
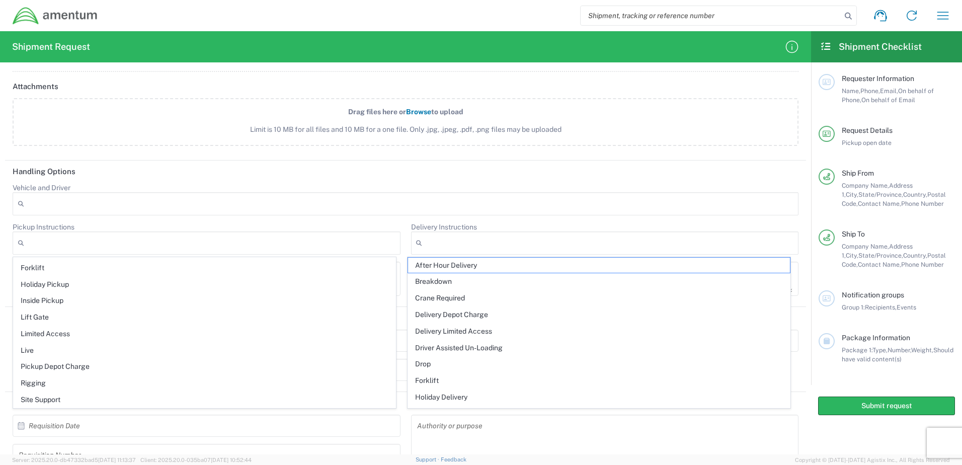
click at [601, 223] on agx-dropdown-control "Delivery Instructions After Hour Delivery Breakdown Crane Required Delivery Dep…" at bounding box center [605, 238] width 388 height 32
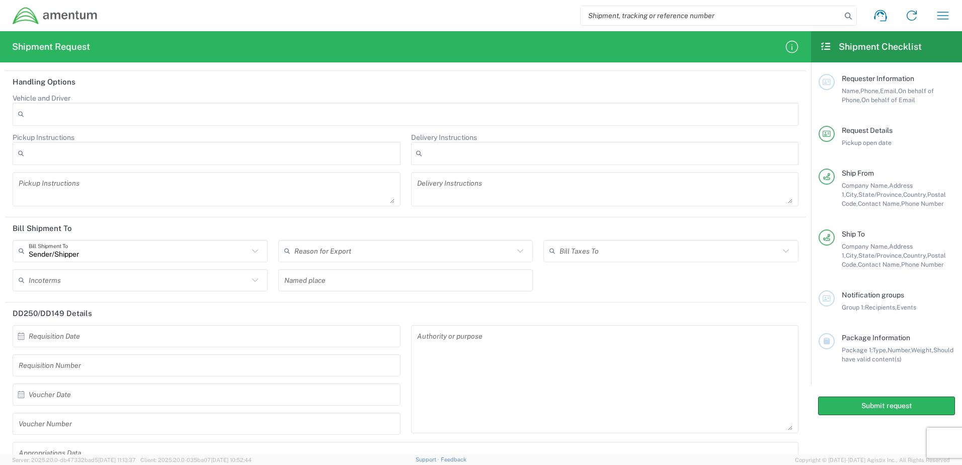
scroll to position [1157, 0]
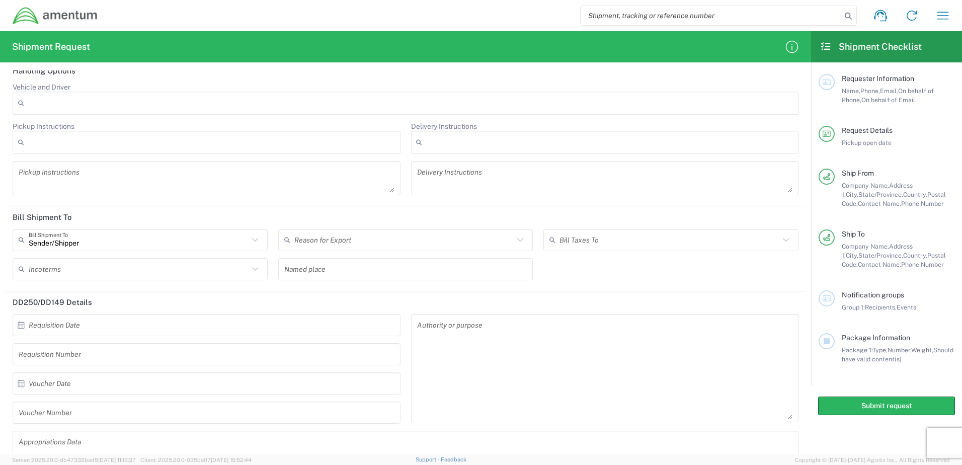
click at [258, 237] on icon at bounding box center [255, 239] width 13 height 13
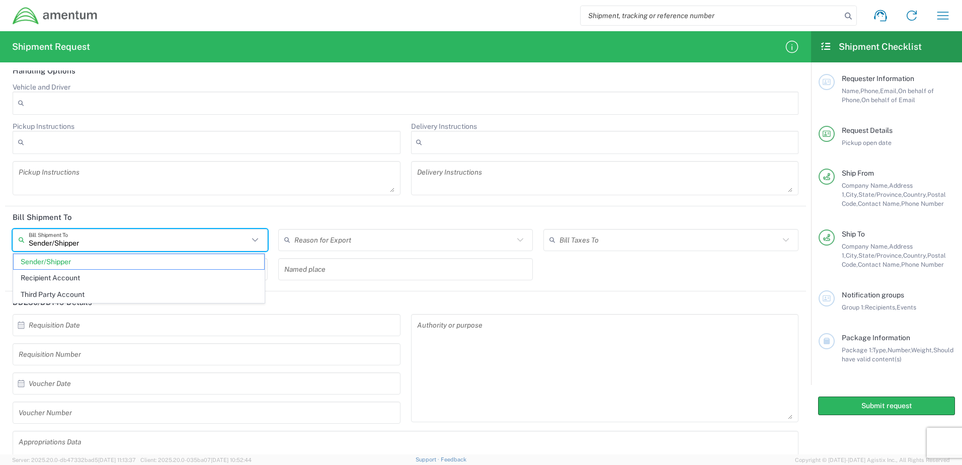
type input "Sender/Shipper"
click at [533, 265] on div "Sender/Shipper Bill Shipment To Sender/Shipper Recipient Account Third Party Ac…" at bounding box center [406, 258] width 796 height 58
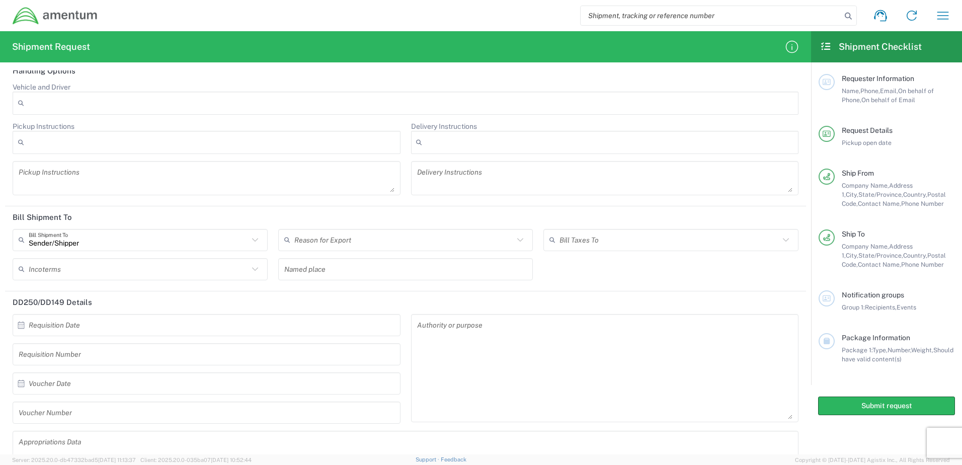
click at [516, 240] on icon at bounding box center [520, 239] width 13 height 13
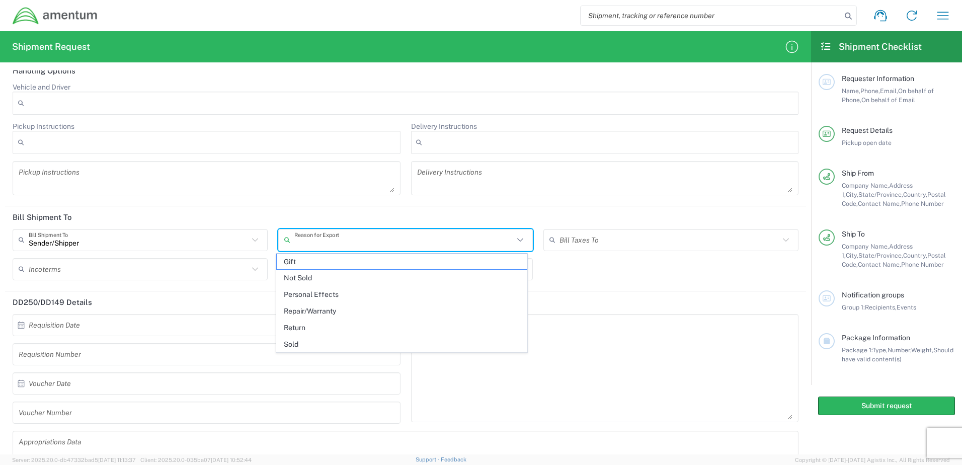
click at [603, 276] on div "Sender/Shipper Bill Shipment To Sender/Shipper Recipient Account Third Party Ac…" at bounding box center [406, 258] width 796 height 58
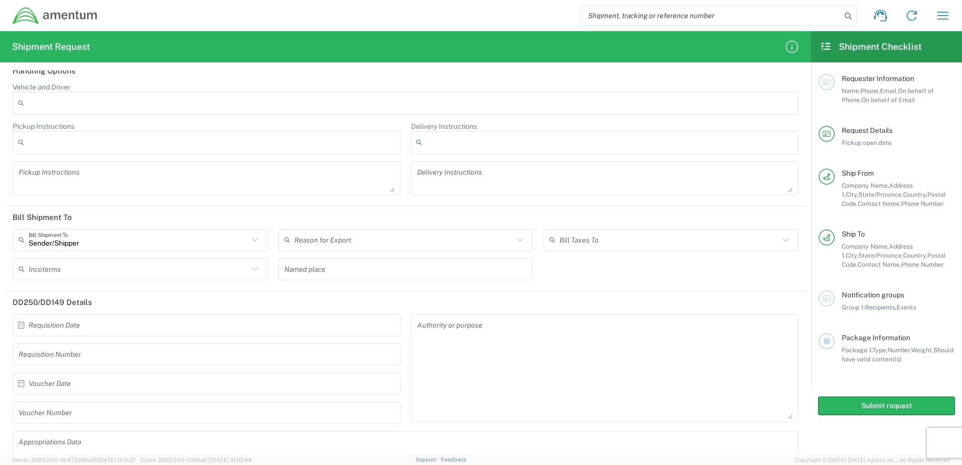
click at [712, 254] on div "Bill Taxes To Recipient Account Sender/Shipper Third Party Account" at bounding box center [671, 243] width 266 height 29
click at [714, 246] on input "text" at bounding box center [669, 240] width 220 height 18
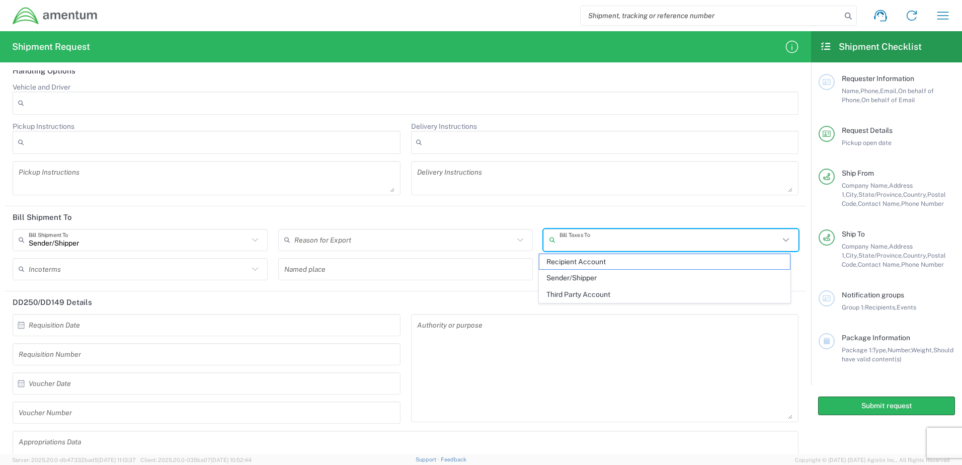
click at [433, 291] on header "DD250/DD149 Details" at bounding box center [405, 302] width 801 height 23
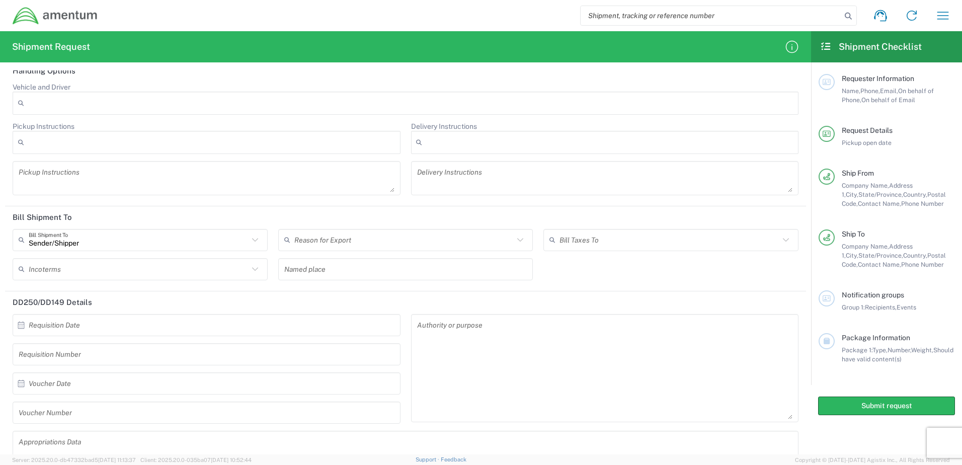
click at [241, 272] on input "text" at bounding box center [139, 269] width 220 height 18
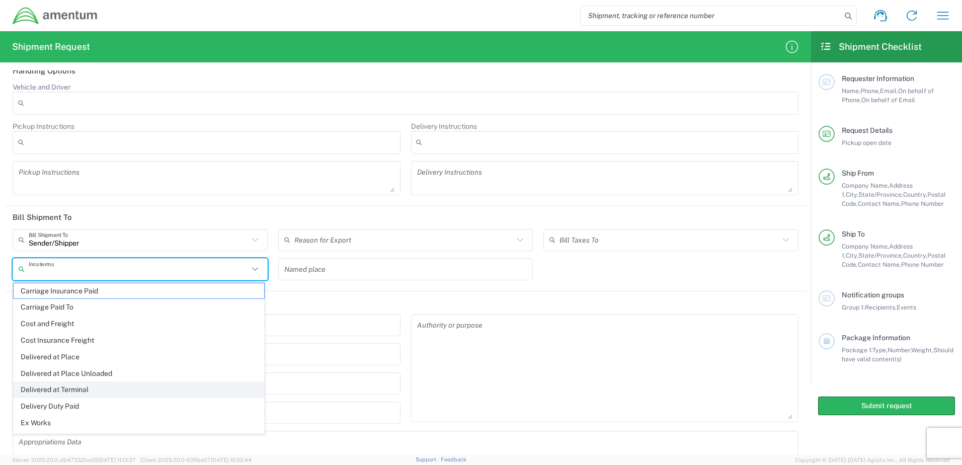
scroll to position [47, 0]
click at [424, 302] on header "DD250/DD149 Details" at bounding box center [405, 302] width 801 height 23
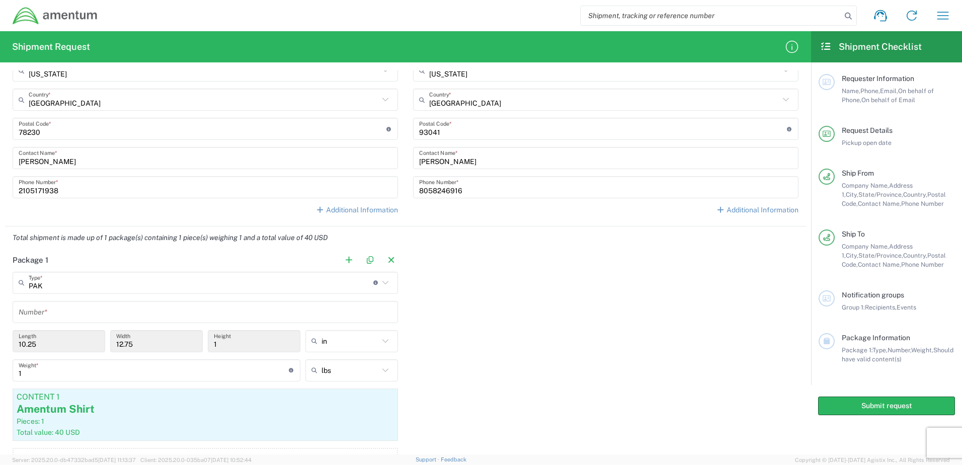
scroll to position [575, 0]
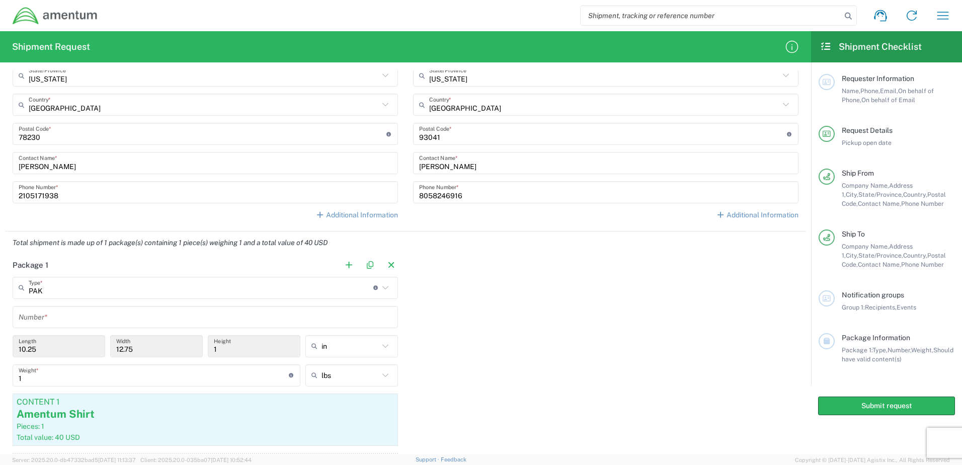
click at [91, 311] on input "text" at bounding box center [205, 317] width 373 height 18
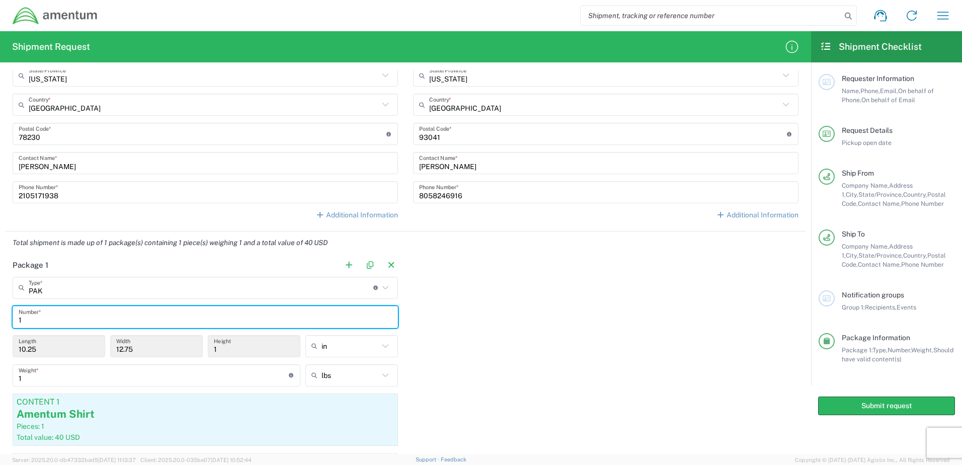
type input "1"
click at [599, 387] on div "Package 1 PAK Type * Material used to package goods Vendor Packaging Bale(s) Ba…" at bounding box center [405, 378] width 801 height 248
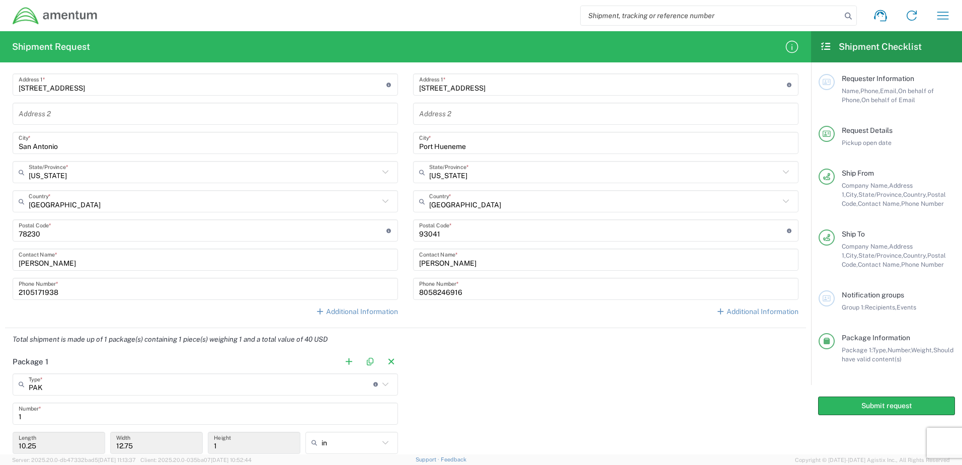
scroll to position [474, 0]
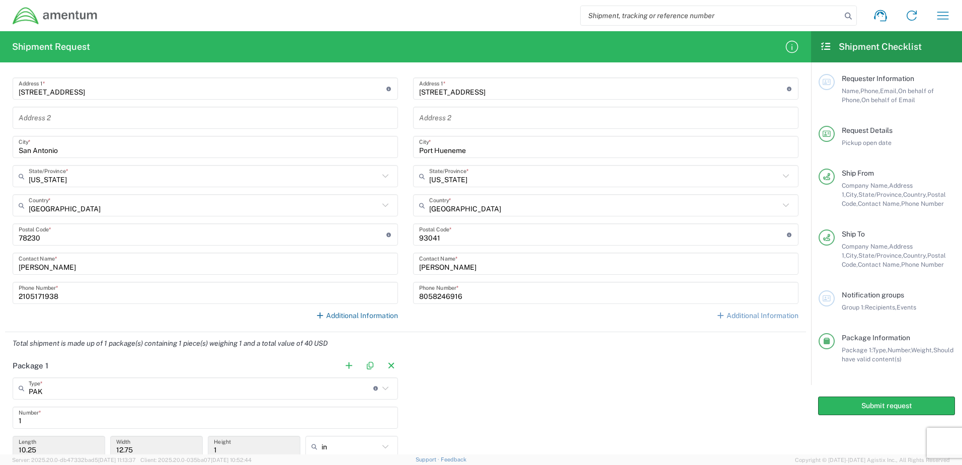
click at [360, 316] on link "Additional Information" at bounding box center [356, 316] width 83 height 10
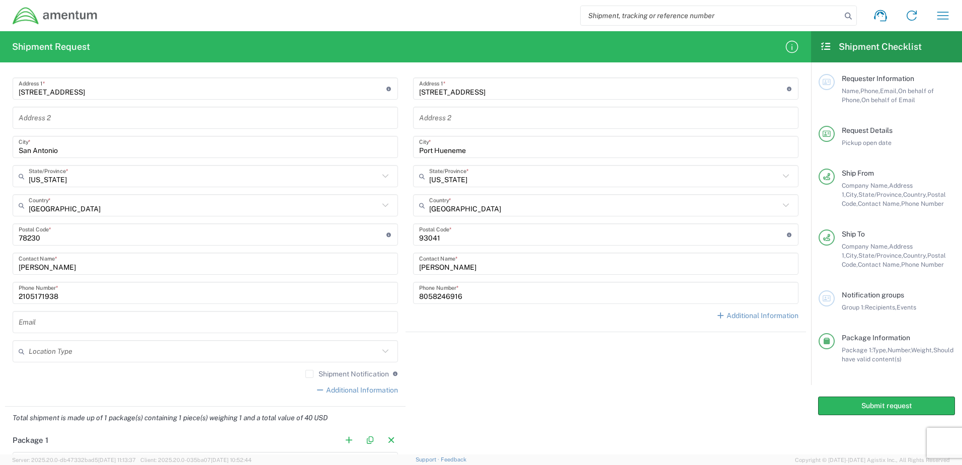
click at [90, 352] on input "text" at bounding box center [204, 352] width 350 height 18
click at [622, 384] on agx-shipment-stop-widget "Ship To Location 1002-4122-6 1006-5256-0 1026-8910-0 1281-0560-3 1369-6441-0 14…" at bounding box center [606, 186] width 400 height 439
click at [778, 317] on link "Additional Information" at bounding box center [757, 316] width 83 height 10
click at [779, 354] on icon at bounding box center [785, 351] width 13 height 13
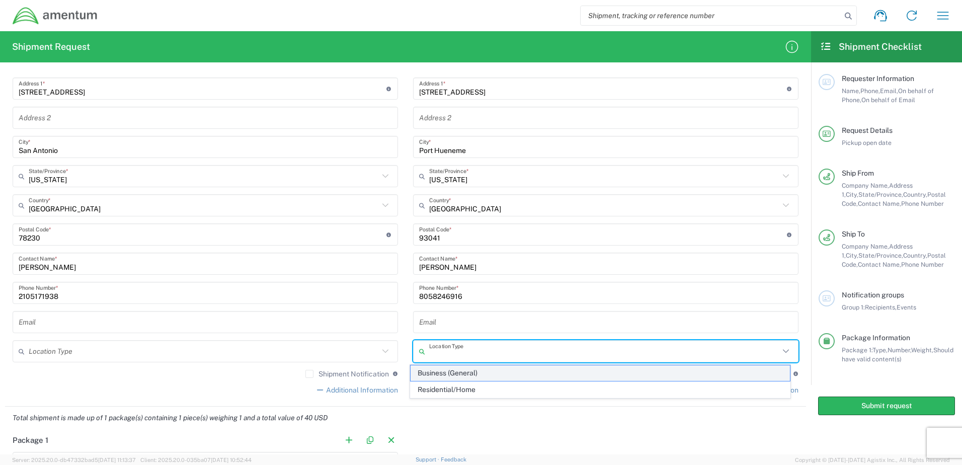
click at [489, 376] on span "Business (General)" at bounding box center [601, 373] width 380 height 16
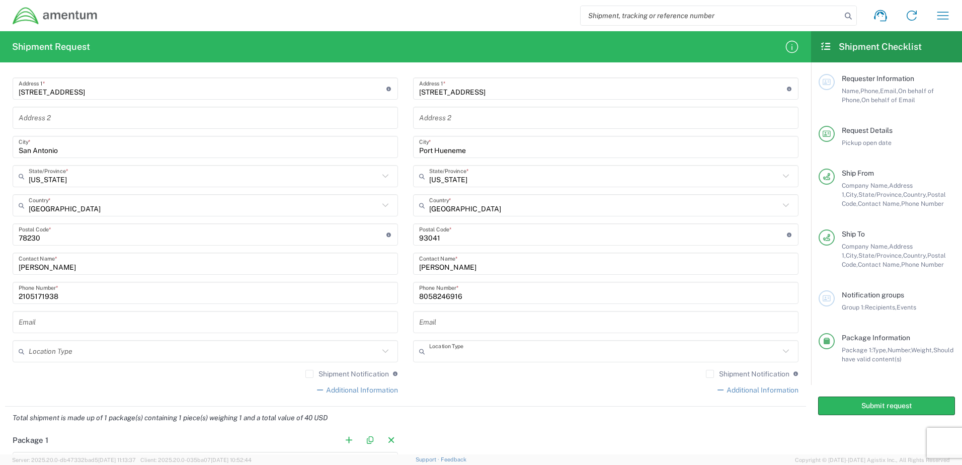
type input "Business (General)"
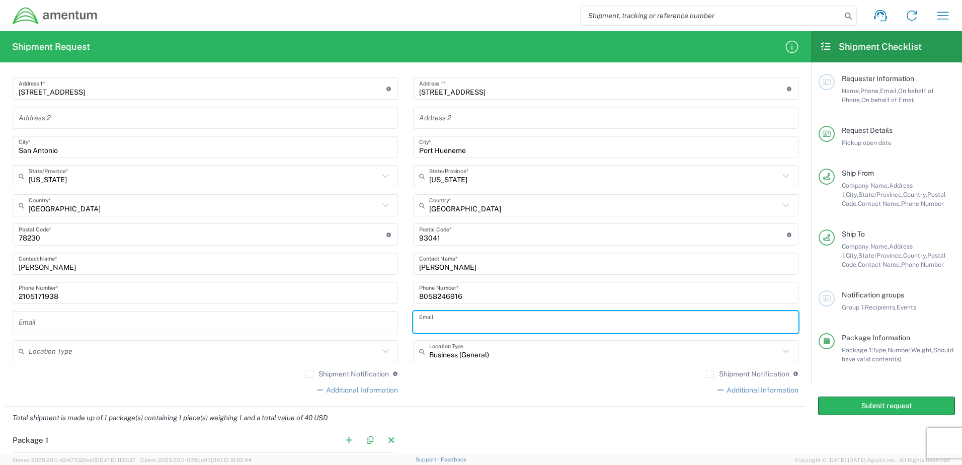
click at [465, 325] on input "text" at bounding box center [605, 322] width 373 height 18
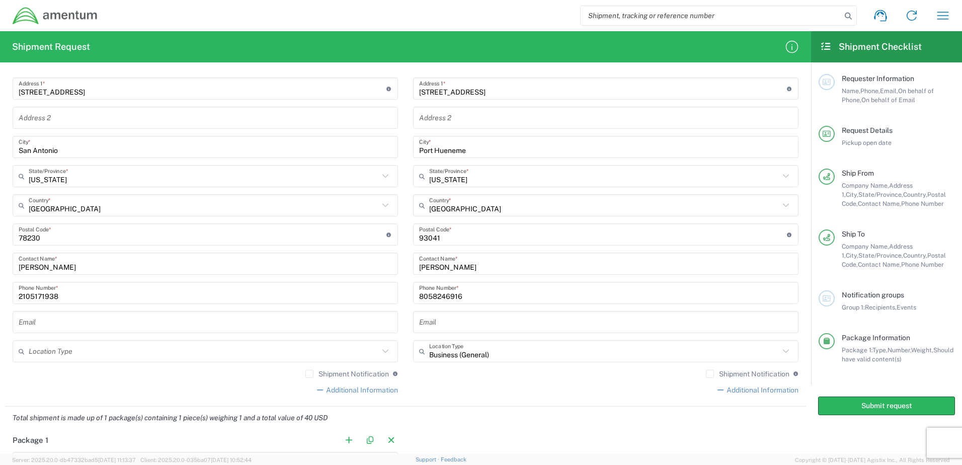
click at [460, 321] on input "text" at bounding box center [605, 322] width 373 height 18
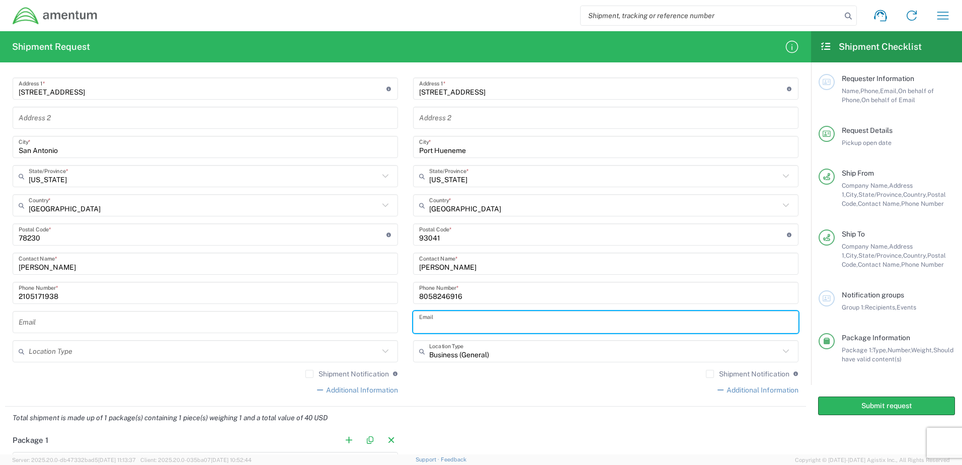
paste input "brian.mejia@amentum.com"
type input "brian.mejia@amentum.com"
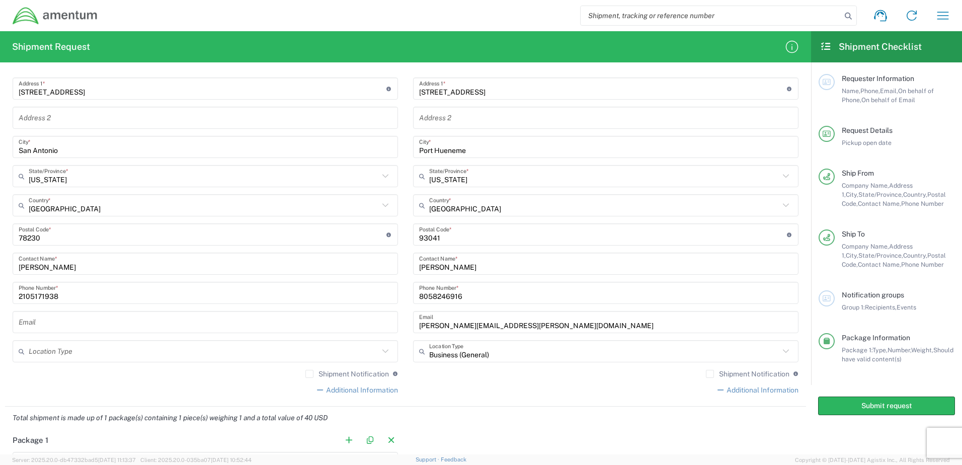
click at [499, 385] on div "Shipment Notification If checked, a shipment notification email will be sent to…" at bounding box center [605, 377] width 385 height 16
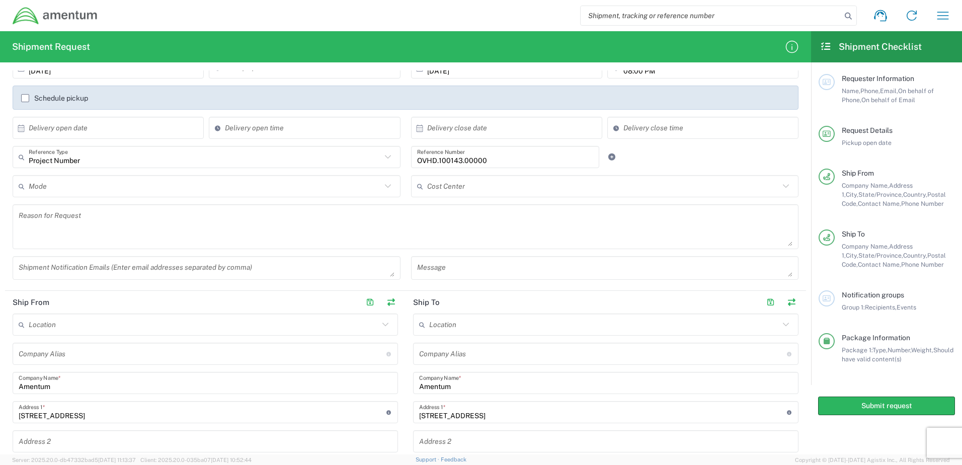
scroll to position [101, 0]
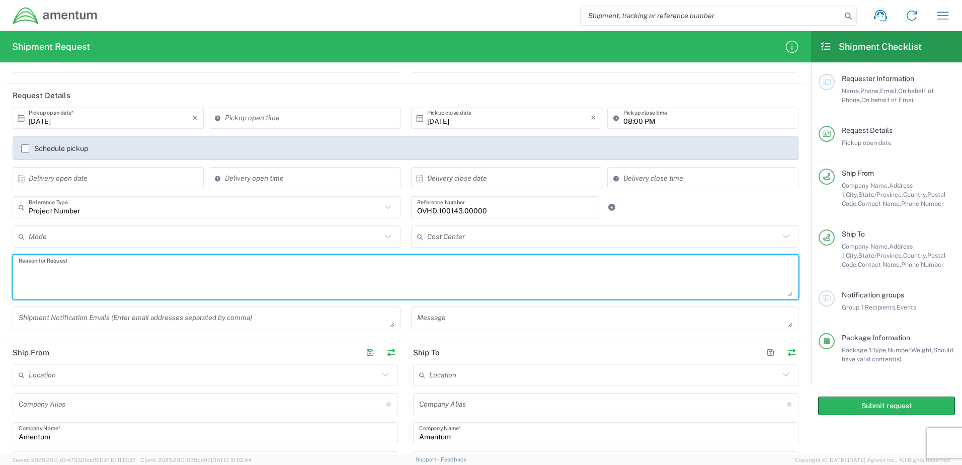
click at [415, 272] on textarea at bounding box center [406, 277] width 774 height 39
click at [491, 226] on div "Cost Center" at bounding box center [605, 236] width 388 height 22
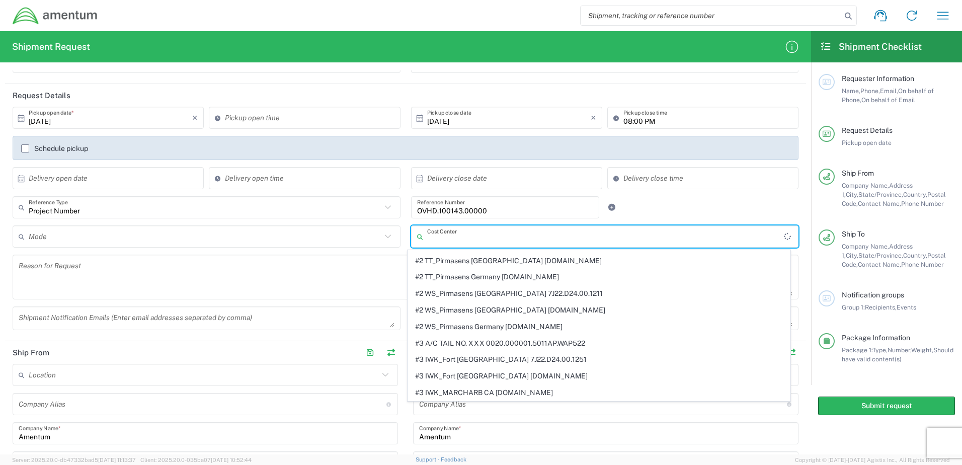
scroll to position [0, 0]
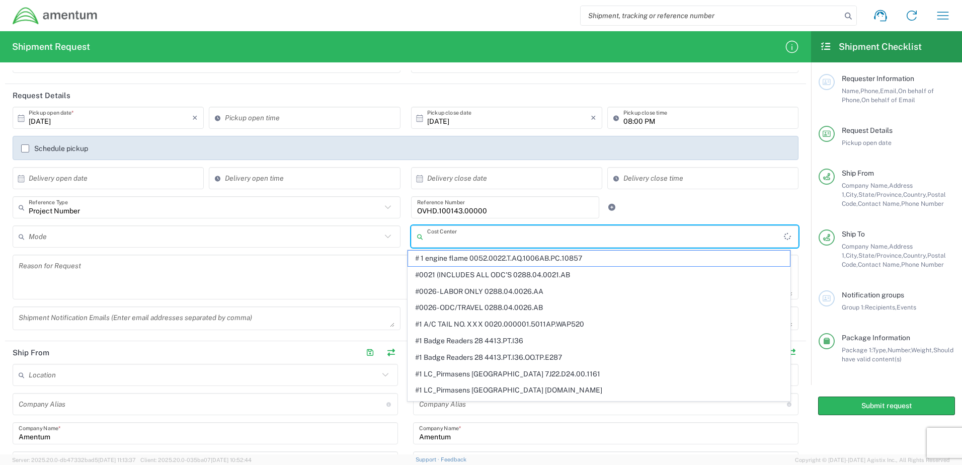
click at [659, 209] on div at bounding box center [638, 207] width 66 height 22
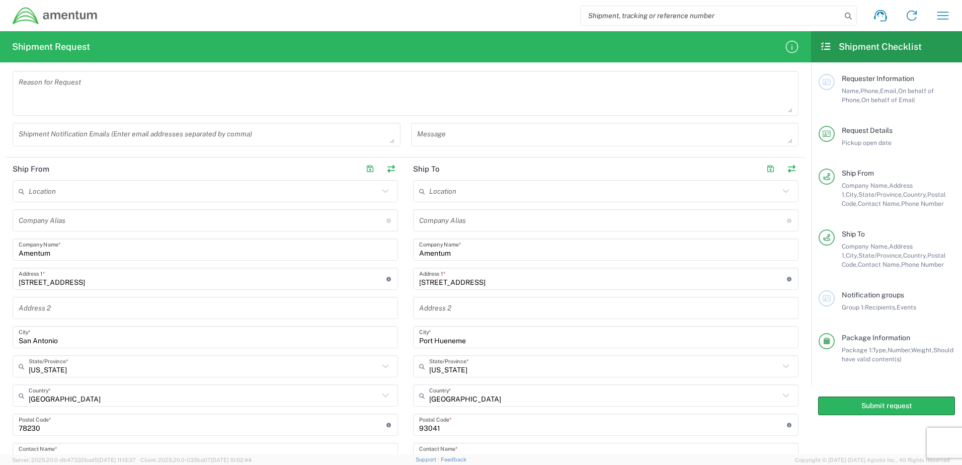
scroll to position [302, 0]
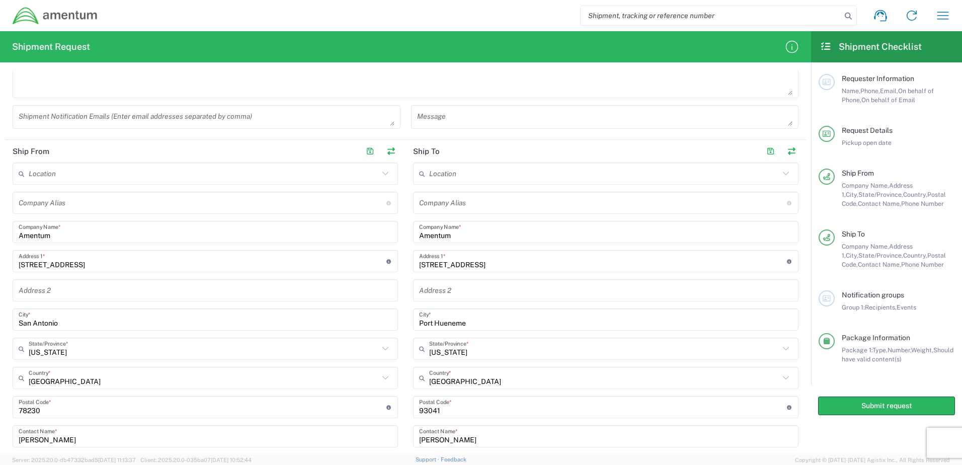
click at [158, 117] on textarea at bounding box center [207, 117] width 376 height 18
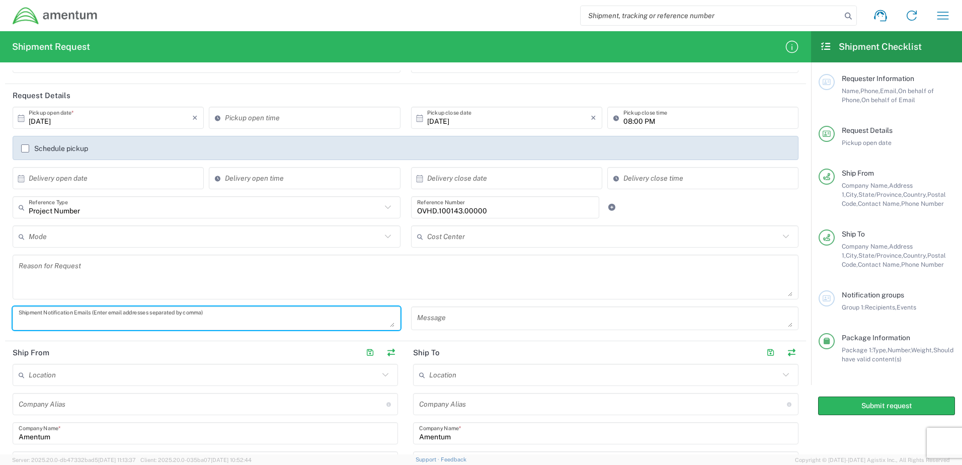
scroll to position [0, 0]
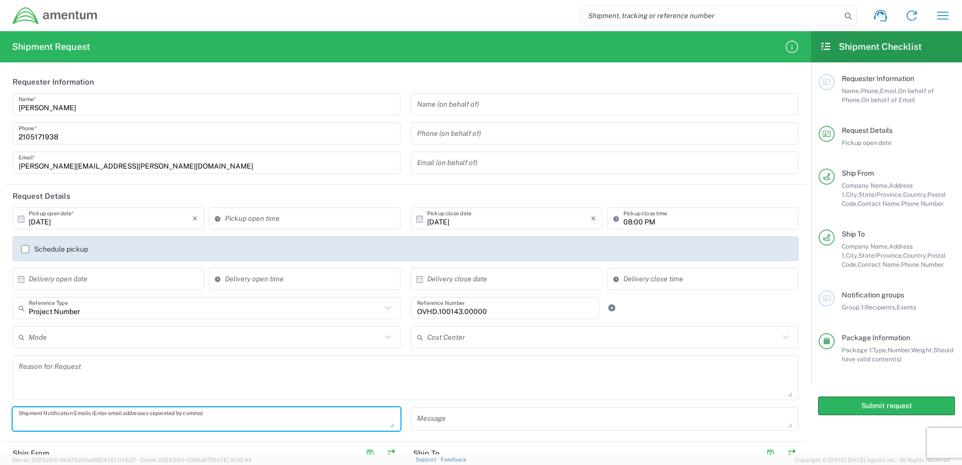
click at [827, 129] on div at bounding box center [827, 134] width 16 height 16
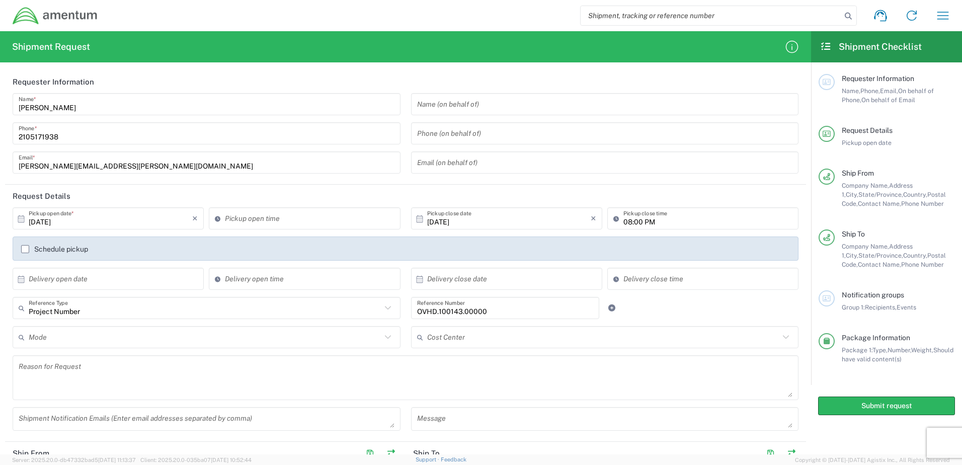
click at [720, 216] on input "08:00 PM" at bounding box center [707, 219] width 169 height 18
click at [719, 224] on input "08:00 PM" at bounding box center [707, 219] width 169 height 18
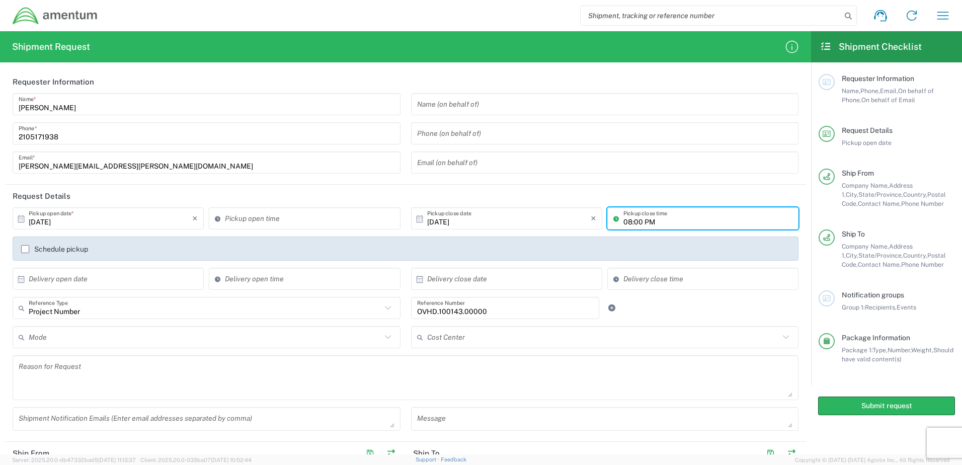
click at [719, 224] on input "08:00 PM" at bounding box center [707, 219] width 169 height 18
drag, startPoint x: 719, startPoint y: 224, endPoint x: 607, endPoint y: 223, distance: 112.2
click at [607, 223] on div "08:00 PM Pickup close time" at bounding box center [702, 218] width 191 height 22
click at [309, 189] on header "Request Details" at bounding box center [405, 196] width 801 height 23
click at [93, 219] on input "10/06/2025" at bounding box center [111, 219] width 164 height 18
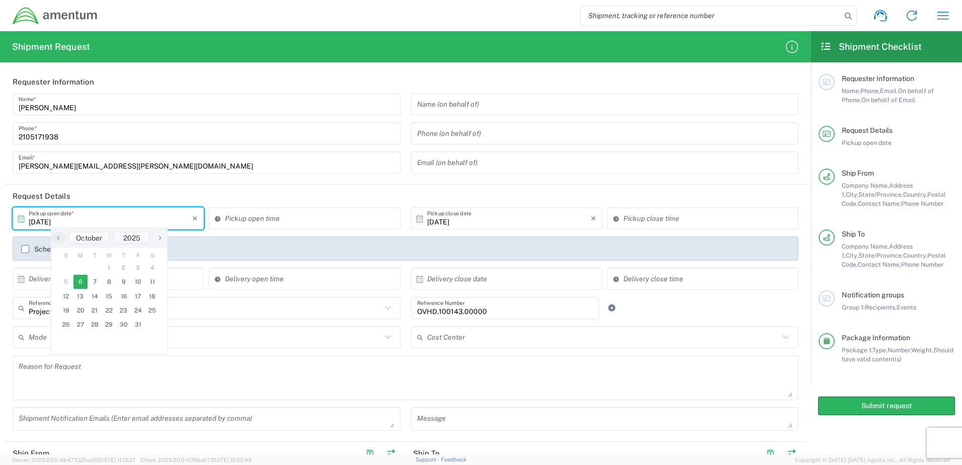
click at [84, 282] on span "6" at bounding box center [80, 282] width 15 height 14
click at [316, 202] on header "Request Details" at bounding box center [405, 196] width 801 height 23
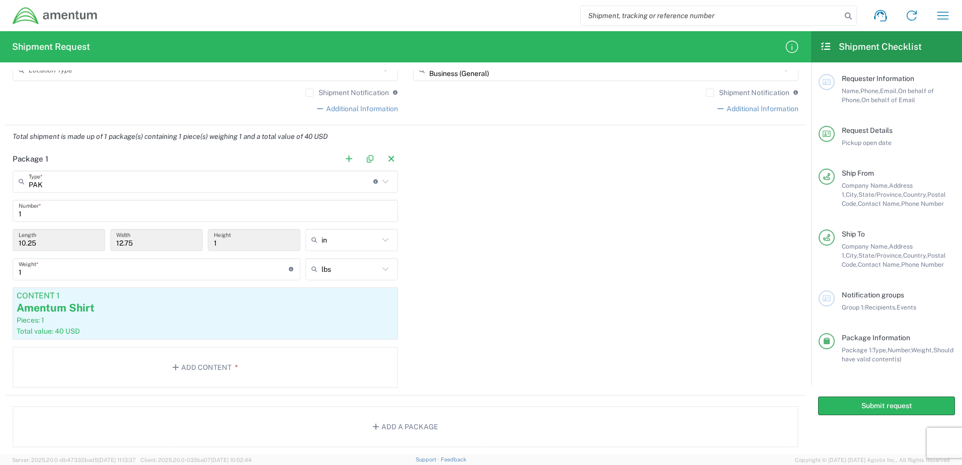
scroll to position [750, 0]
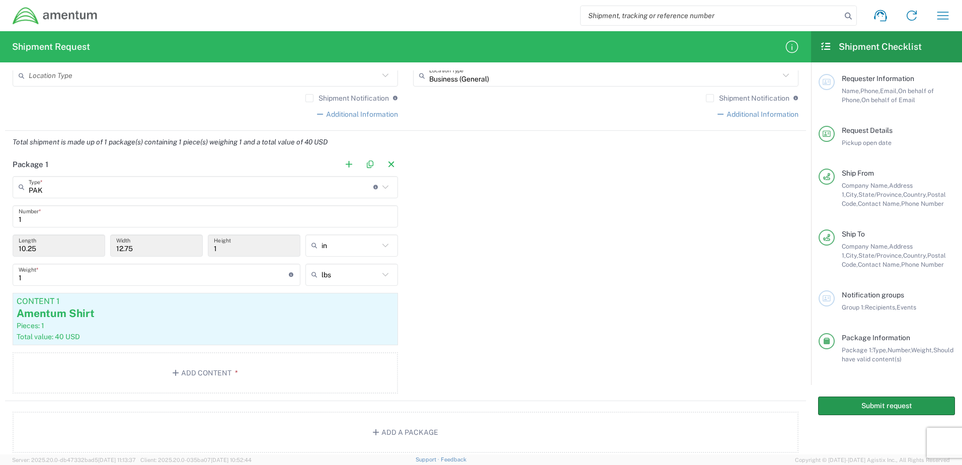
click at [859, 405] on button "Submit request" at bounding box center [886, 405] width 137 height 19
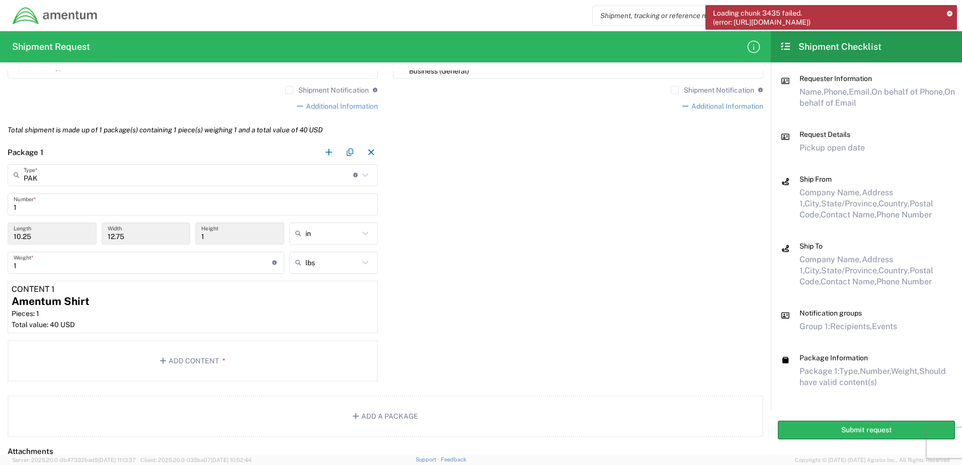
click at [643, 203] on div "Package 1 PAK Type * Material used to package goods Vendor Packaging Bale(s) Ba…" at bounding box center [385, 263] width 771 height 244
click at [848, 432] on button "Submit request" at bounding box center [866, 430] width 177 height 19
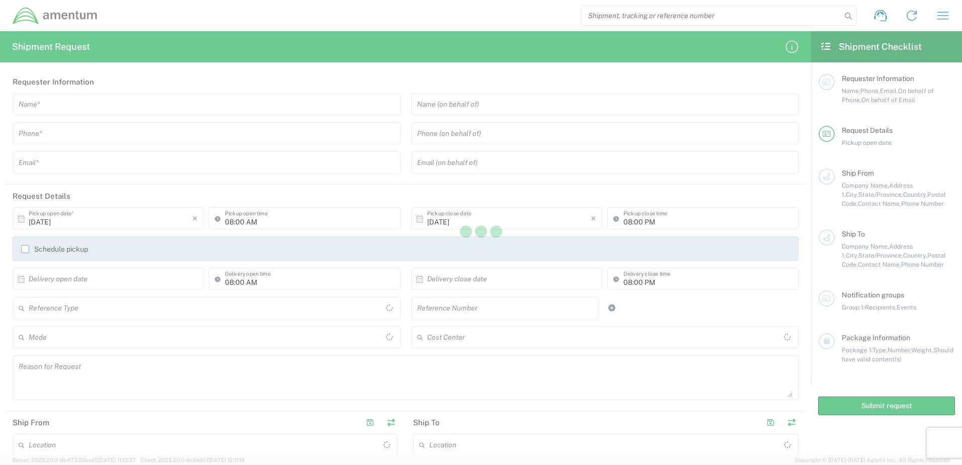
type input "[GEOGRAPHIC_DATA]"
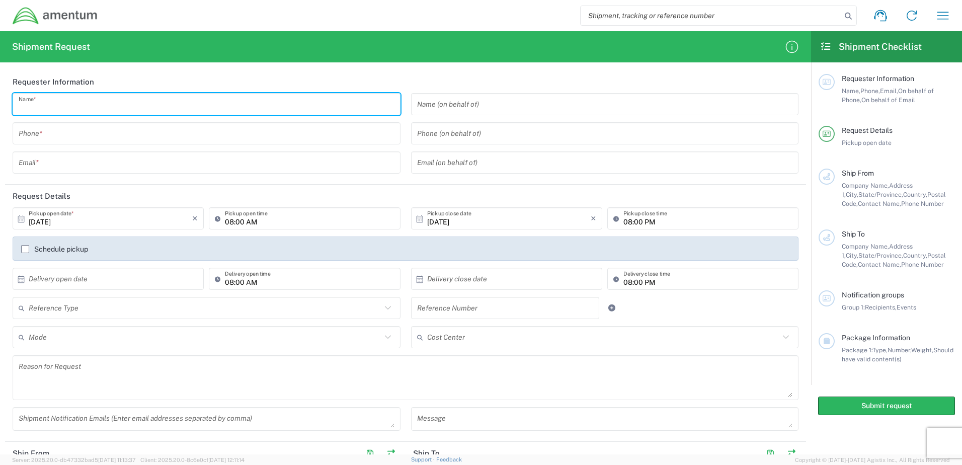
click at [185, 112] on input "text" at bounding box center [207, 105] width 376 height 18
type input "s"
type input "Jonathan Rocha"
click at [190, 141] on input "tel" at bounding box center [207, 134] width 376 height 18
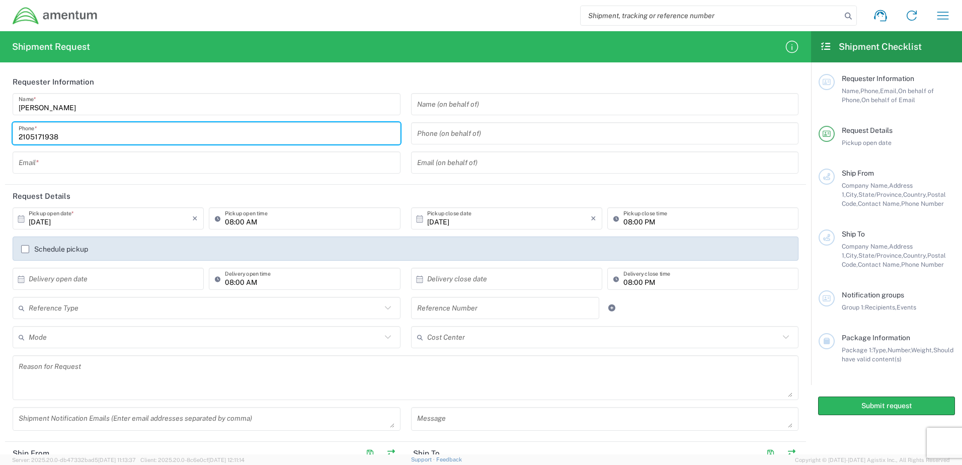
type input "2105171938"
click at [186, 164] on input "text" at bounding box center [207, 163] width 376 height 18
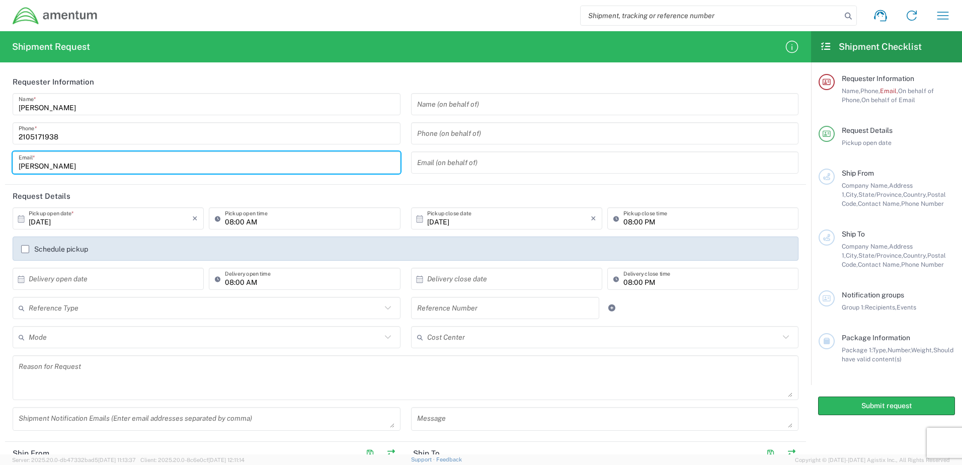
type input "jonathan"
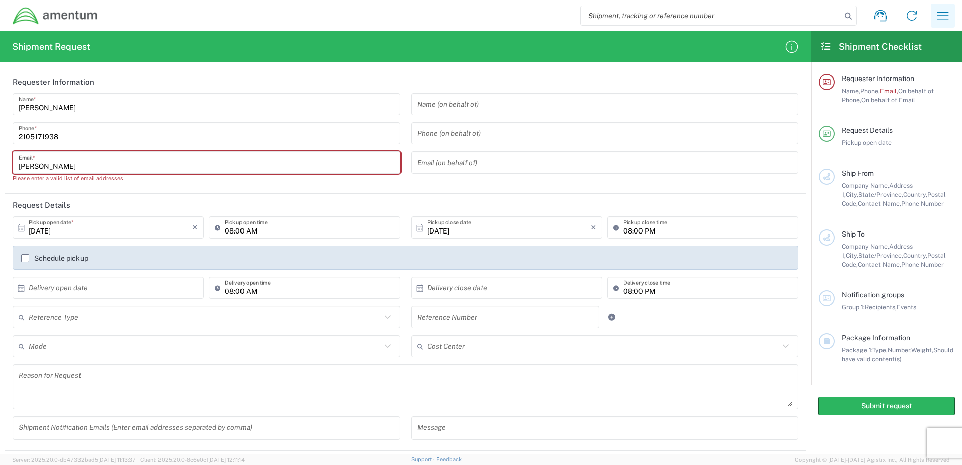
click at [939, 20] on icon "button" at bounding box center [943, 16] width 16 height 16
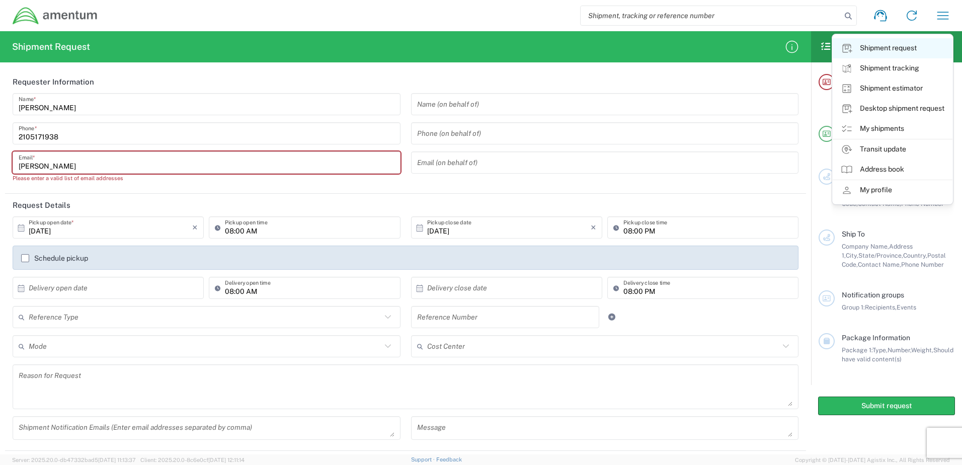
click at [914, 52] on link "Shipment request" at bounding box center [893, 48] width 120 height 20
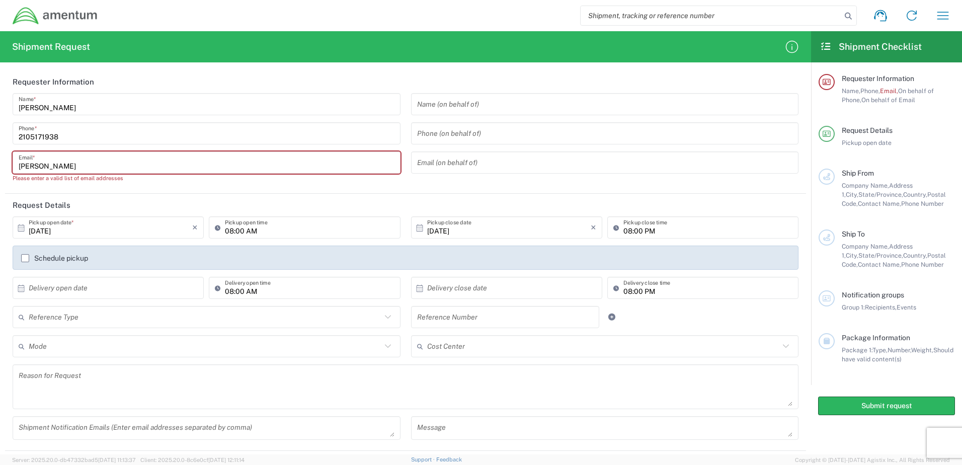
click at [78, 13] on img at bounding box center [55, 16] width 86 height 19
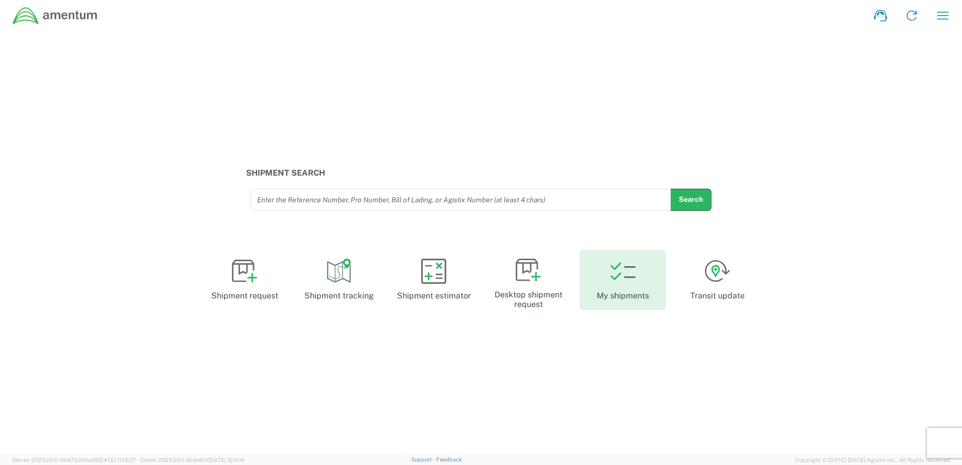
click at [619, 299] on link "My shipments" at bounding box center [623, 280] width 87 height 60
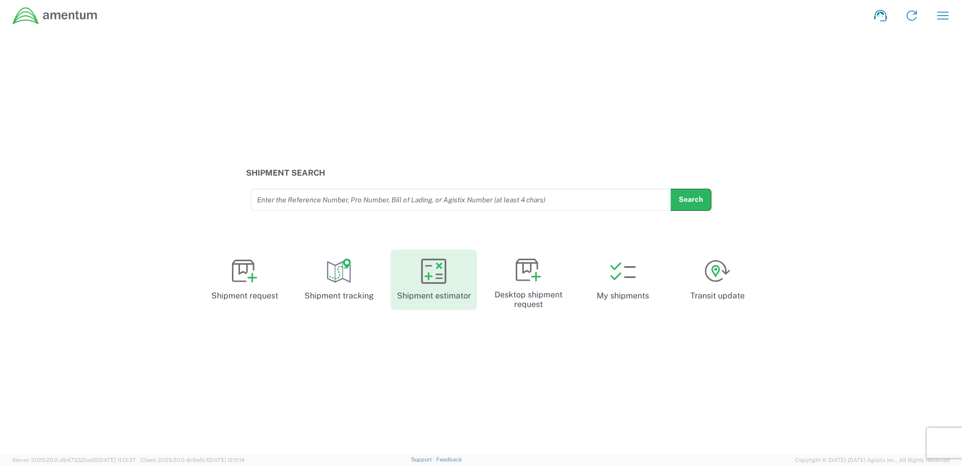
click at [451, 293] on link "Shipment estimator" at bounding box center [433, 280] width 87 height 60
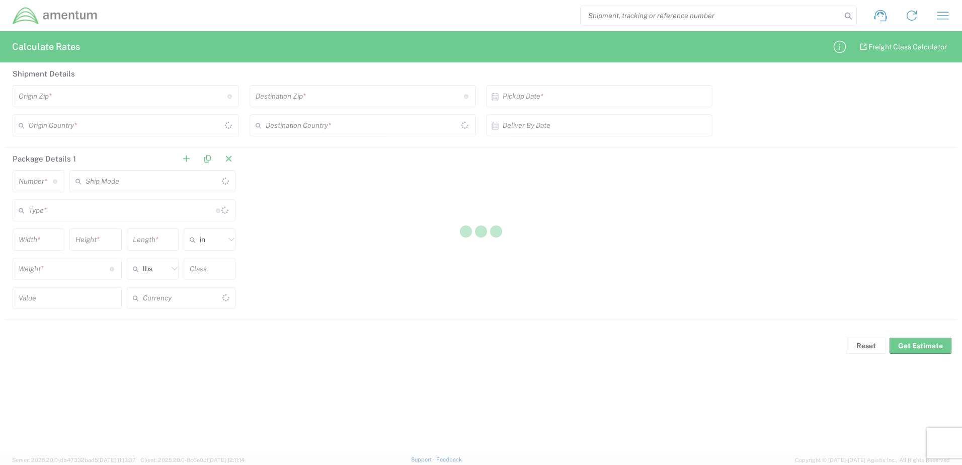
type input "US Dollar"
type input "United States"
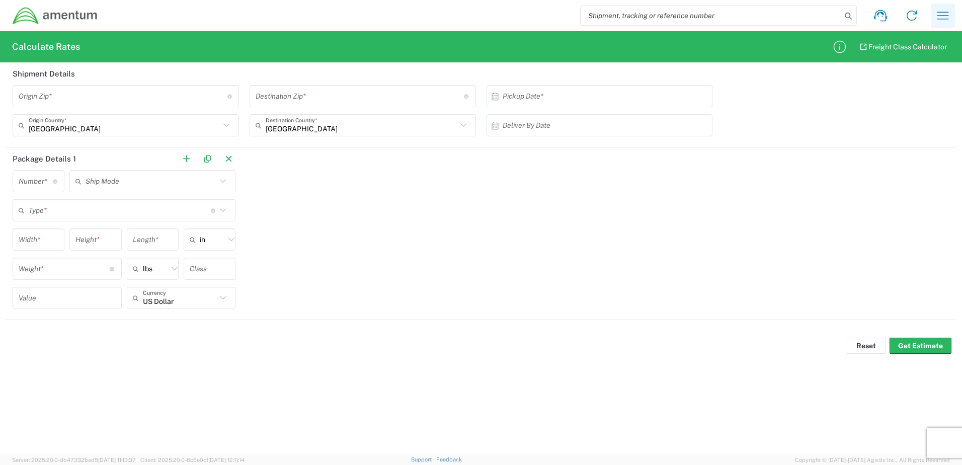
click at [952, 18] on button "button" at bounding box center [943, 16] width 24 height 24
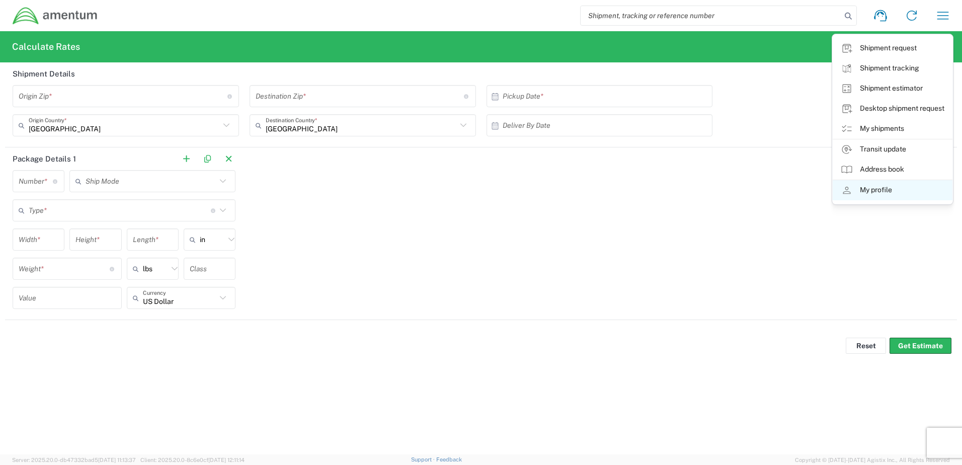
click at [888, 194] on link "My profile" at bounding box center [893, 190] width 120 height 20
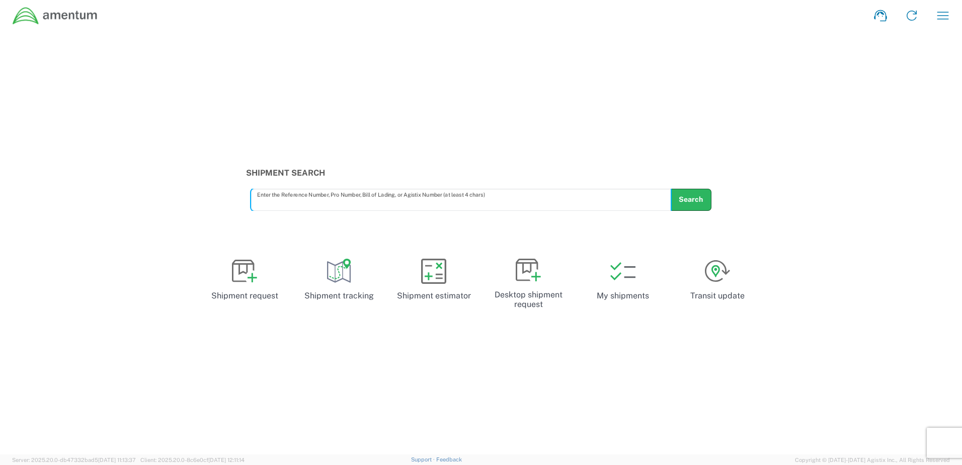
click at [426, 208] on div "Enter the Reference Number, Pro Number, Bill of Lading, or Agistix Number (at l…" at bounding box center [461, 200] width 420 height 22
type input "57034397"
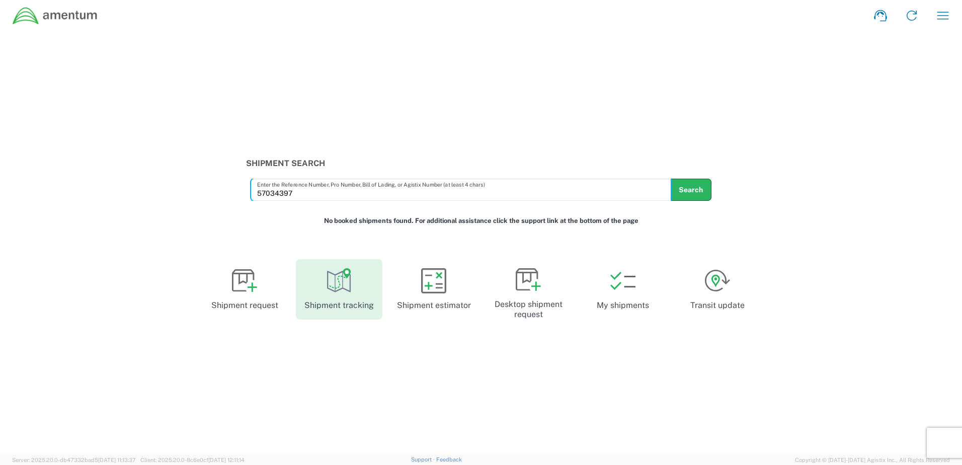
click at [298, 318] on link "Shipment tracking" at bounding box center [339, 289] width 87 height 60
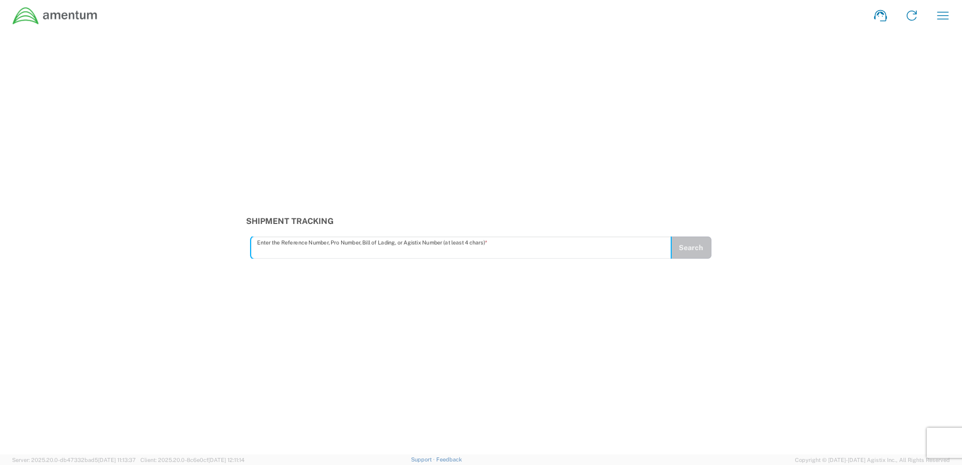
click at [486, 249] on input "text" at bounding box center [461, 248] width 408 height 18
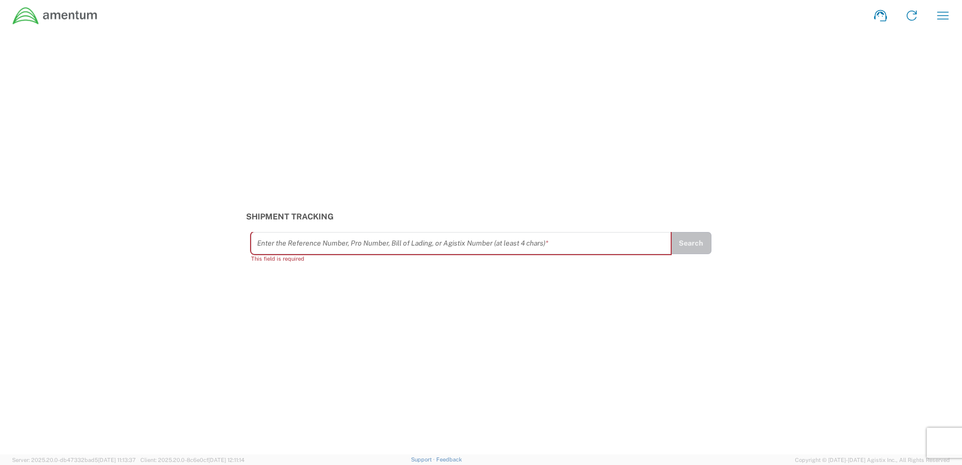
click at [365, 357] on div "Shipment Tracking Enter the Reference Number, Pro Number, Bill of Lading, or Ag…" at bounding box center [481, 242] width 962 height 423
